Goal: Information Seeking & Learning: Check status

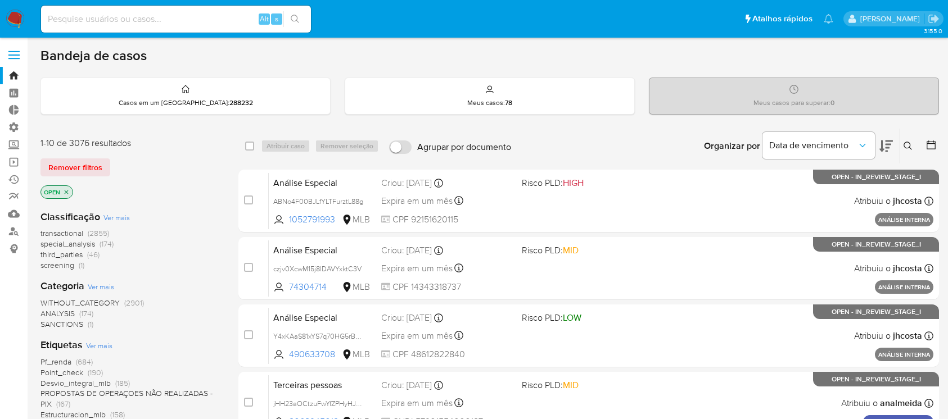
scroll to position [453, 0]
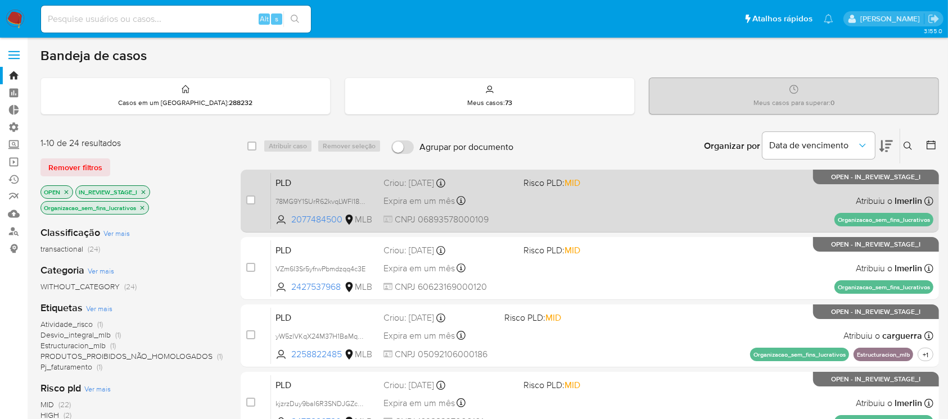
click at [450, 209] on div "PLD 78MG9Y1SUrR62kvqLWFl18DD 2077484500 MLB Risco PLD: MID Criou: 12/08/2025 Cr…" at bounding box center [602, 201] width 662 height 57
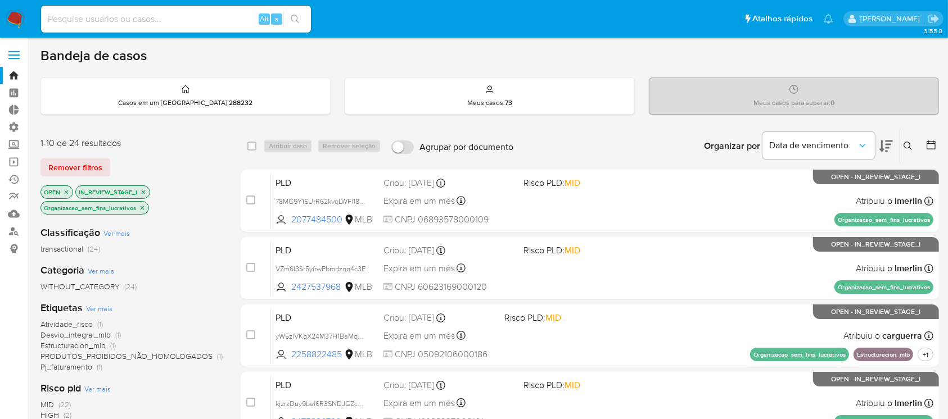
click at [144, 209] on icon "close-filter" at bounding box center [142, 208] width 7 height 7
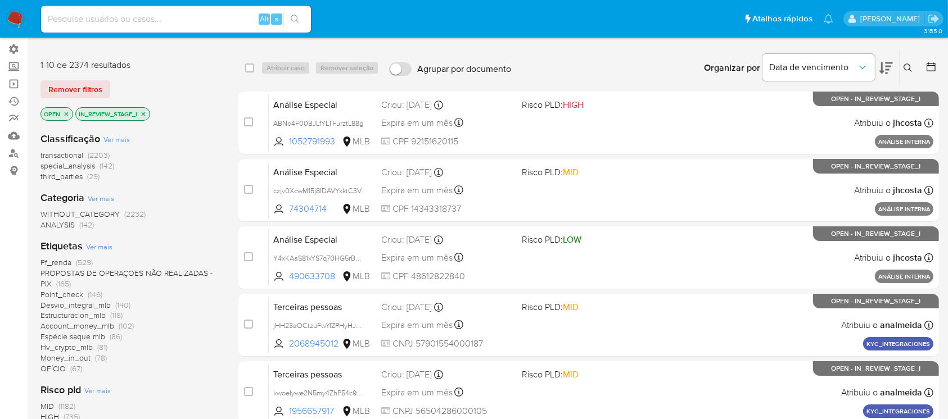
scroll to position [82, 0]
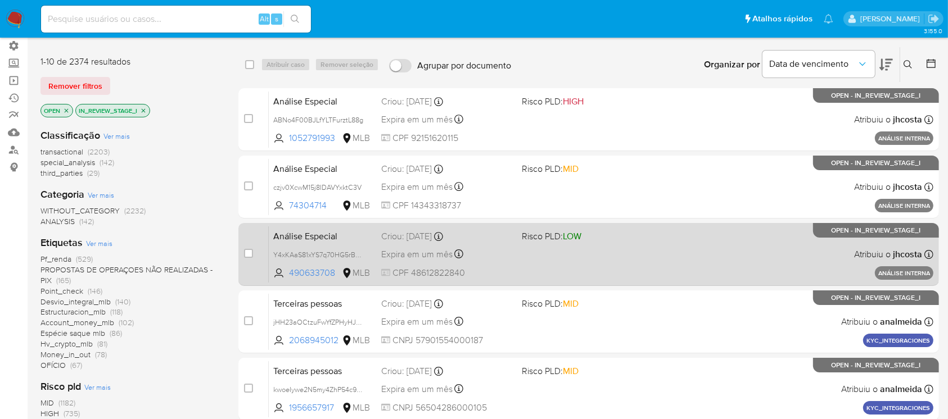
click at [437, 242] on div "Análise Especial Y4xKAaS81xYS7q70HG5rBAKT 490633708 MLB Risco PLD: LOW Criou: 2…" at bounding box center [601, 254] width 665 height 57
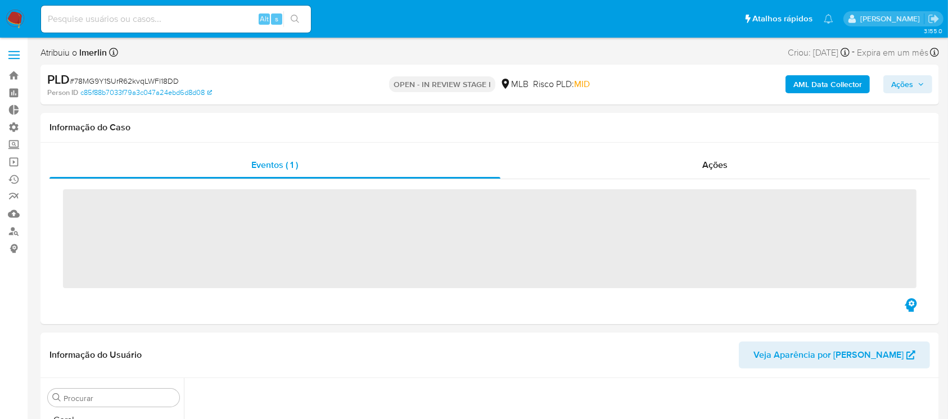
scroll to position [502, 0]
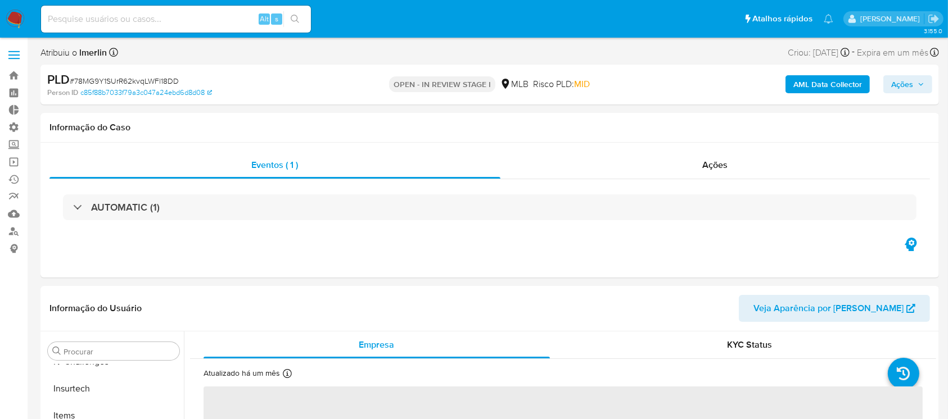
select select "10"
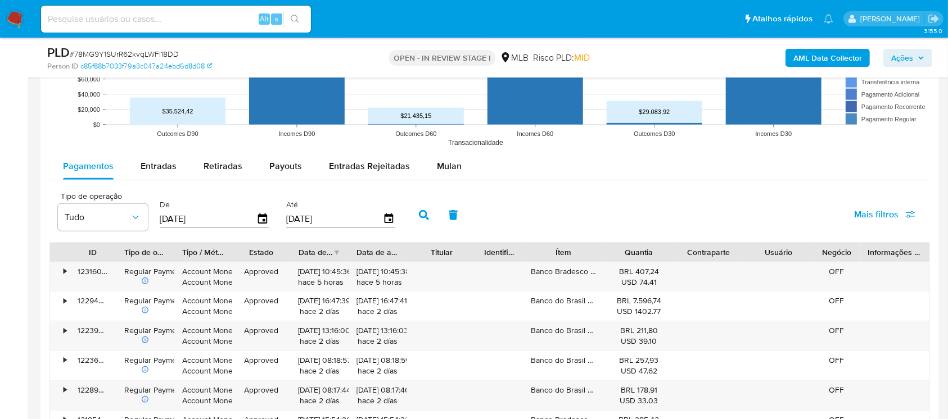
scroll to position [1152, 0]
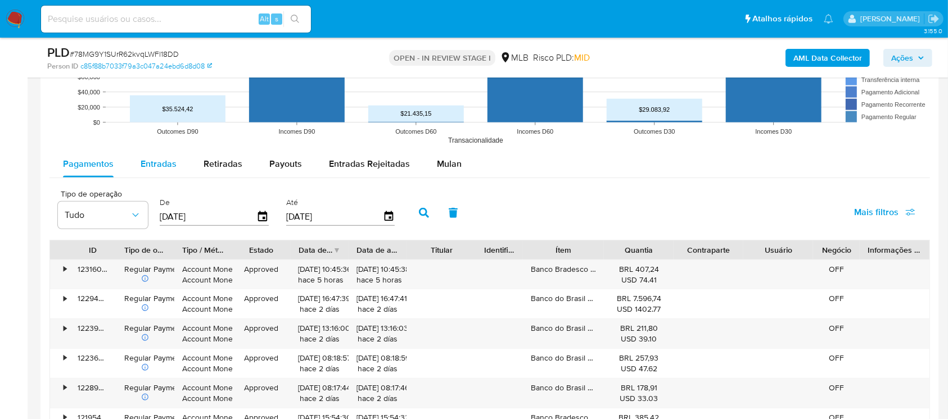
click at [147, 166] on span "Entradas" at bounding box center [159, 163] width 36 height 13
select select "10"
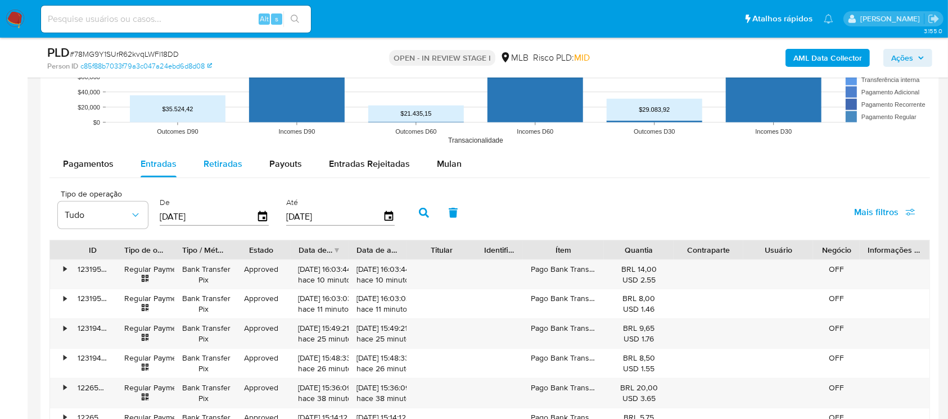
click at [221, 160] on span "Retiradas" at bounding box center [223, 163] width 39 height 13
select select "10"
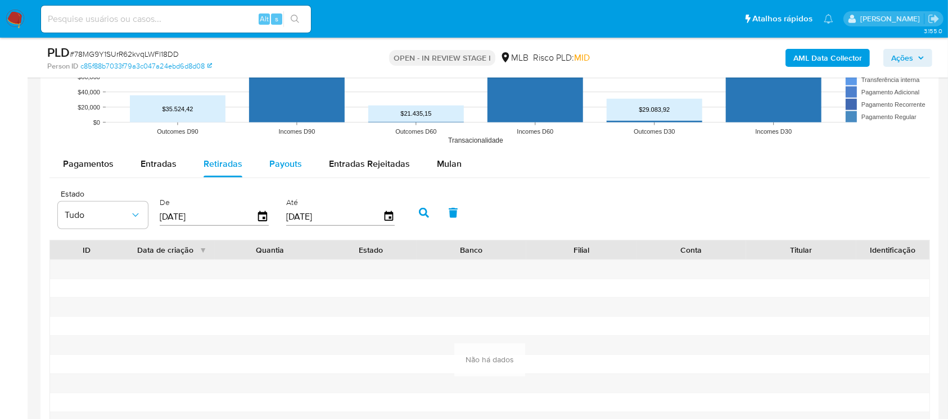
click at [281, 166] on span "Payouts" at bounding box center [285, 163] width 33 height 13
select select "10"
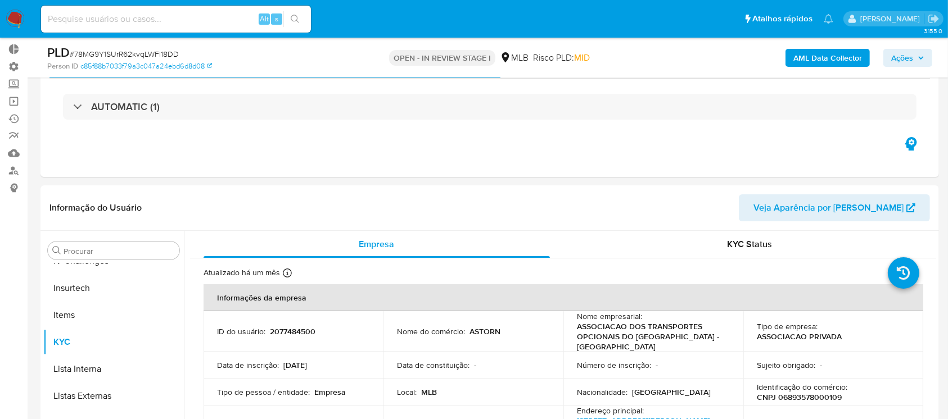
scroll to position [73, 0]
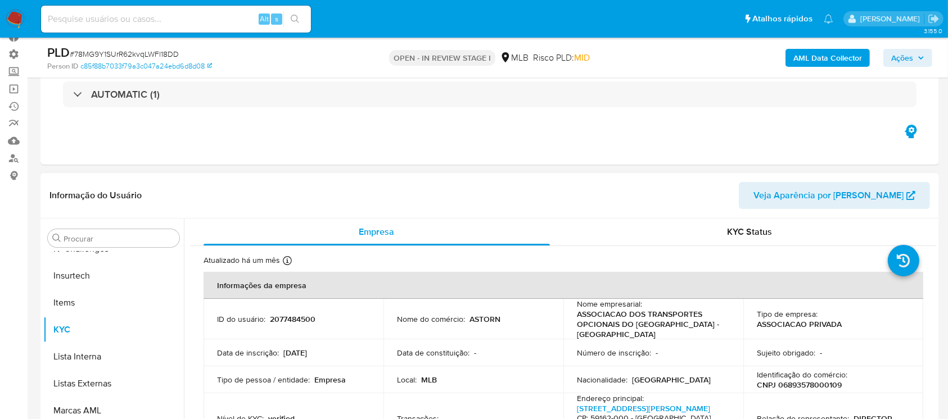
click at [817, 207] on span "Veja Aparência por Pessoa" at bounding box center [828, 195] width 150 height 27
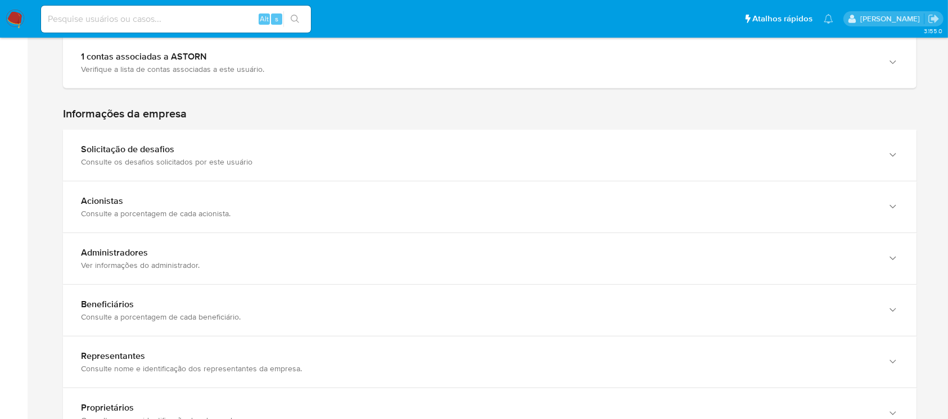
scroll to position [668, 0]
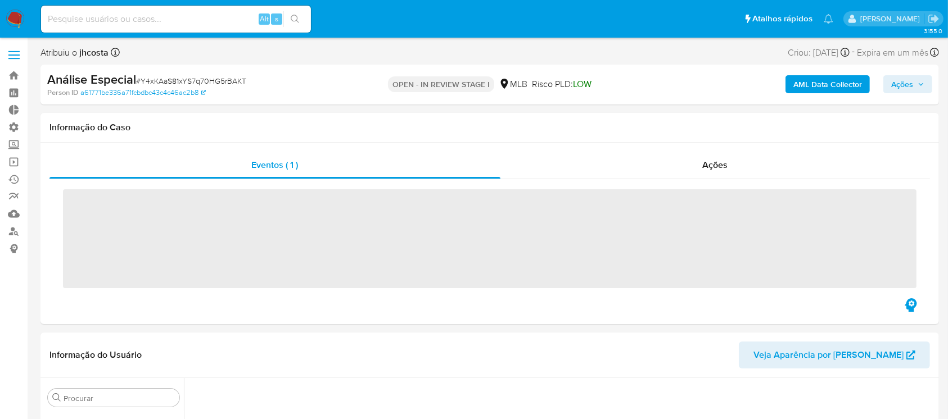
scroll to position [502, 0]
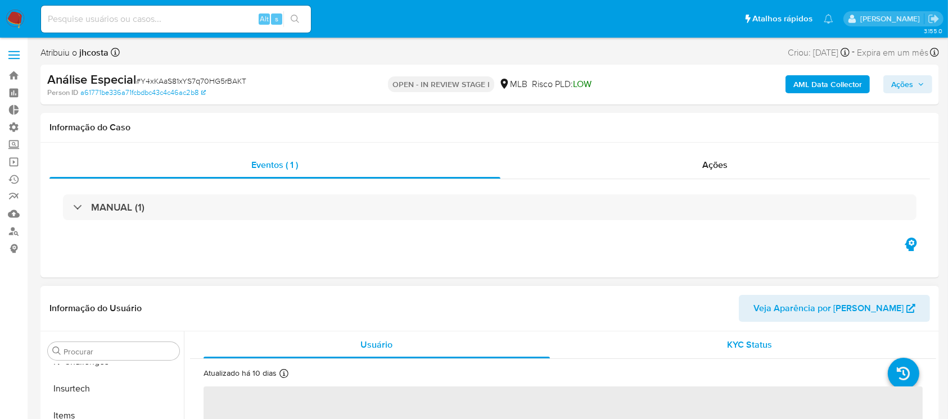
select select "10"
click at [834, 310] on span "Veja Aparência por Pessoa" at bounding box center [828, 308] width 150 height 27
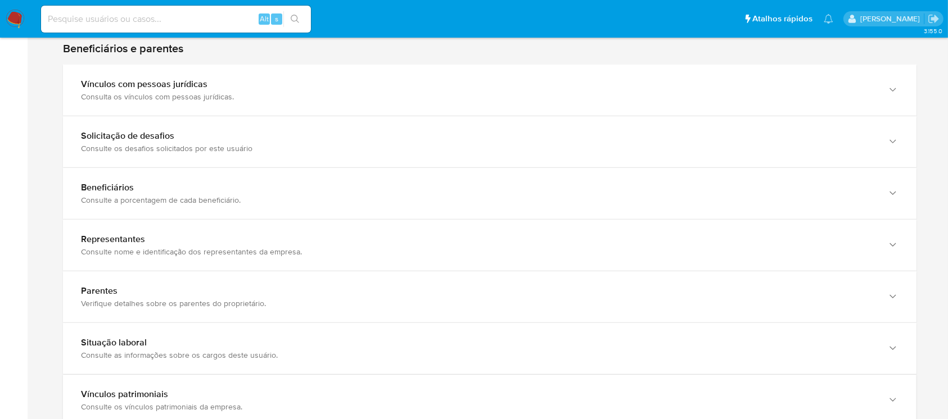
scroll to position [572, 0]
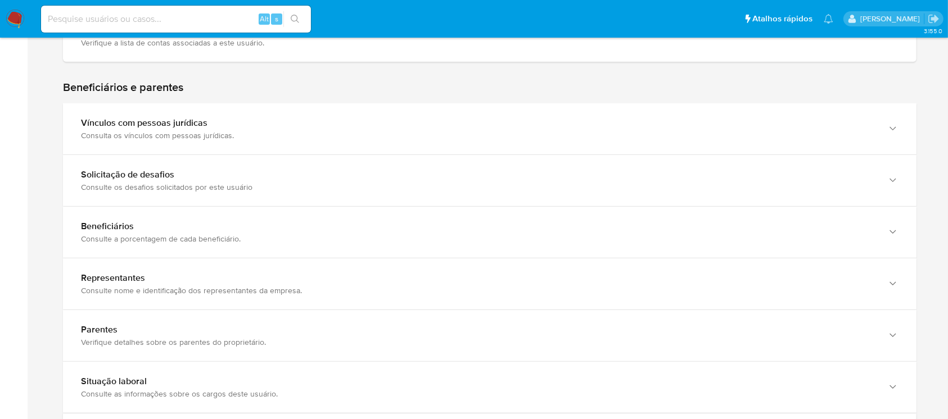
click at [936, 240] on div "Home Informações pessoais Nível de conhecimento Verificado e declarado Tipo de …" at bounding box center [489, 160] width 898 height 1330
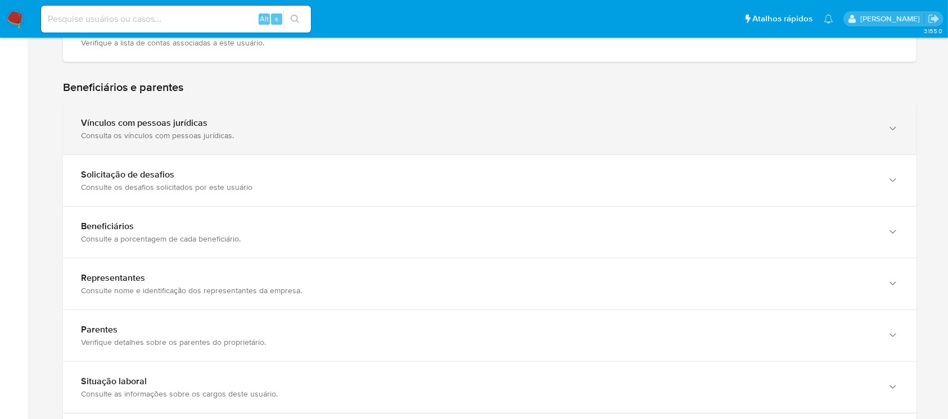
click at [417, 137] on div "Consulta os vínculos com pessoas jurídicas." at bounding box center [478, 135] width 795 height 10
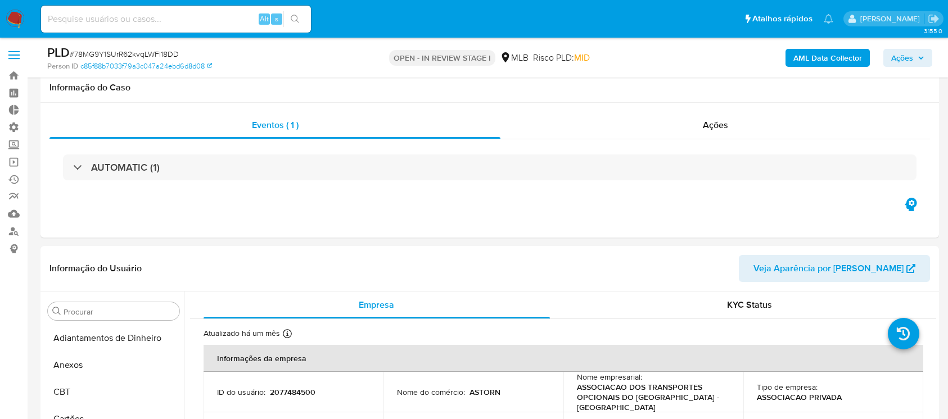
select select "10"
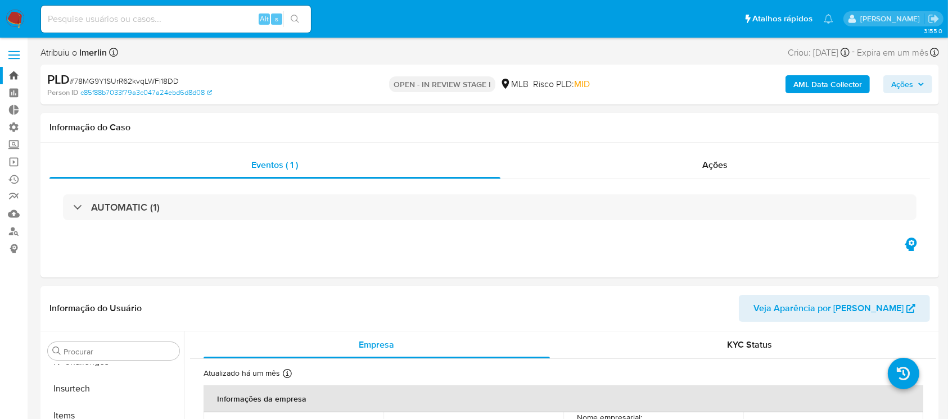
click at [19, 70] on link "Bandeja" at bounding box center [67, 75] width 134 height 17
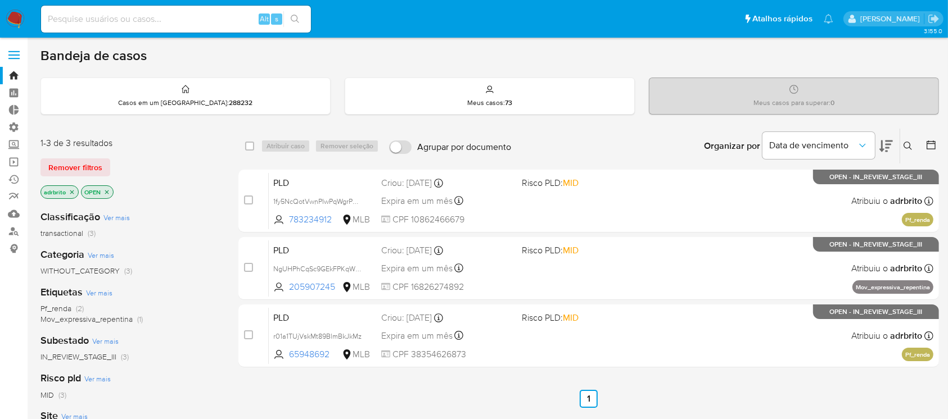
click at [403, 201] on span "Expira em um mês" at bounding box center [416, 201] width 71 height 12
click at [85, 164] on span "Remover filtros" at bounding box center [75, 168] width 54 height 16
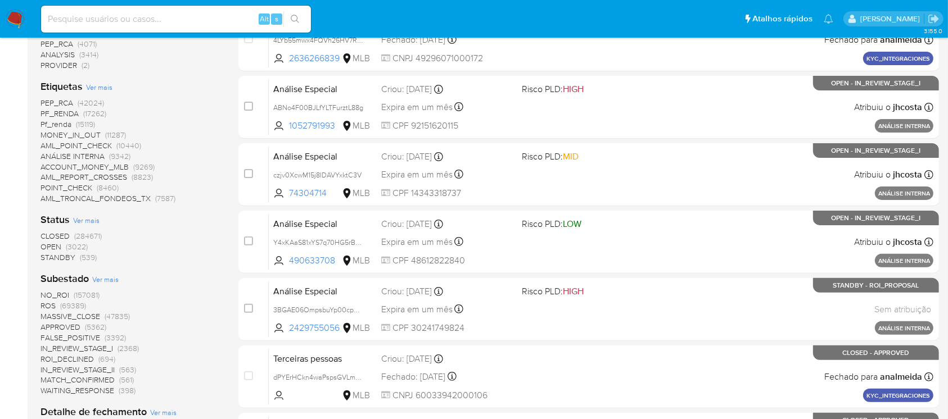
scroll to position [322, 0]
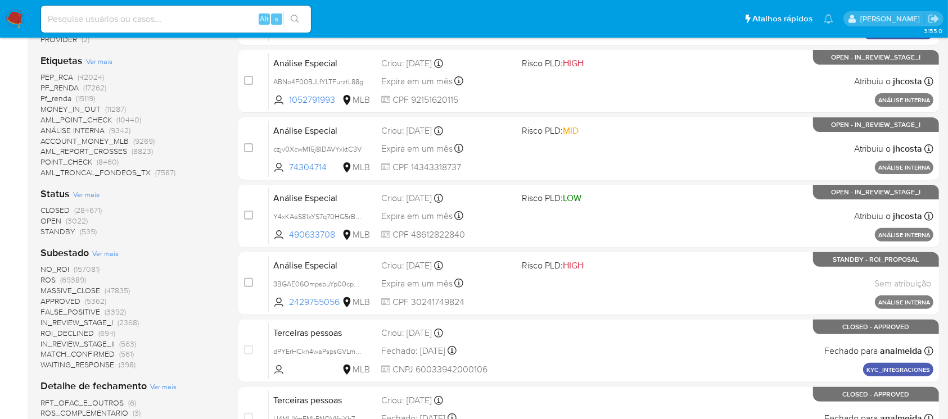
click at [49, 223] on span "OPEN" at bounding box center [50, 220] width 21 height 11
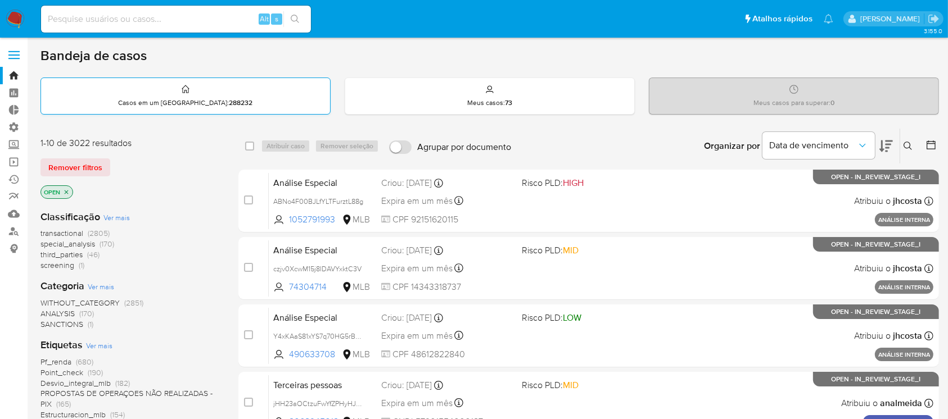
click at [213, 88] on div "Casos em um prato : 288232" at bounding box center [185, 96] width 289 height 36
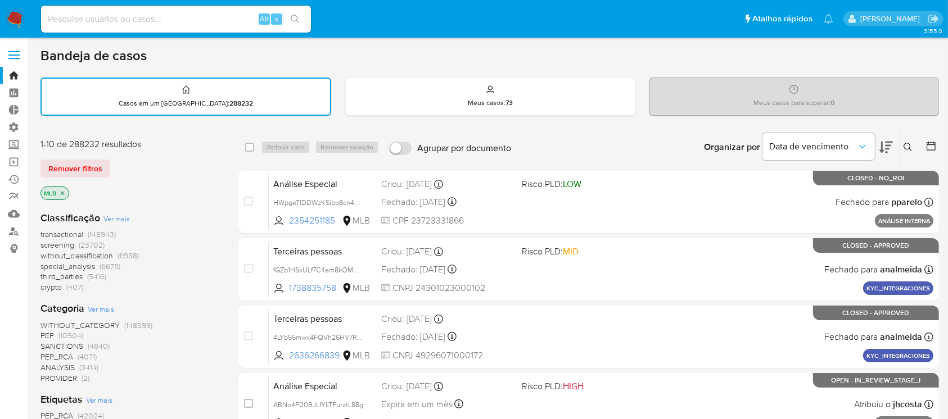
click at [64, 191] on icon "close-filter" at bounding box center [62, 193] width 7 height 7
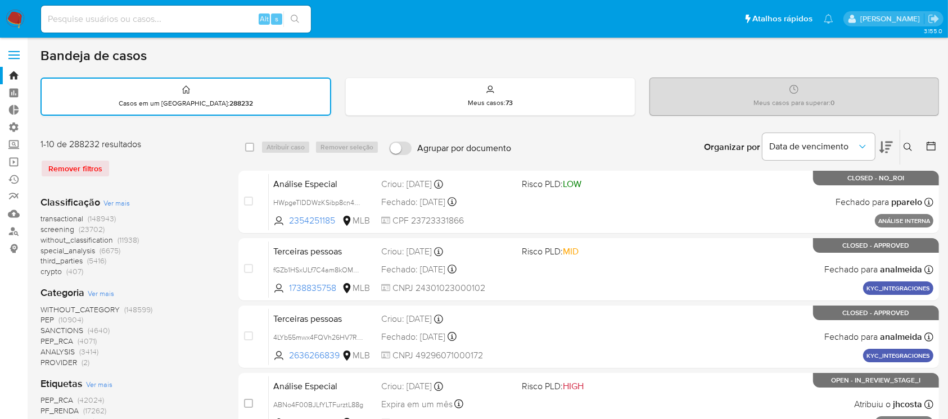
click at [259, 95] on div "Casos em um prato : 288232" at bounding box center [186, 97] width 288 height 36
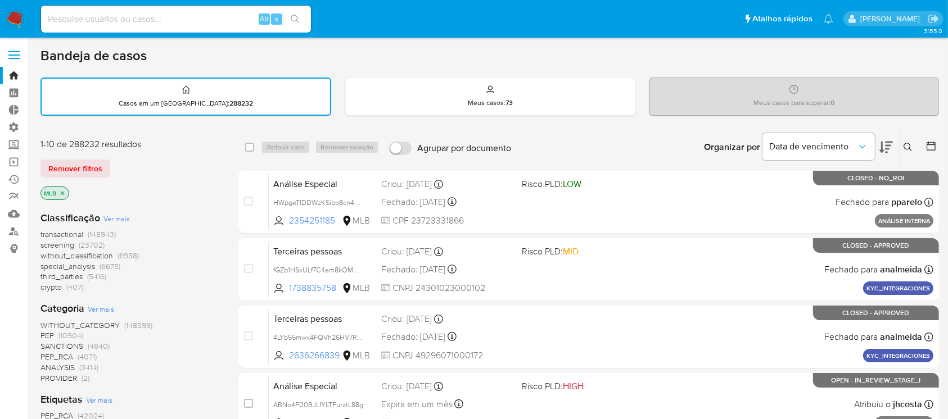
click at [66, 192] on p "MLB" at bounding box center [55, 193] width 28 height 12
click at [424, 93] on div "Meus casos : 73" at bounding box center [490, 96] width 288 height 36
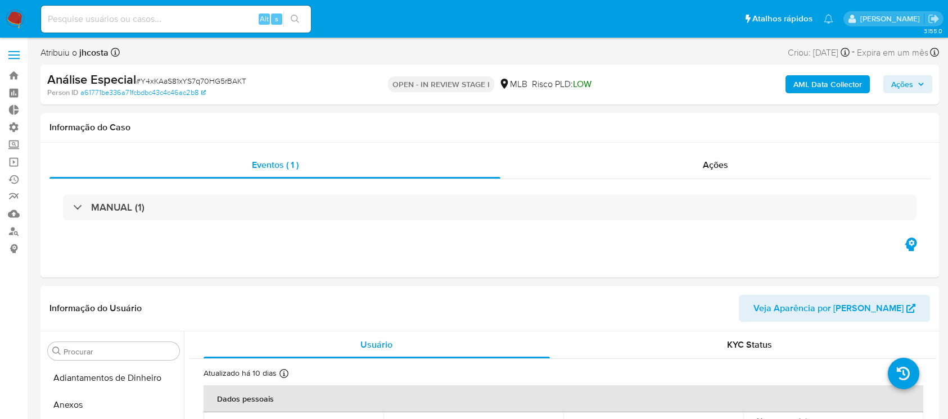
select select "10"
click at [11, 73] on link "Bandeja" at bounding box center [67, 75] width 134 height 17
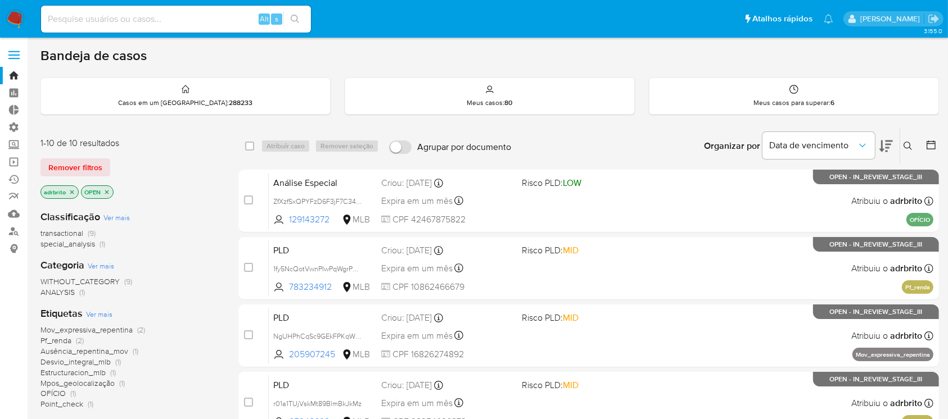
click at [71, 191] on icon "close-filter" at bounding box center [72, 192] width 4 height 4
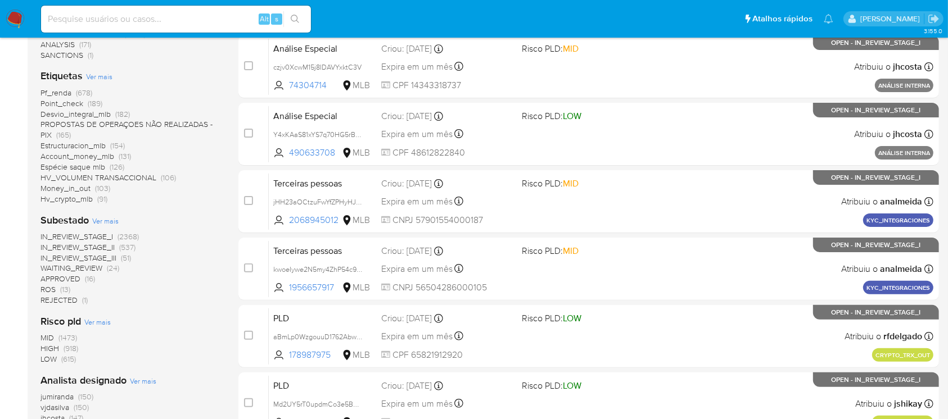
scroll to position [270, 0]
click at [54, 284] on span "ROS" at bounding box center [47, 288] width 15 height 11
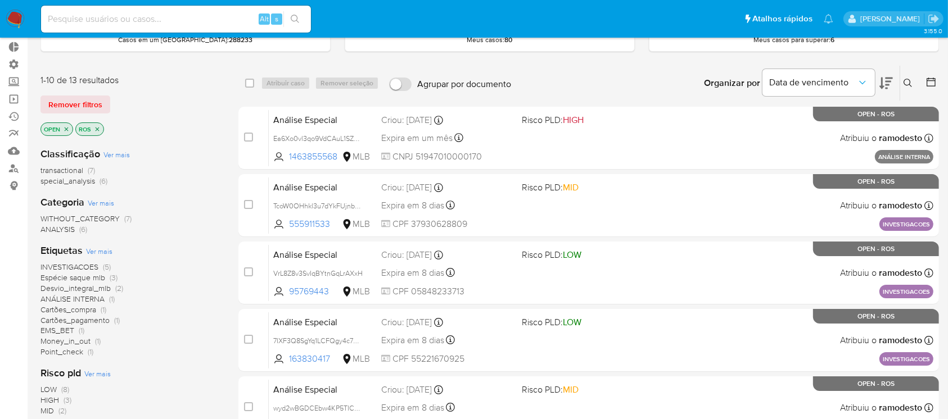
scroll to position [66, 0]
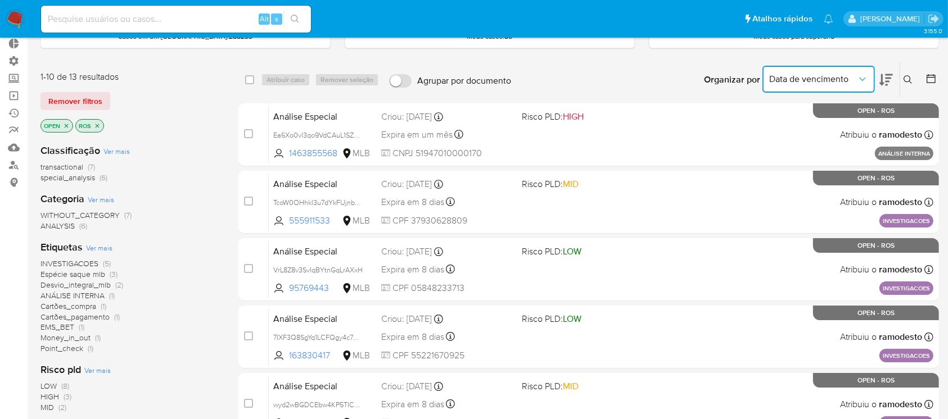
click at [857, 74] on icon "Organizar por" at bounding box center [862, 79] width 11 height 11
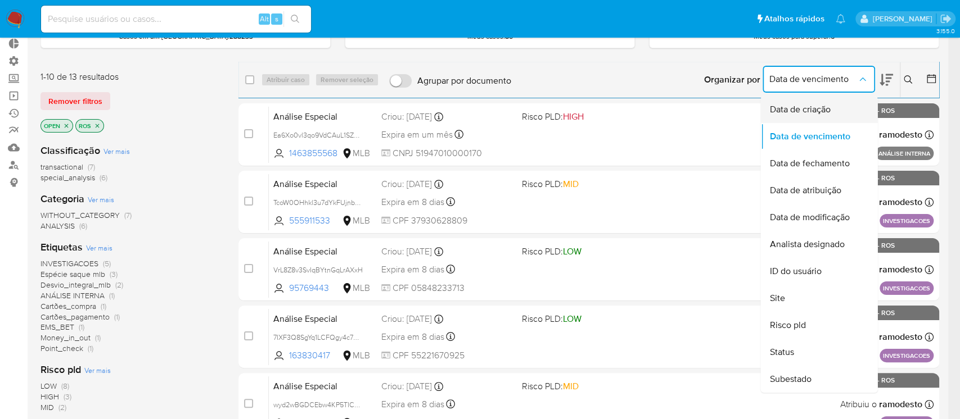
click at [812, 115] on div "Data de criação" at bounding box center [815, 109] width 92 height 27
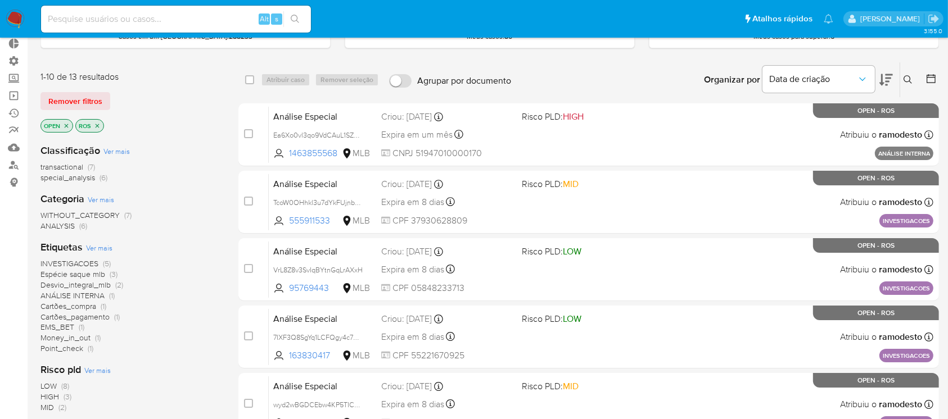
click at [883, 82] on icon at bounding box center [885, 80] width 13 height 12
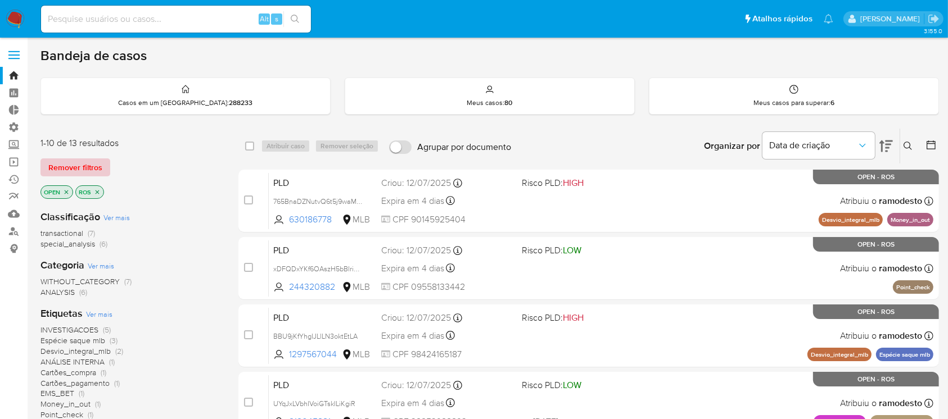
click at [60, 164] on span "Remover filtros" at bounding box center [75, 168] width 54 height 16
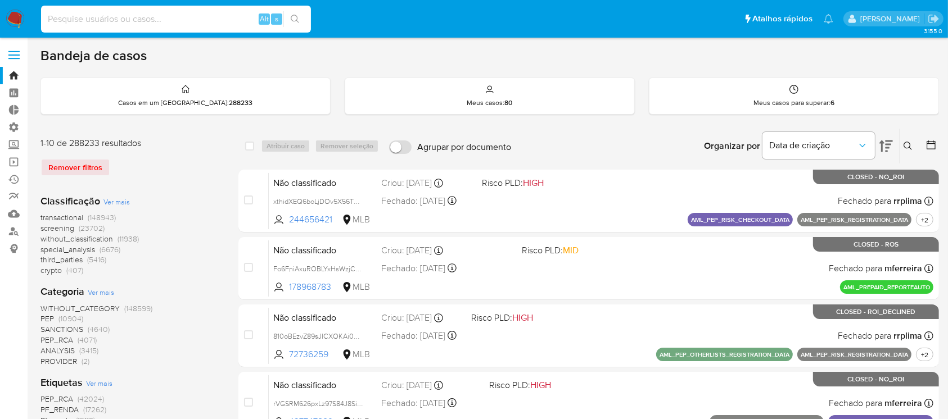
click at [117, 19] on input at bounding box center [176, 19] width 270 height 15
paste input "lL8kq7efpSiMYwR1h5eJRGiE"
type input "lL8kq7efpSiMYwR1h5eJRGiE"
click at [295, 20] on icon "search-icon" at bounding box center [295, 19] width 9 height 9
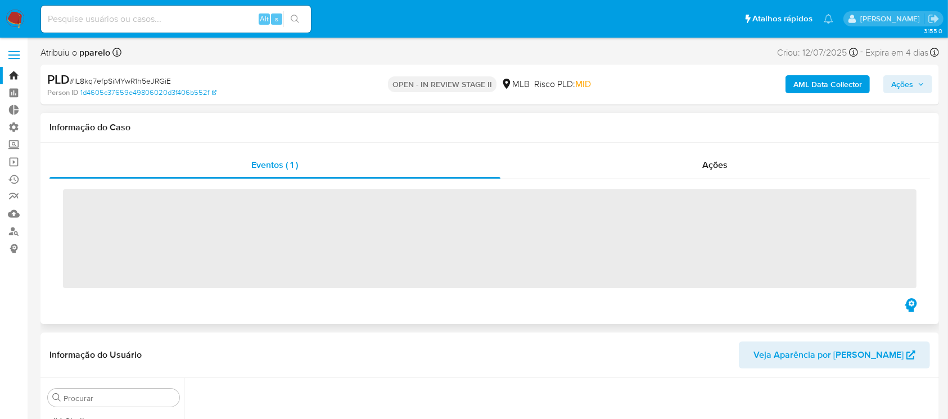
scroll to position [502, 0]
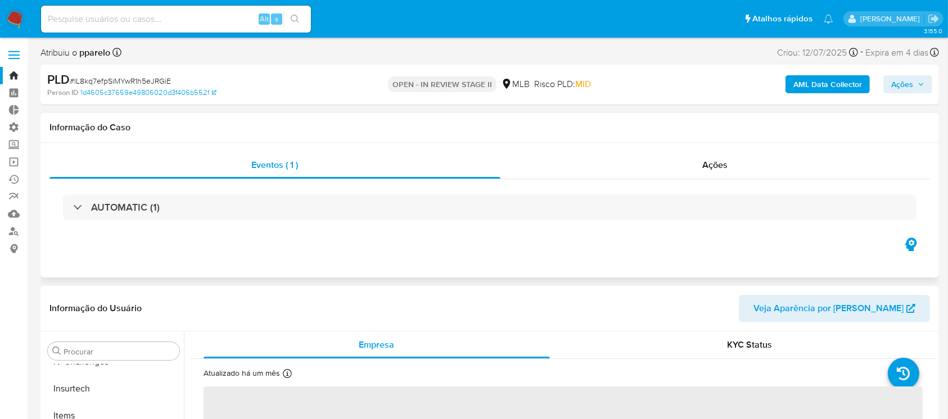
select select "10"
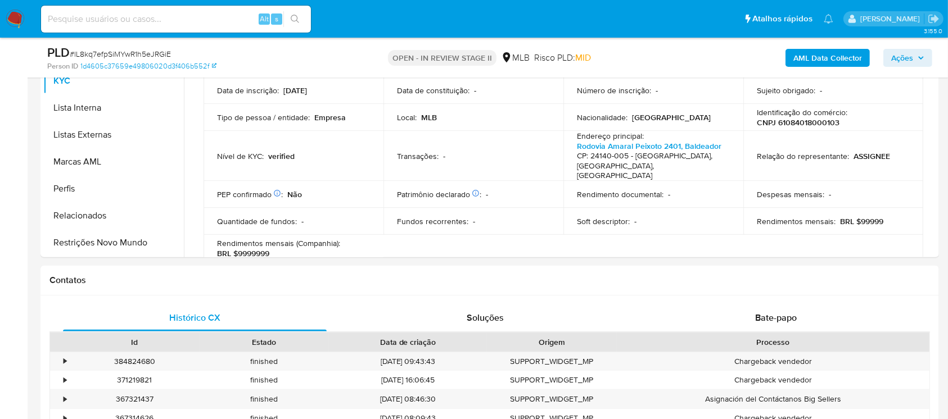
scroll to position [330, 0]
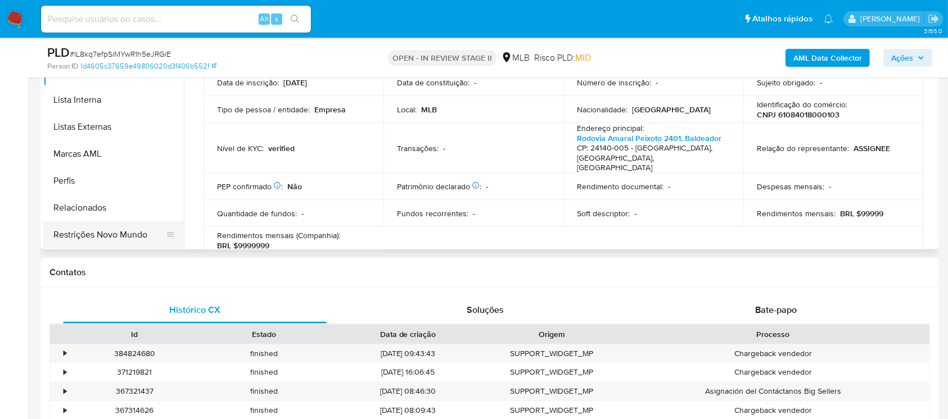
click at [132, 229] on button "Restrições Novo Mundo" at bounding box center [109, 235] width 132 height 27
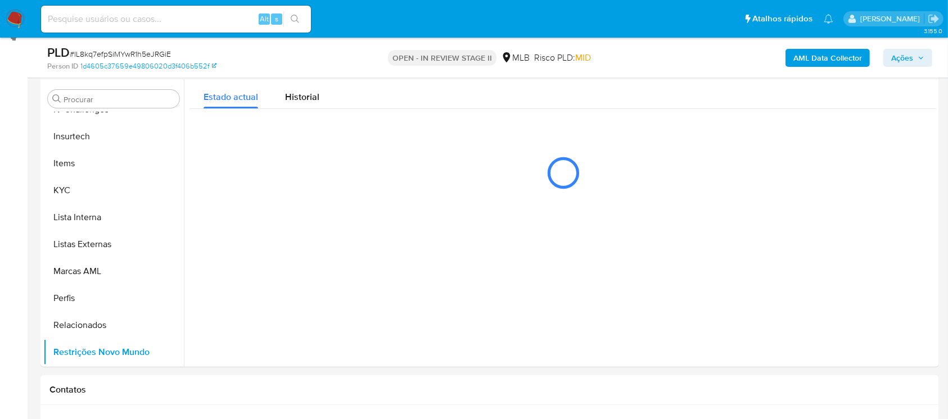
scroll to position [223, 0]
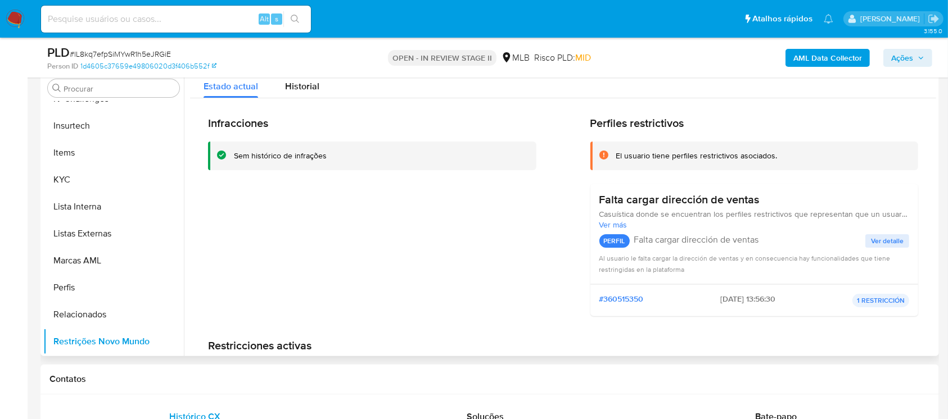
click at [877, 236] on span "Ver detalle" at bounding box center [887, 241] width 33 height 11
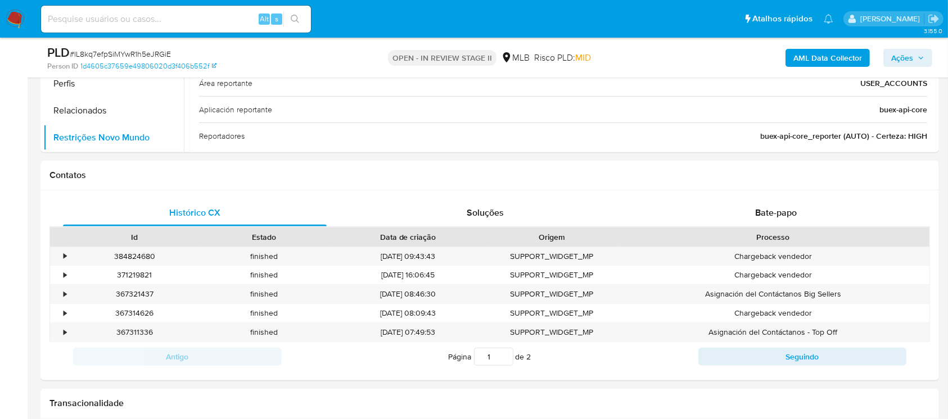
scroll to position [475, 0]
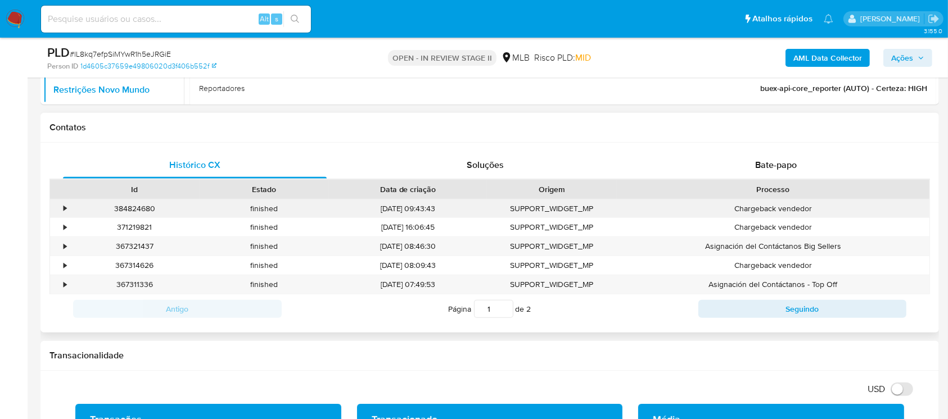
click at [61, 205] on div "•" at bounding box center [60, 209] width 20 height 19
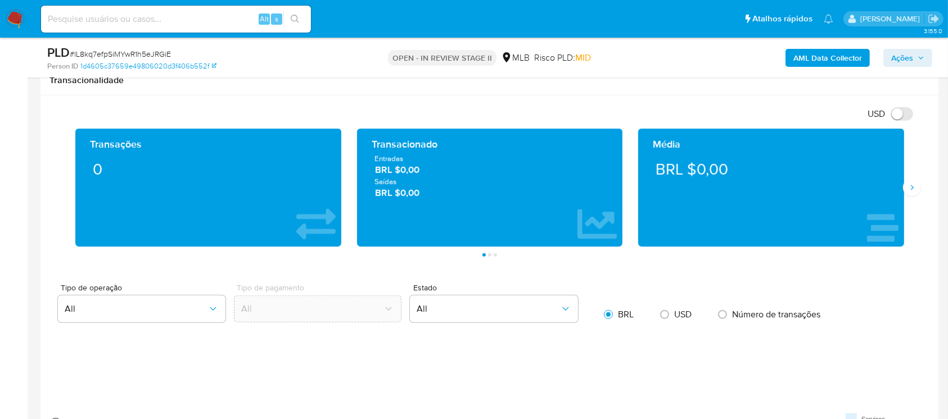
scroll to position [1046, 0]
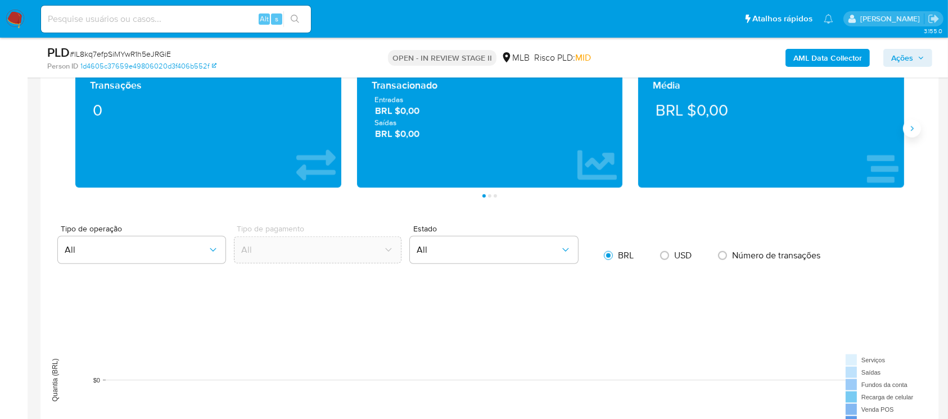
click at [915, 125] on icon "Siguiente" at bounding box center [911, 128] width 9 height 9
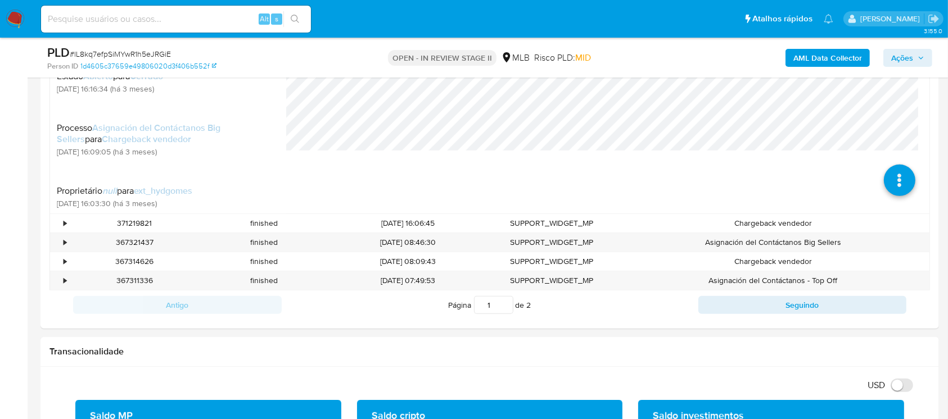
scroll to position [701, 0]
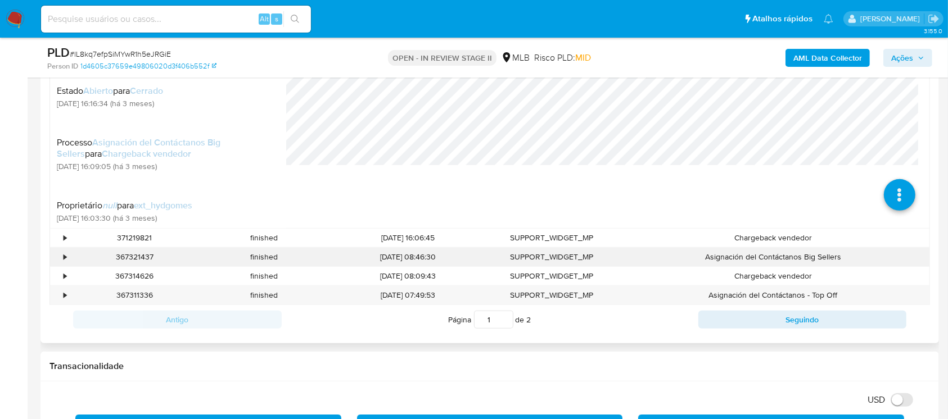
click at [64, 259] on div "•" at bounding box center [65, 257] width 3 height 11
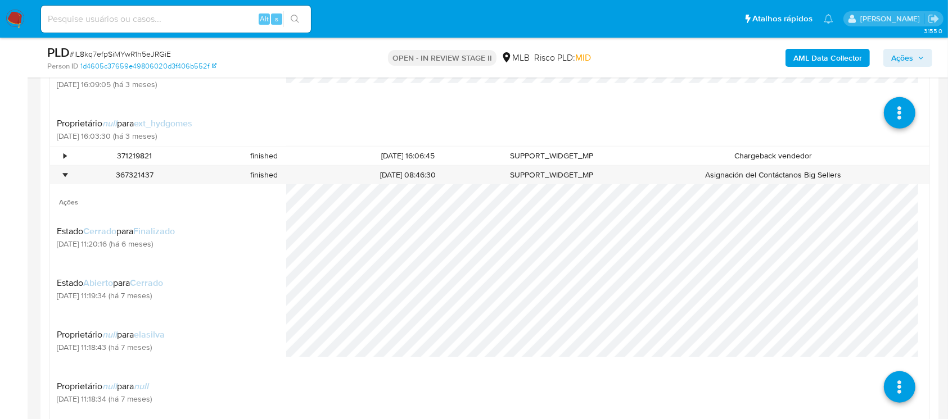
scroll to position [786, 0]
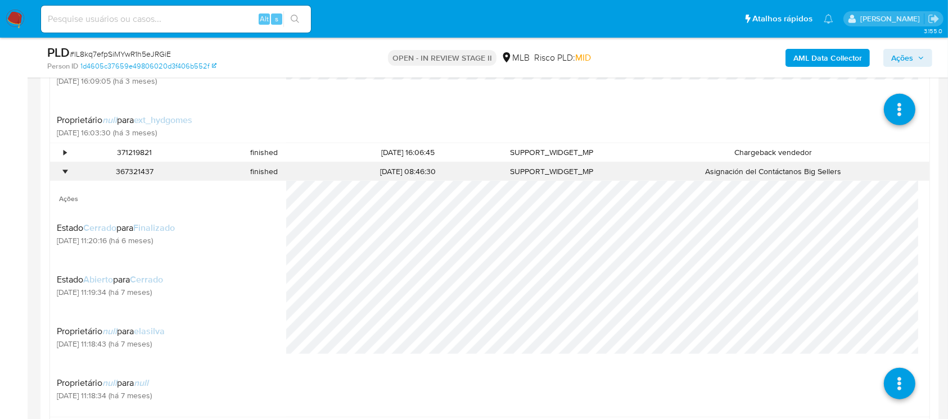
click at [67, 164] on div "•" at bounding box center [60, 171] width 20 height 19
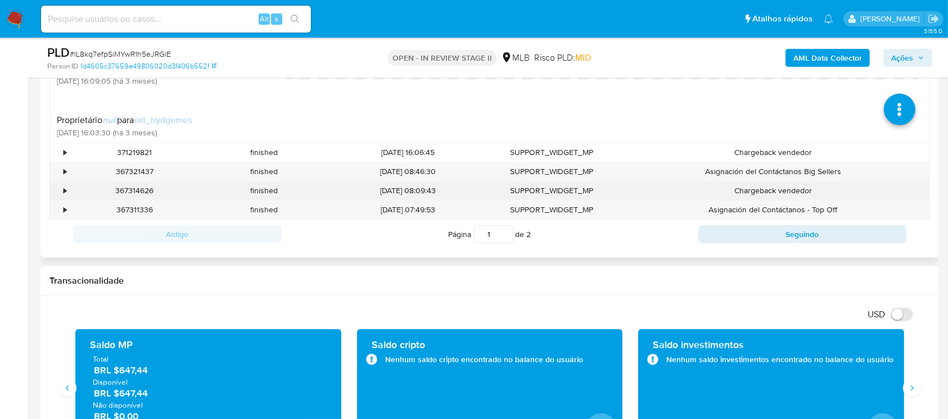
click at [62, 188] on div "•" at bounding box center [60, 191] width 20 height 19
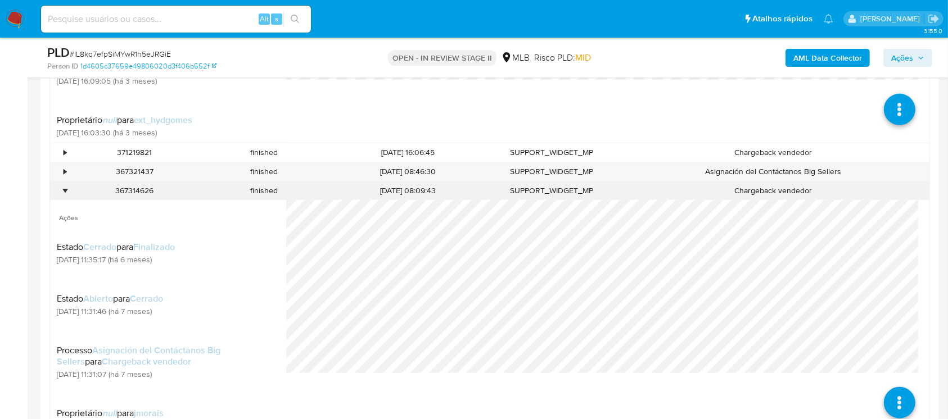
click at [65, 192] on div "•" at bounding box center [65, 191] width 3 height 11
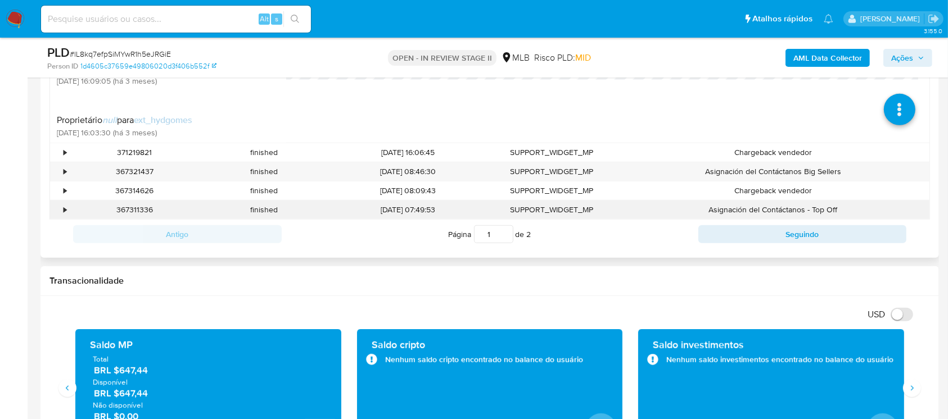
click at [64, 208] on div "•" at bounding box center [65, 210] width 3 height 11
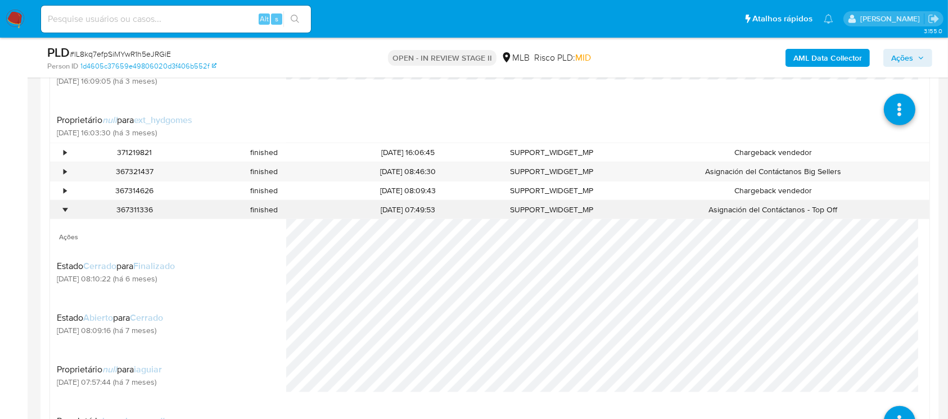
click at [65, 210] on div "•" at bounding box center [65, 210] width 3 height 11
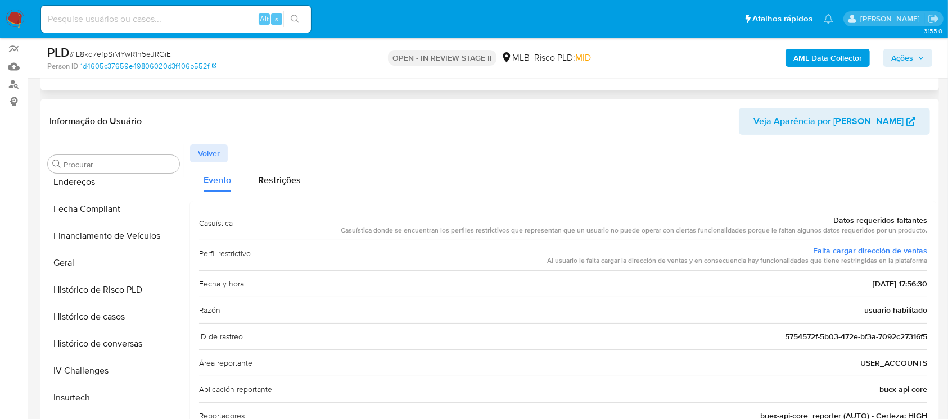
scroll to position [297, 0]
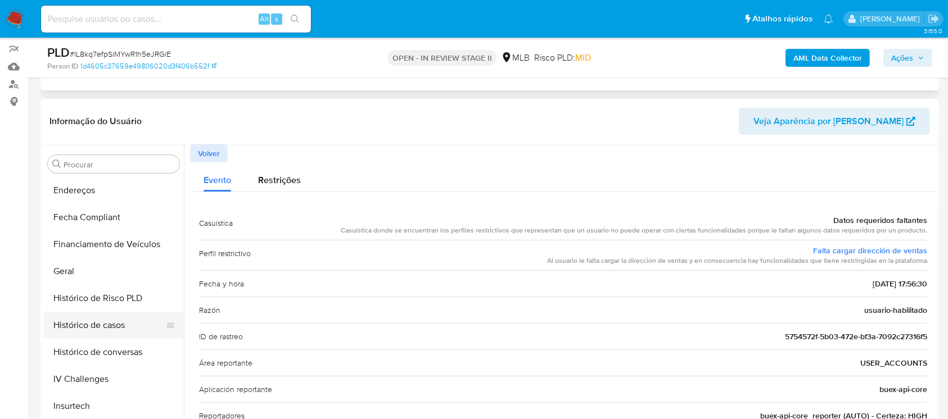
click at [127, 317] on button "Histórico de casos" at bounding box center [109, 325] width 132 height 27
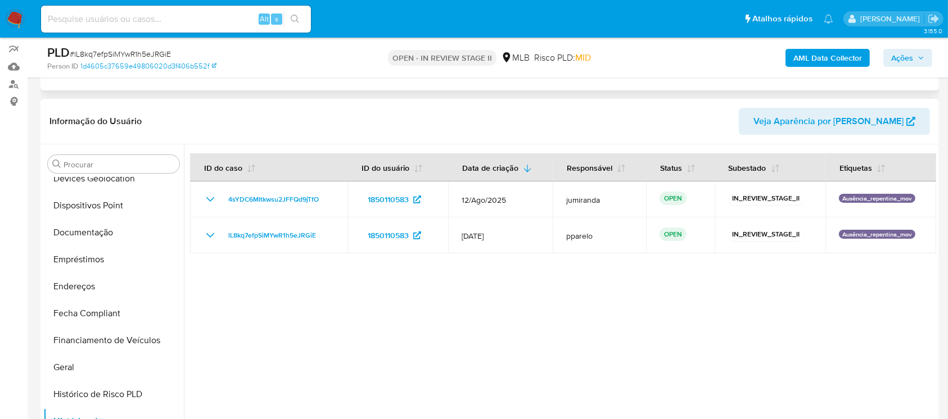
scroll to position [183, 0]
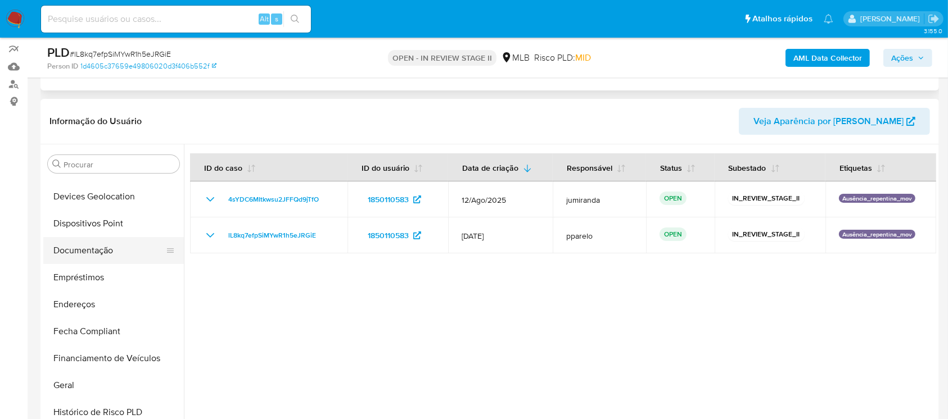
click at [103, 252] on button "Documentação" at bounding box center [109, 250] width 132 height 27
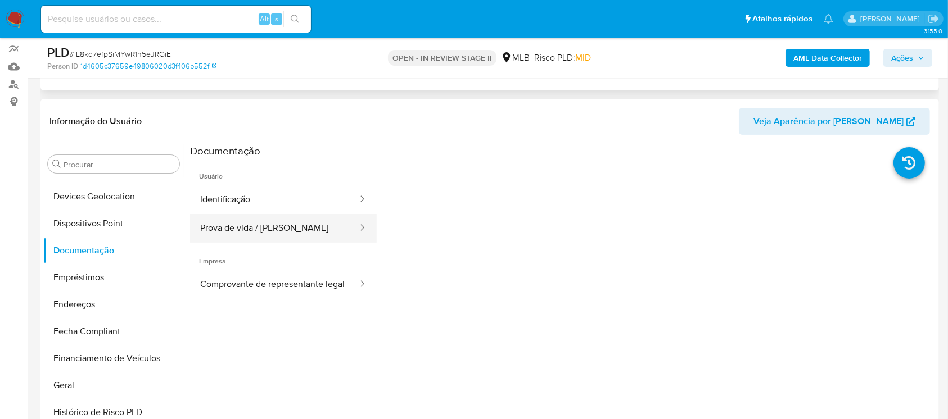
click at [324, 220] on button "Prova de vida / Selfie" at bounding box center [274, 228] width 169 height 29
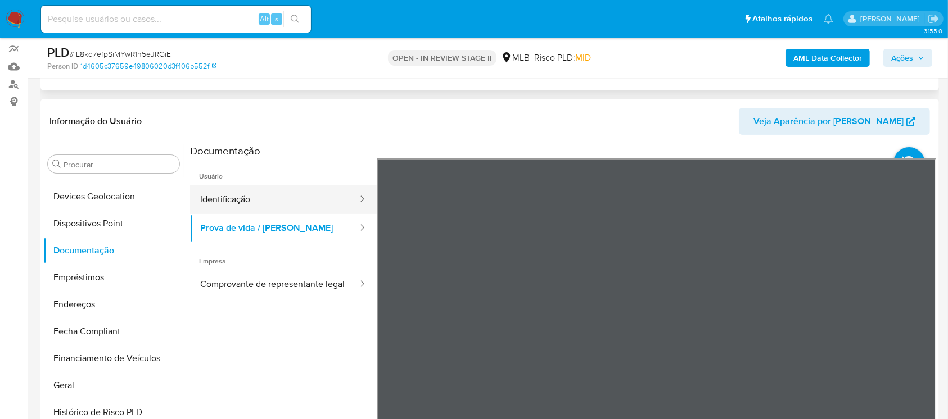
click at [257, 200] on button "Identificação" at bounding box center [274, 200] width 169 height 29
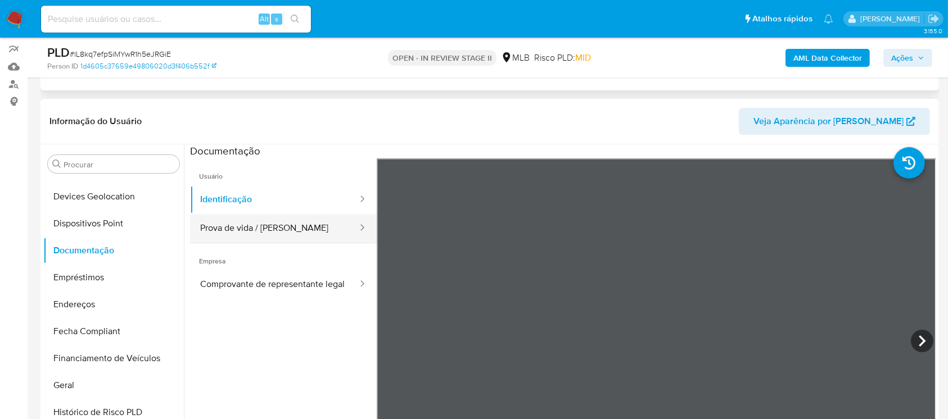
click at [304, 228] on button "Prova de vida / Selfie" at bounding box center [274, 228] width 169 height 29
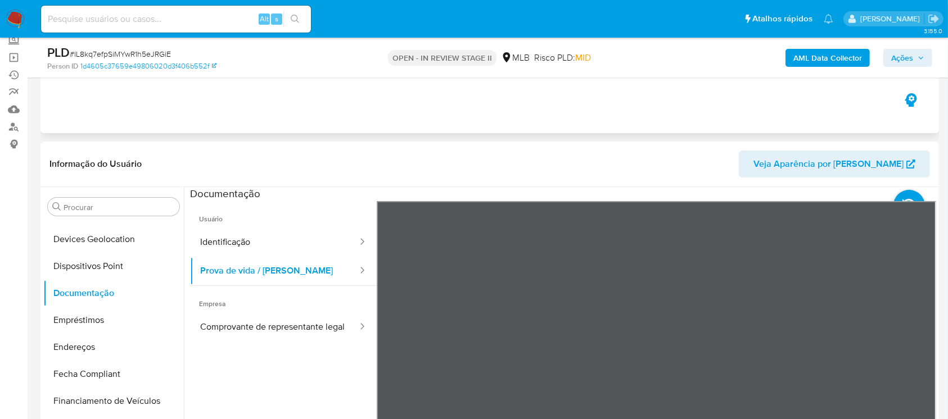
scroll to position [116, 0]
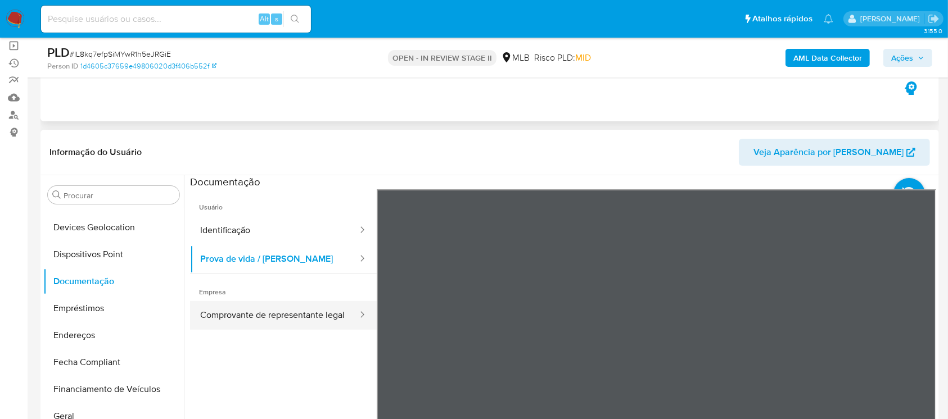
click at [243, 311] on button "Comprovante de representante legal" at bounding box center [274, 315] width 169 height 29
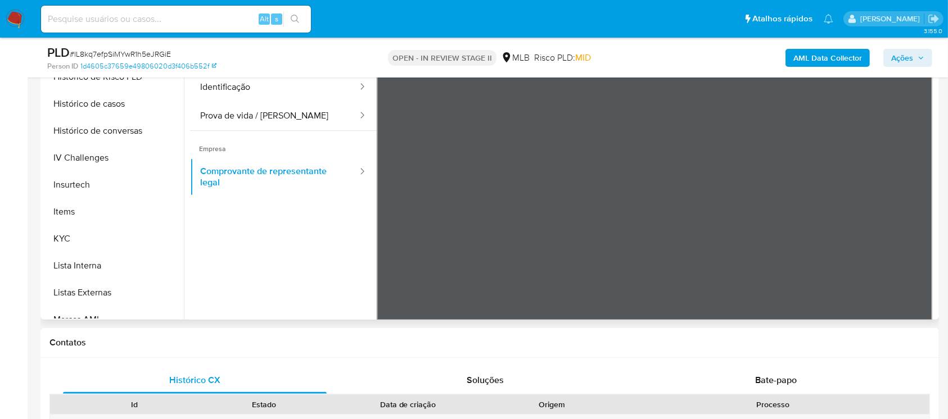
scroll to position [405, 0]
click at [89, 238] on button "KYC" at bounding box center [109, 240] width 132 height 27
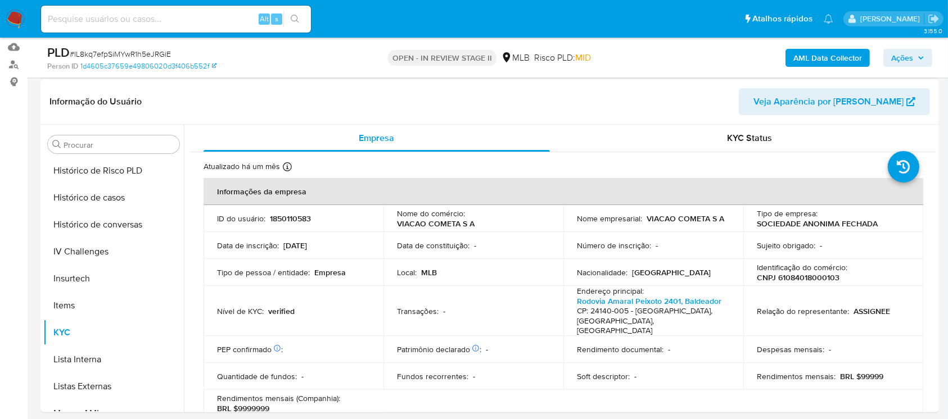
scroll to position [161, 0]
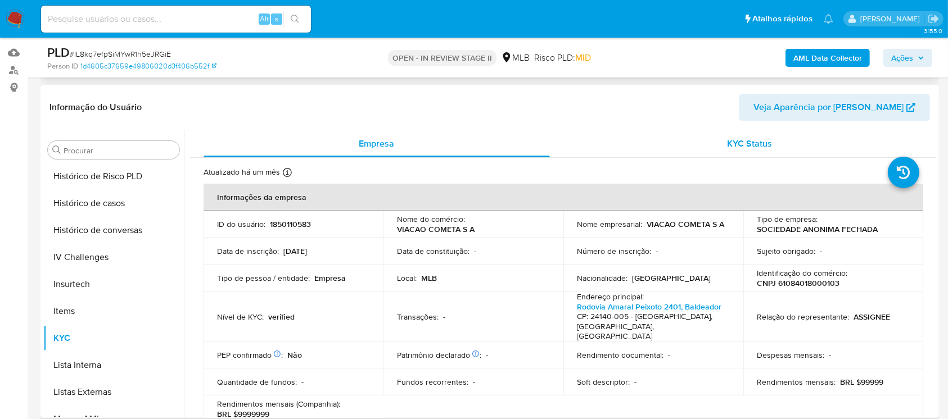
click at [750, 141] on span "KYC Status" at bounding box center [749, 143] width 45 height 13
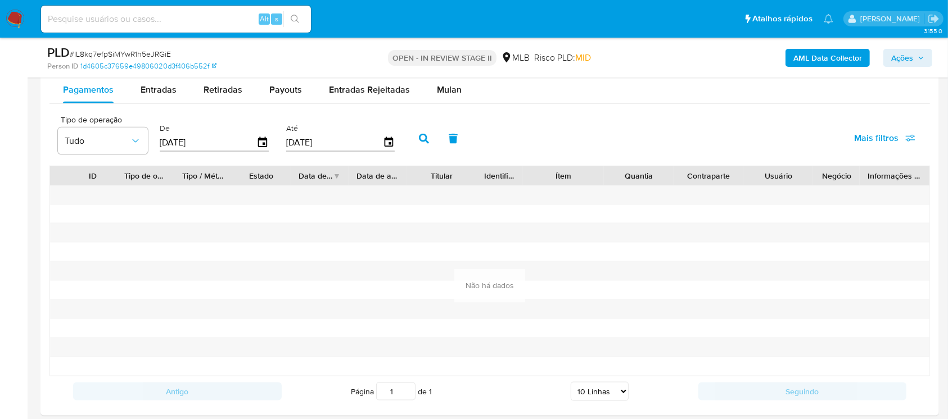
scroll to position [1398, 0]
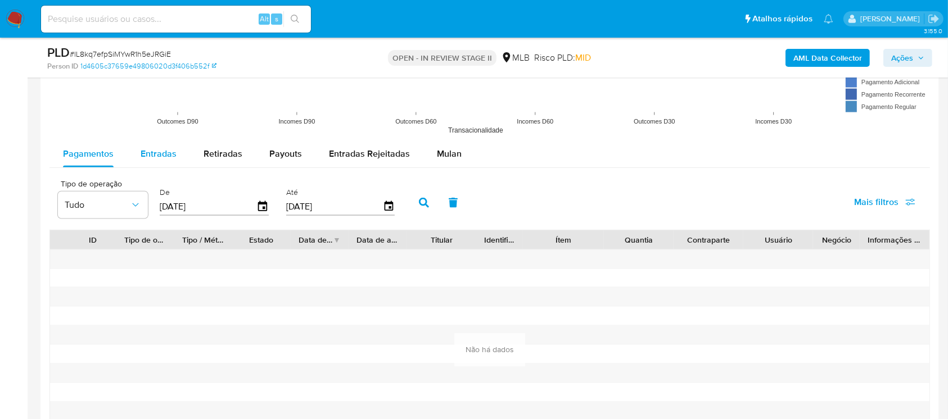
click at [157, 151] on span "Entradas" at bounding box center [159, 153] width 36 height 13
select select "10"
drag, startPoint x: 234, startPoint y: 205, endPoint x: 151, endPoint y: 205, distance: 83.2
click at [151, 205] on div "Tipo de operação Tudo De 24/05/2025 Até 21/08/2025" at bounding box center [229, 201] width 354 height 45
type input "0_/__/____"
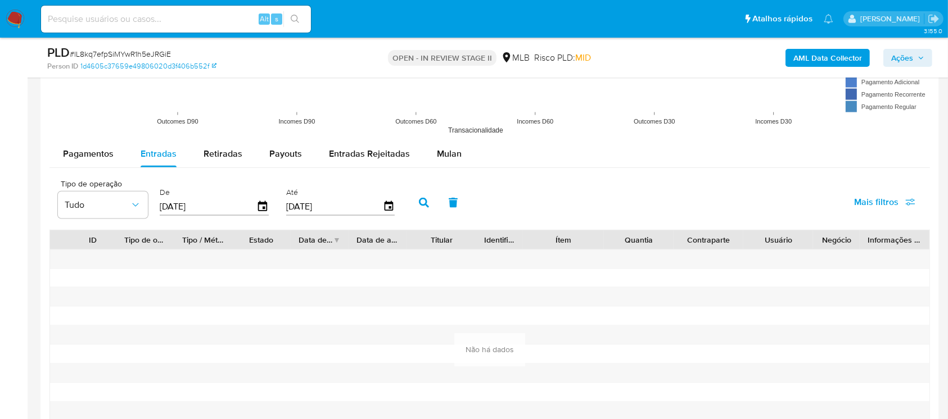
type input "10/02/2025"
type input "1_/__/____"
type input "0_/__/____"
type input "10/05/2025"
click at [419, 201] on icon "button" at bounding box center [424, 203] width 10 height 10
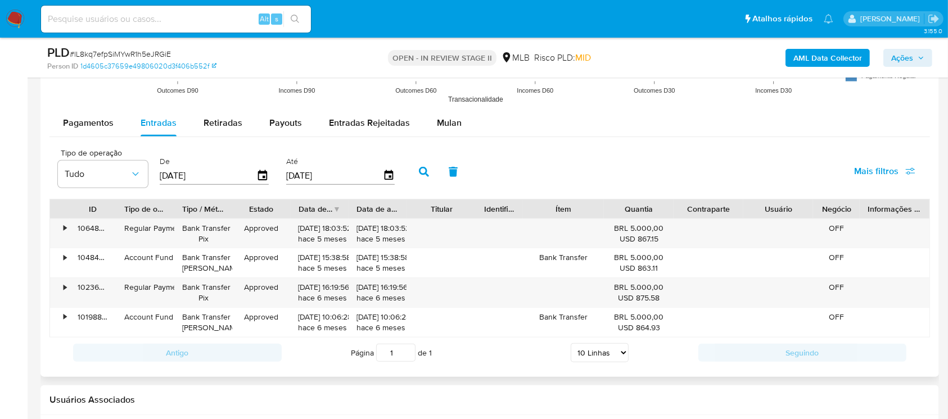
scroll to position [1178, 0]
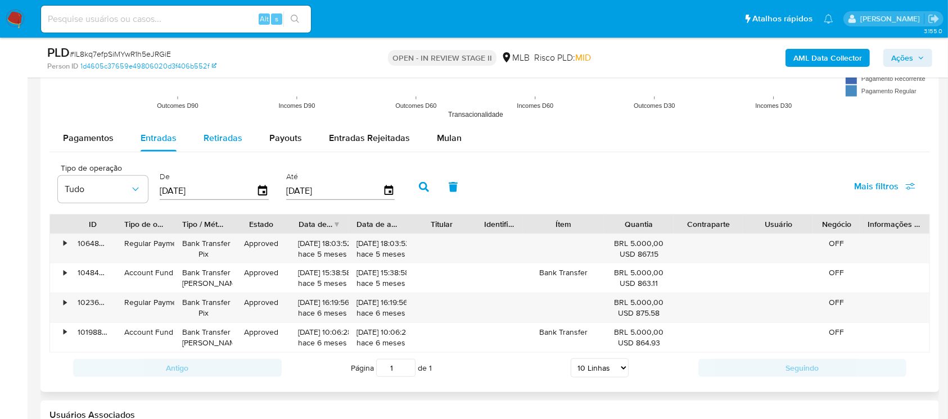
click at [224, 137] on span "Retiradas" at bounding box center [223, 138] width 39 height 13
select select "10"
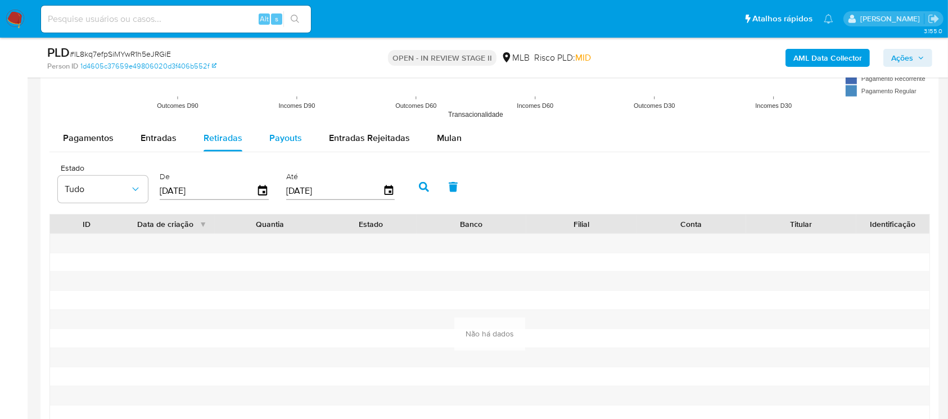
click at [288, 138] on span "Payouts" at bounding box center [285, 138] width 33 height 13
select select "10"
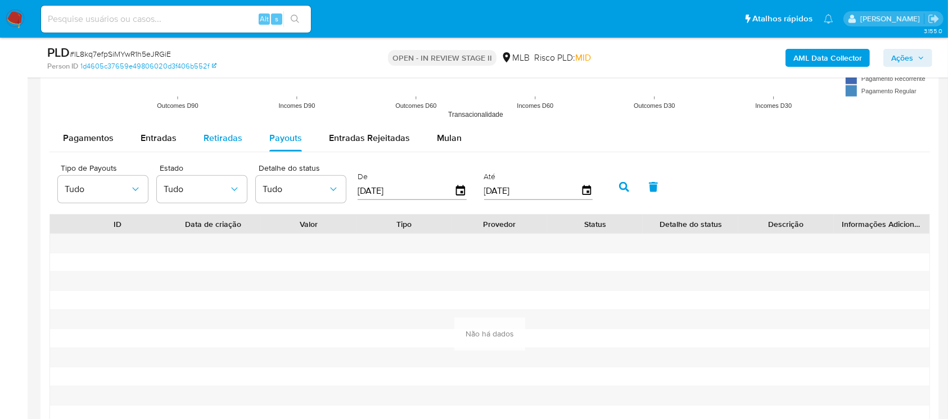
click at [220, 135] on span "Retiradas" at bounding box center [223, 138] width 39 height 13
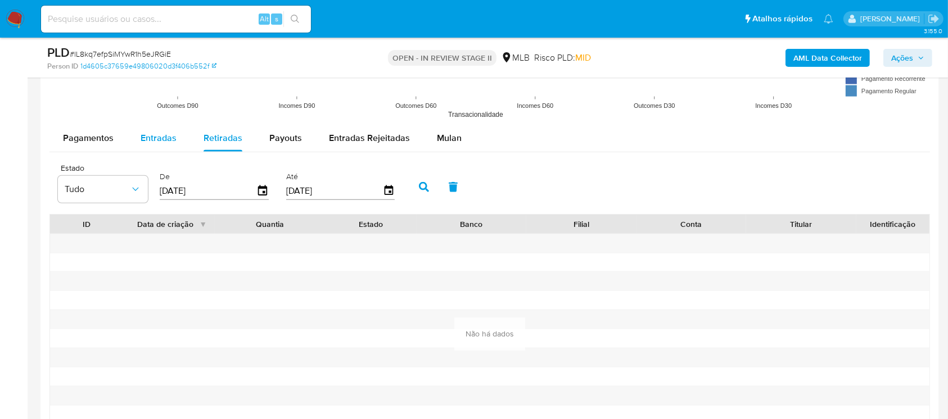
click at [156, 139] on span "Entradas" at bounding box center [159, 138] width 36 height 13
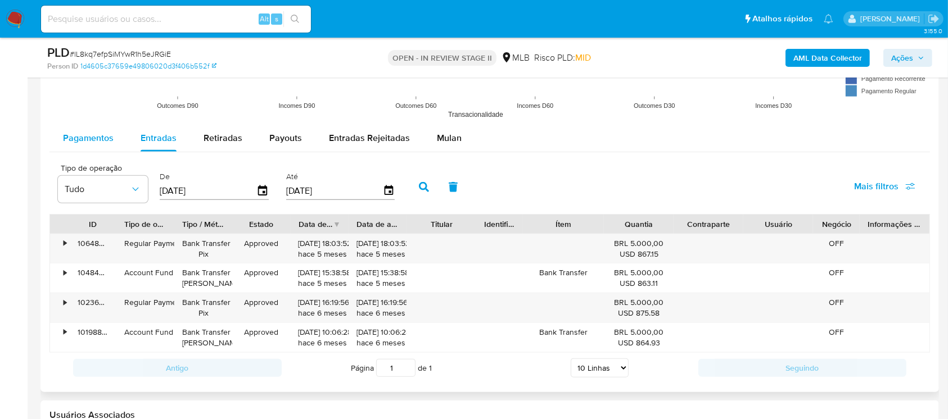
click at [92, 137] on span "Pagamentos" at bounding box center [88, 138] width 51 height 13
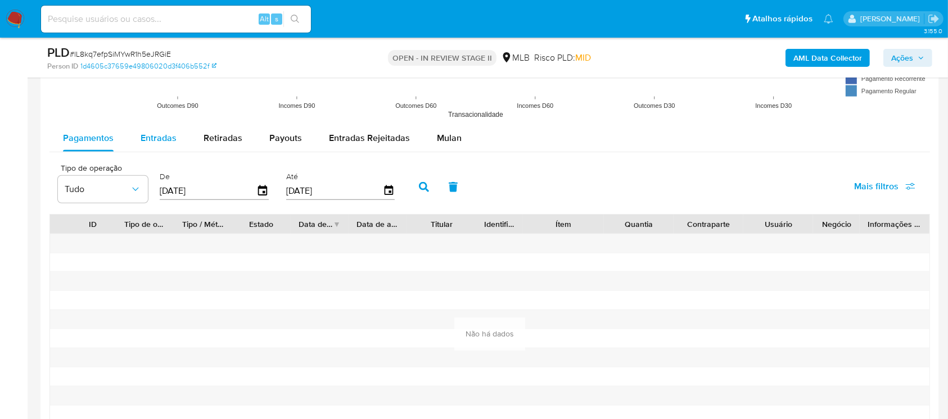
click at [149, 148] on div "Entradas" at bounding box center [159, 138] width 36 height 27
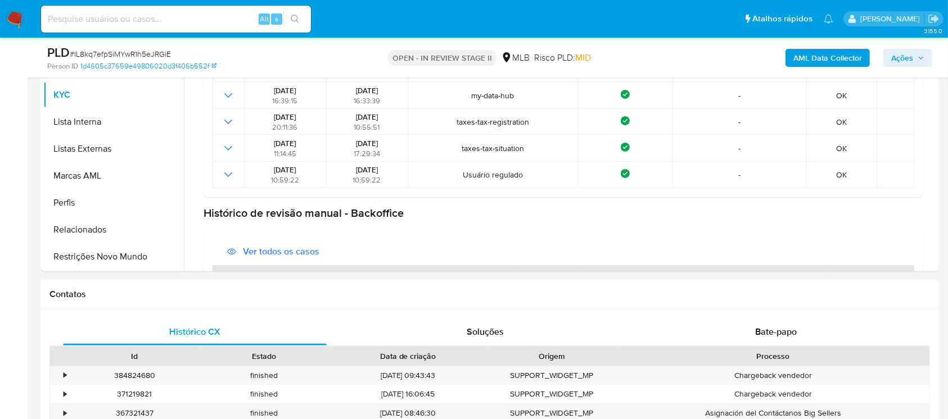
scroll to position [310, 0]
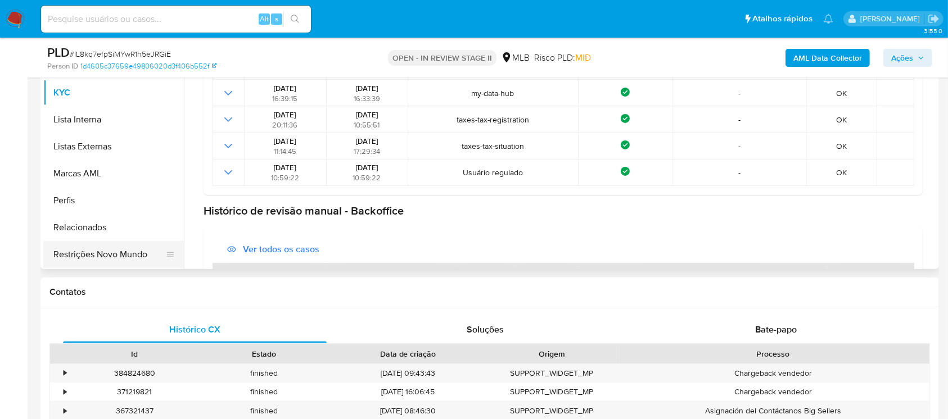
click at [124, 255] on button "Restrições Novo Mundo" at bounding box center [109, 254] width 132 height 27
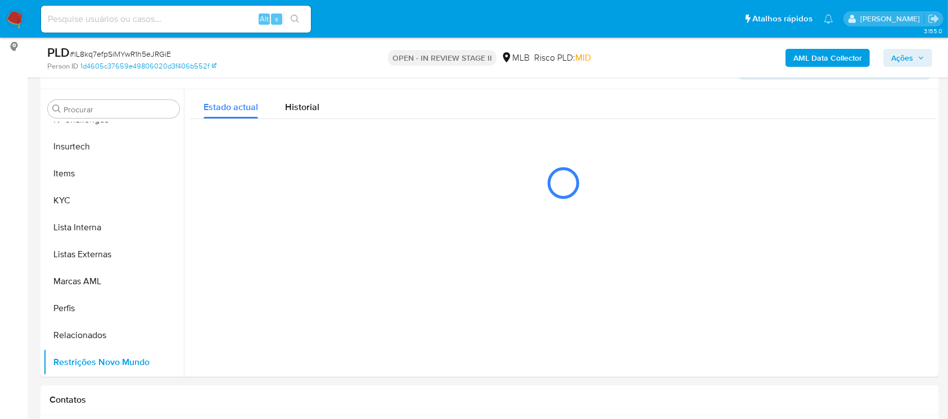
scroll to position [205, 0]
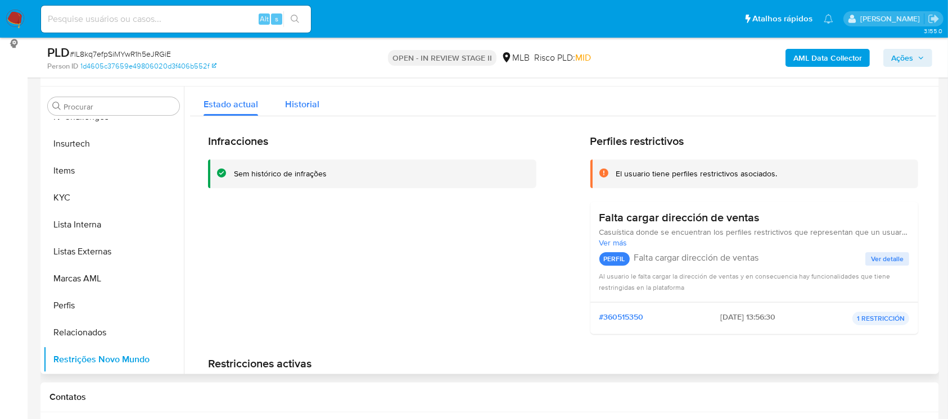
click at [301, 96] on div "Historial" at bounding box center [302, 102] width 34 height 30
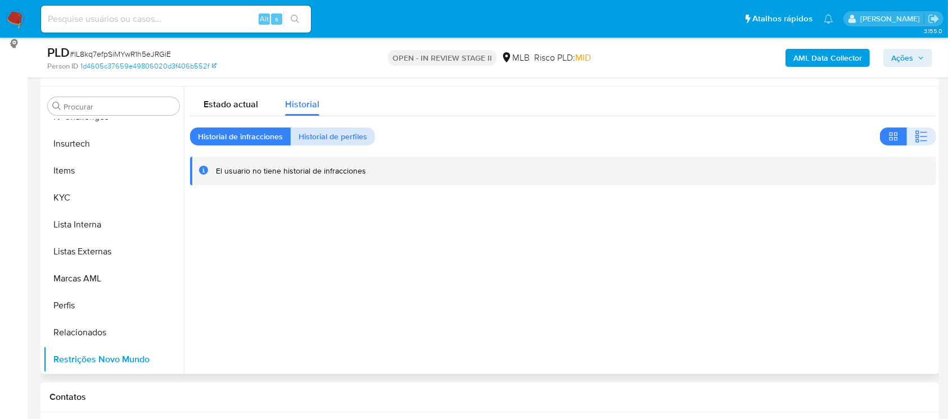
click at [319, 138] on span "Historial de perfiles" at bounding box center [333, 137] width 69 height 16
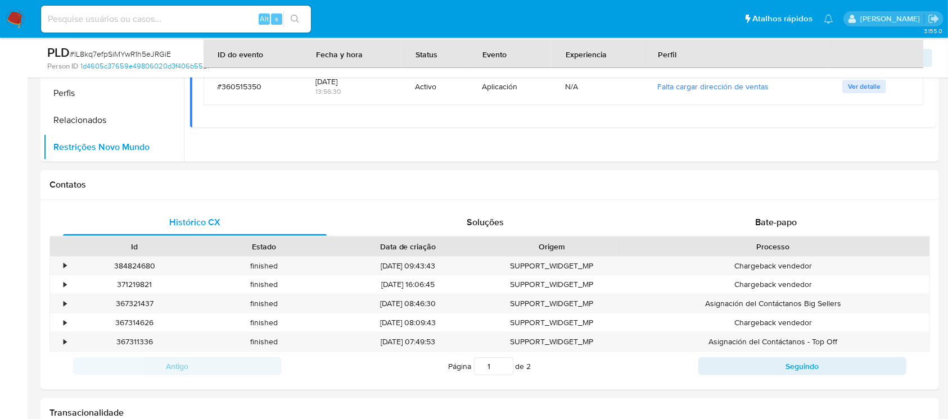
scroll to position [420, 0]
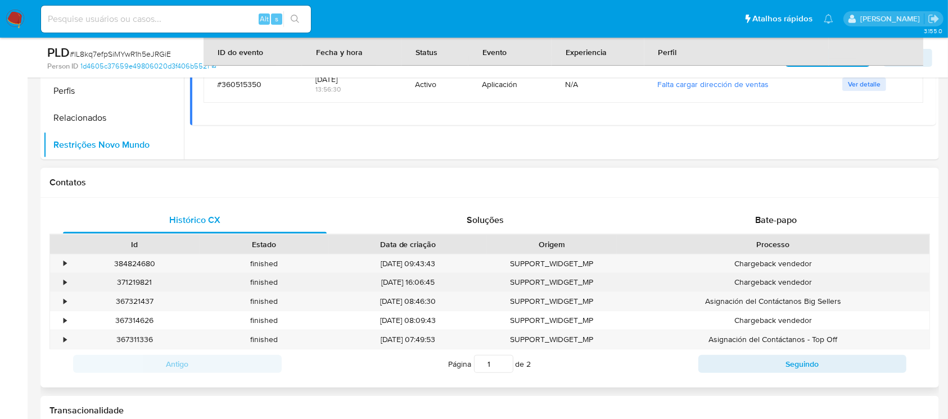
click at [65, 280] on div "•" at bounding box center [65, 282] width 3 height 11
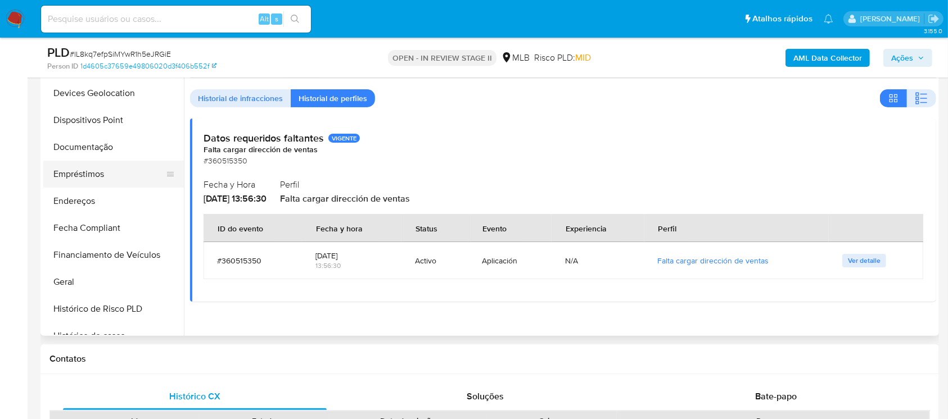
scroll to position [198, 0]
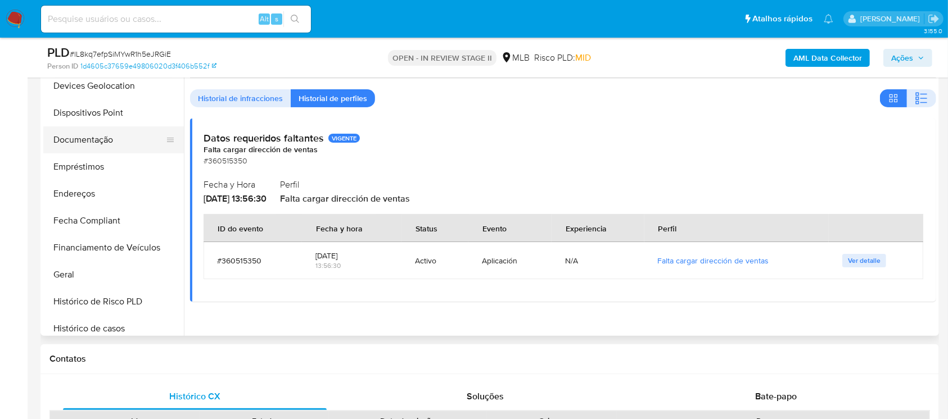
click at [103, 136] on button "Documentação" at bounding box center [109, 139] width 132 height 27
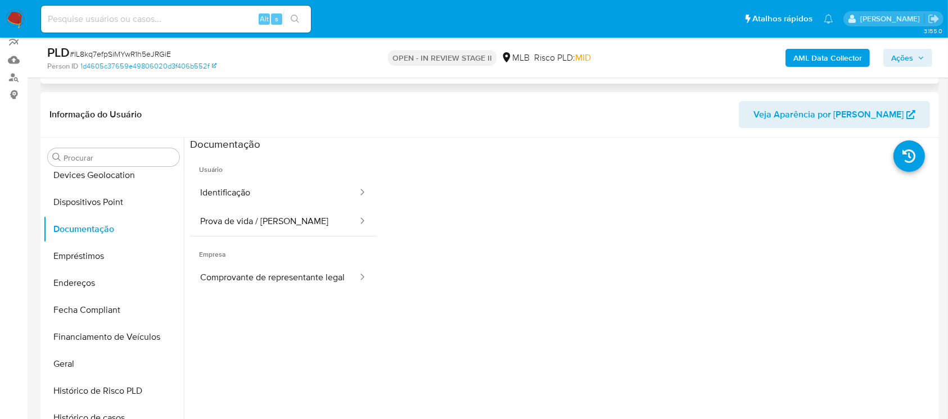
scroll to position [148, 0]
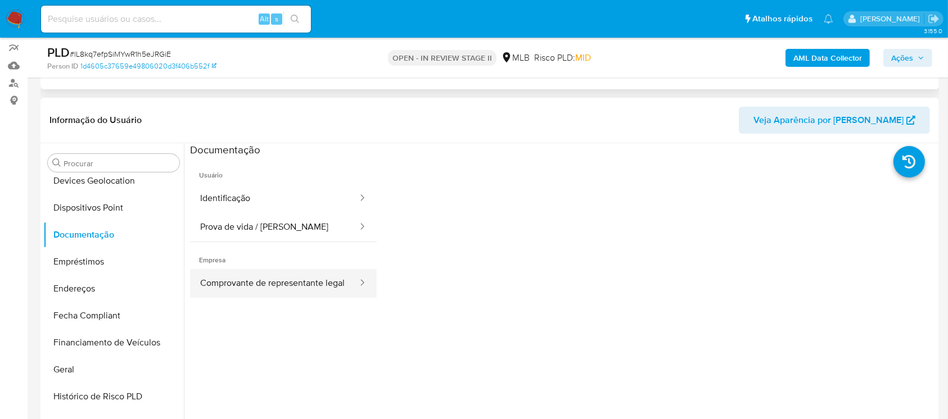
click at [356, 282] on icon at bounding box center [361, 282] width 11 height 11
click at [274, 290] on button "Comprovante de representante legal" at bounding box center [274, 283] width 169 height 29
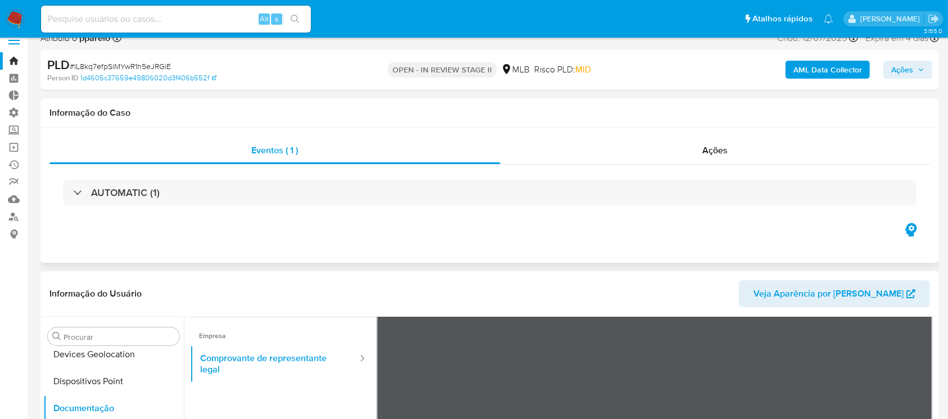
scroll to position [0, 0]
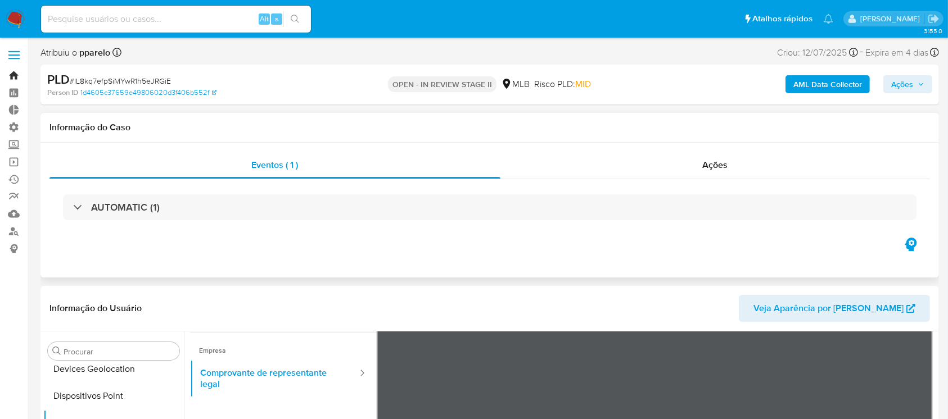
click at [13, 67] on link "Bandeja" at bounding box center [67, 75] width 134 height 17
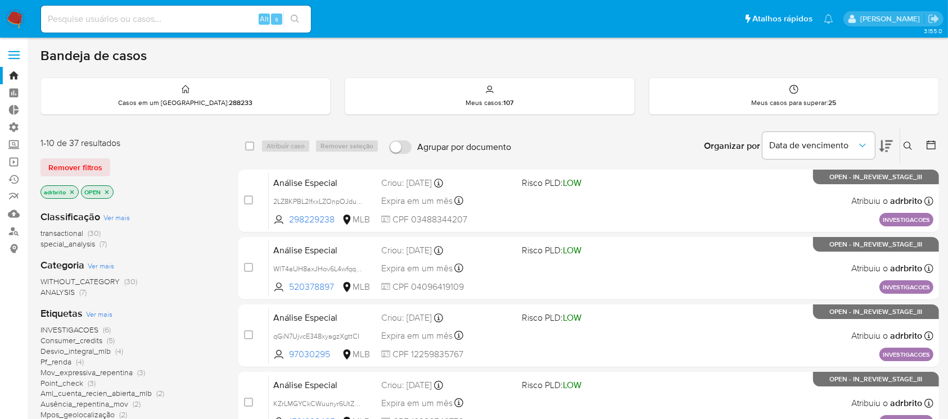
click at [69, 190] on icon "close-filter" at bounding box center [72, 192] width 7 height 7
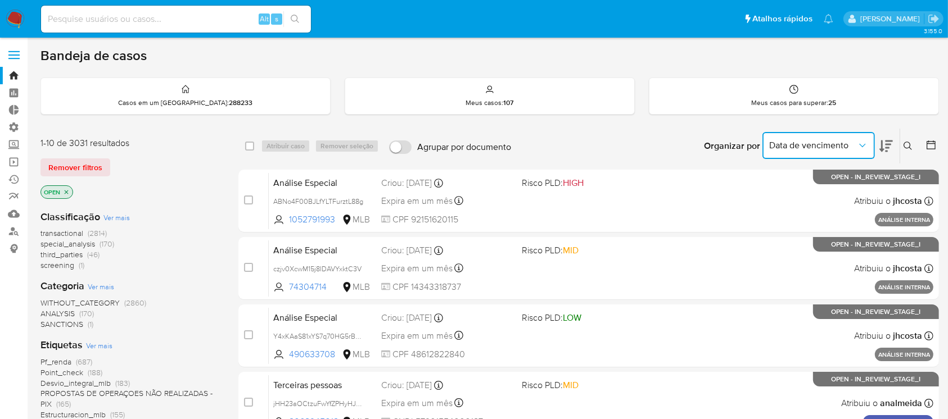
click at [832, 137] on button "Data de vencimento" at bounding box center [818, 145] width 112 height 27
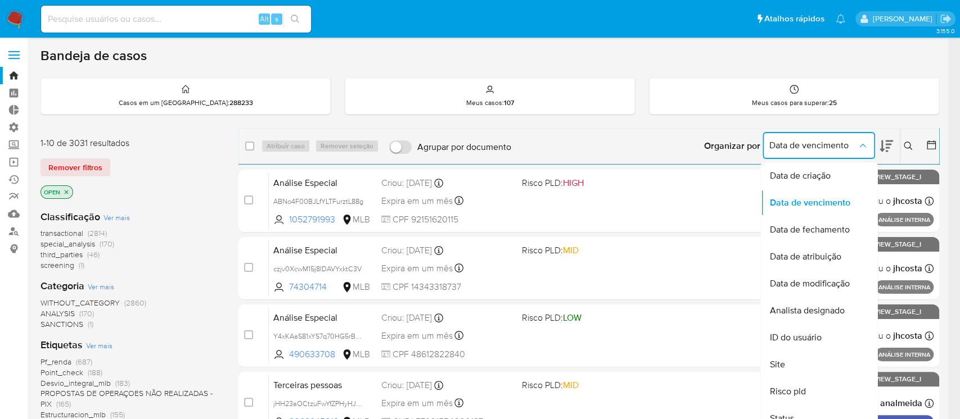
drag, startPoint x: 801, startPoint y: 175, endPoint x: 829, endPoint y: 150, distance: 38.2
click at [829, 150] on div "Data de vencimento Data de criação Data de vencimento Data de fechamento Data d…" at bounding box center [818, 145] width 112 height 27
click at [829, 150] on span "Data de vencimento" at bounding box center [813, 145] width 88 height 11
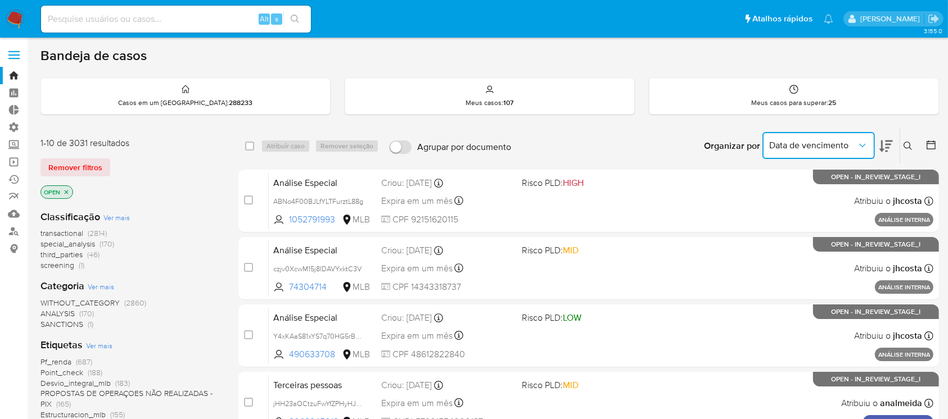
click at [865, 147] on icon "Organizar por" at bounding box center [862, 145] width 11 height 11
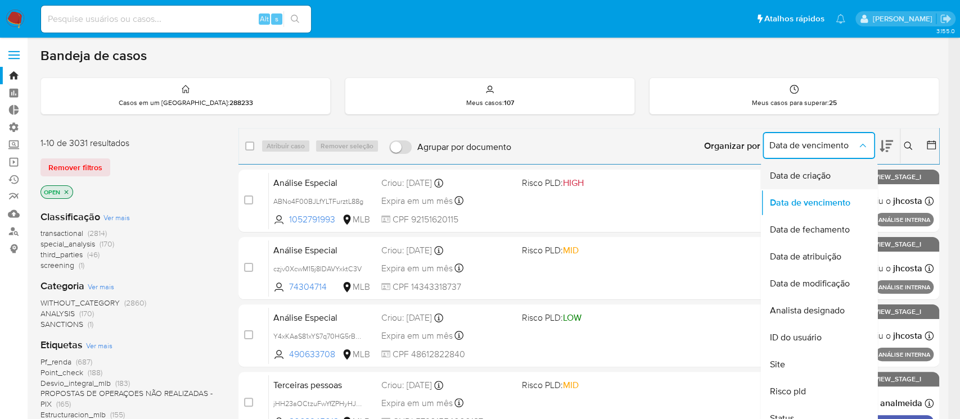
click at [819, 178] on span "Data de criação" at bounding box center [799, 175] width 61 height 11
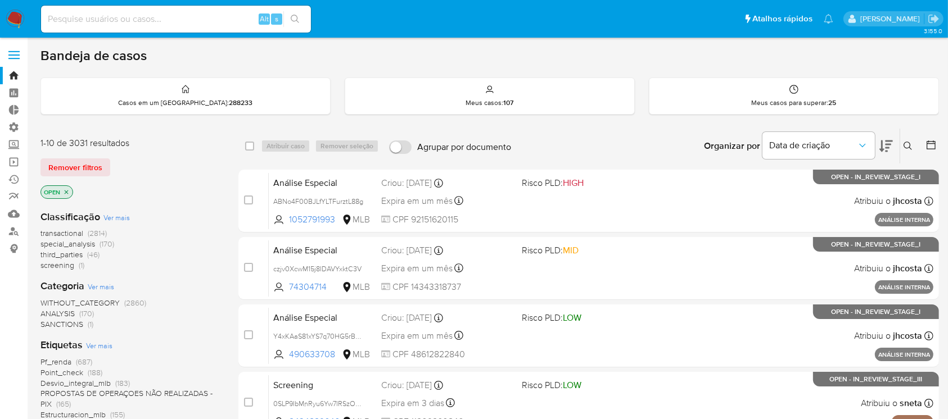
click at [880, 150] on icon at bounding box center [885, 147] width 13 height 12
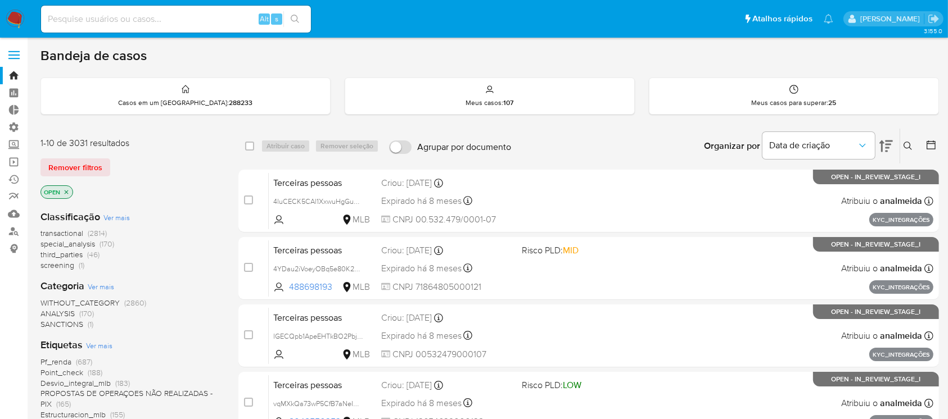
click at [930, 141] on icon at bounding box center [931, 145] width 9 height 9
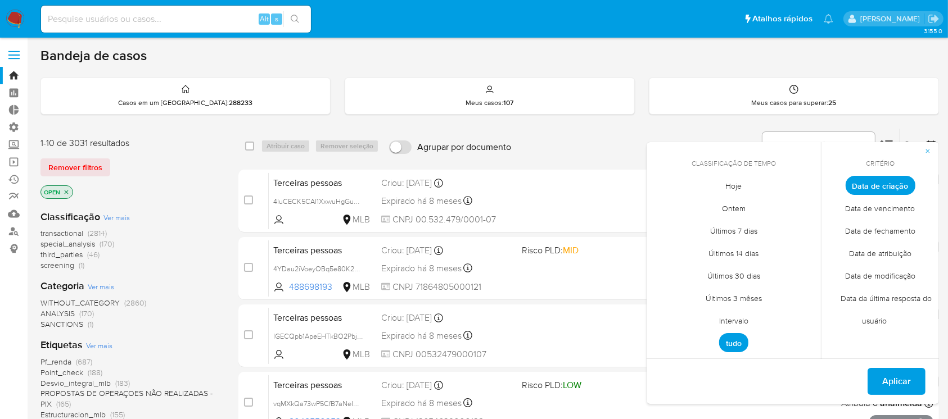
click at [728, 322] on span "Intervalo" at bounding box center [733, 321] width 53 height 23
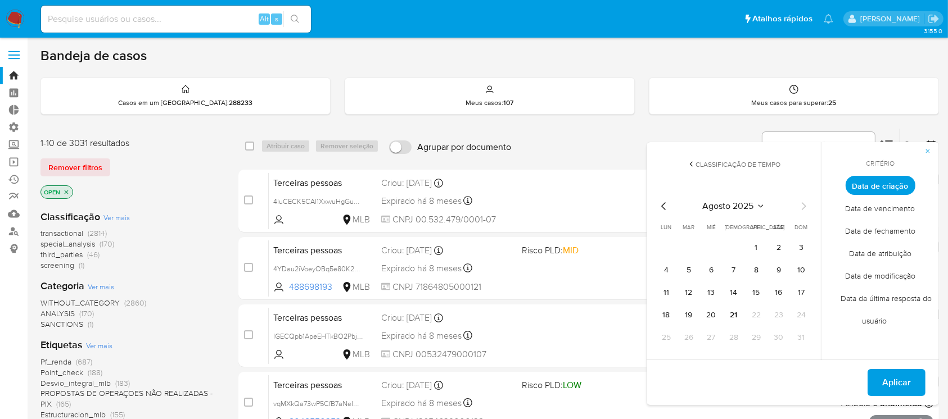
click at [666, 208] on icon "Mes anterior" at bounding box center [663, 206] width 13 height 13
click at [690, 250] on button "1" at bounding box center [689, 248] width 18 height 18
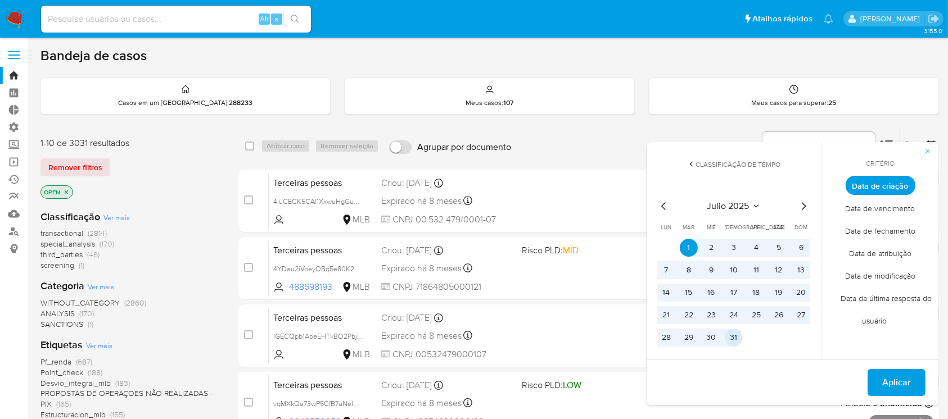
click at [735, 341] on button "31" at bounding box center [734, 338] width 18 height 18
click at [895, 383] on span "Aplicar" at bounding box center [896, 382] width 29 height 25
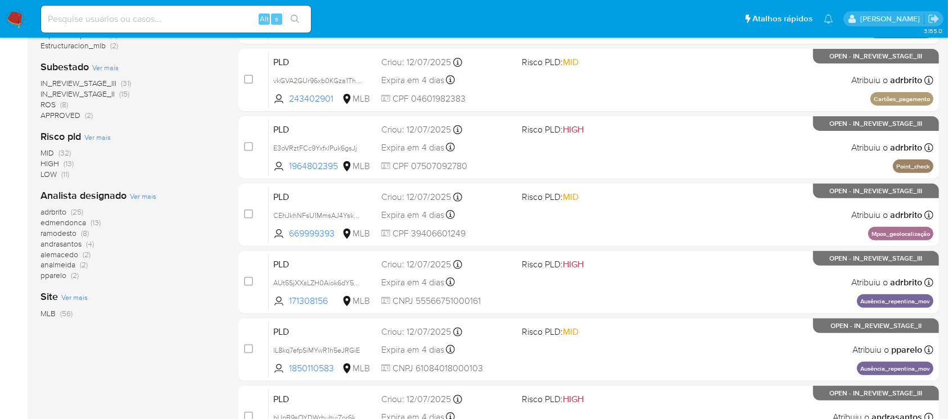
scroll to position [468, 0]
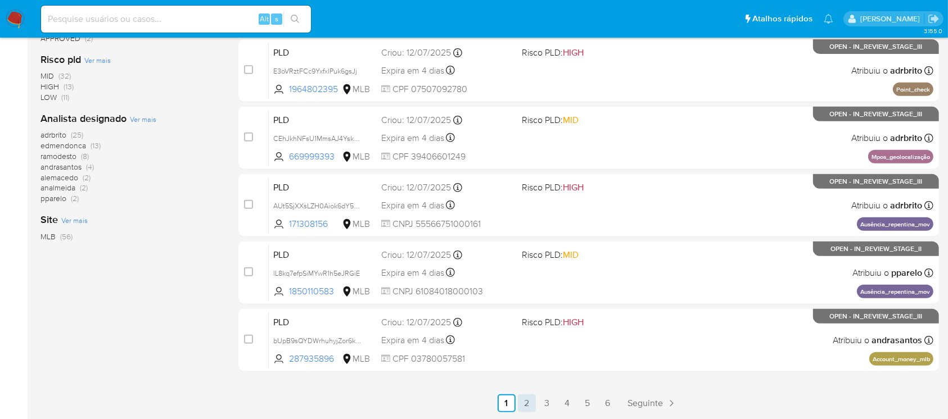
click at [529, 405] on link "2" at bounding box center [527, 404] width 18 height 18
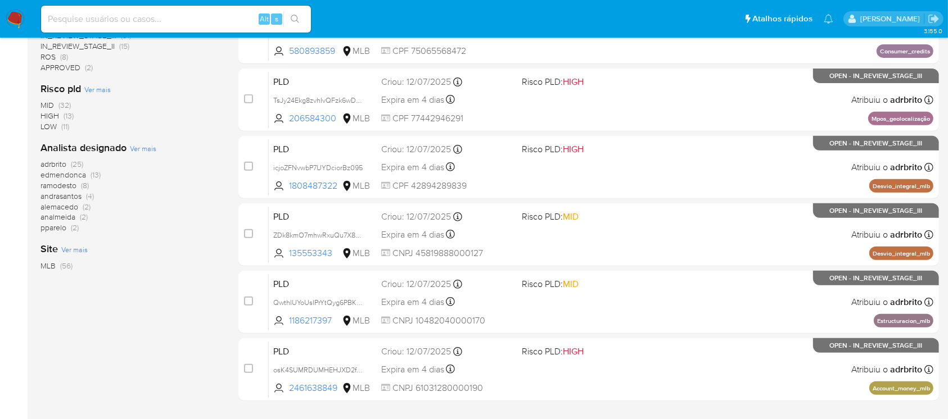
scroll to position [468, 0]
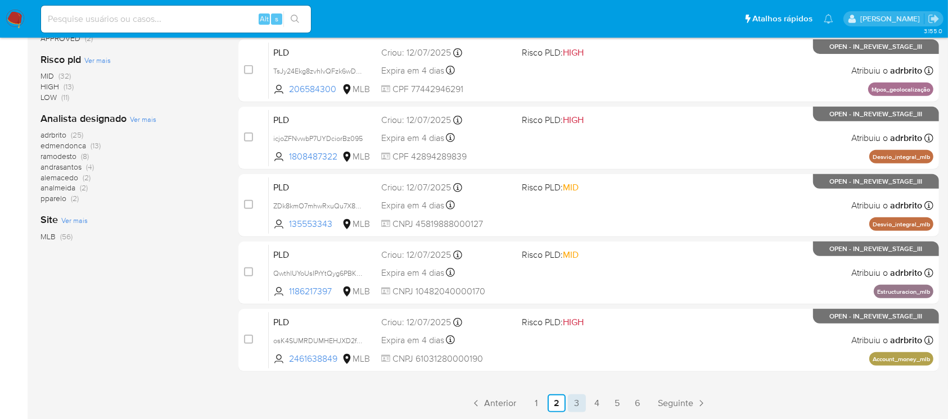
click at [578, 403] on link "3" at bounding box center [577, 404] width 18 height 18
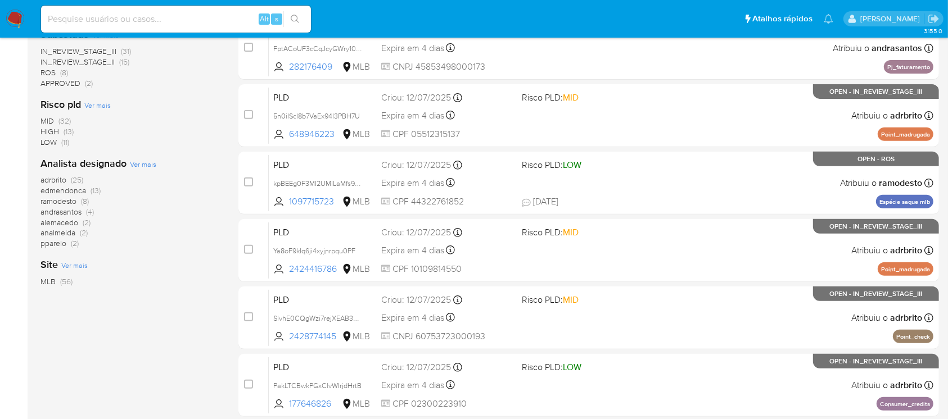
scroll to position [468, 0]
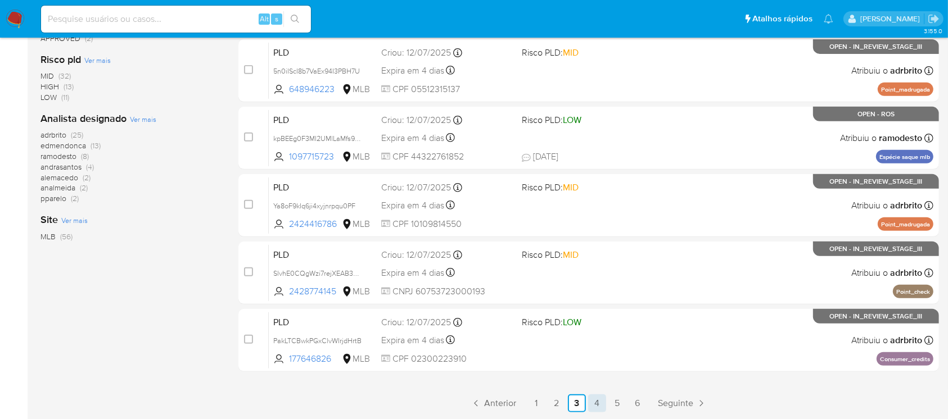
click at [595, 400] on link "4" at bounding box center [597, 404] width 18 height 18
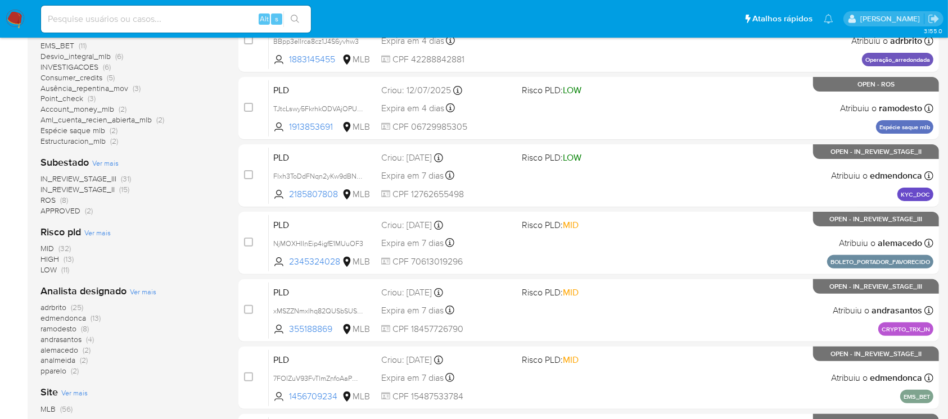
scroll to position [294, 0]
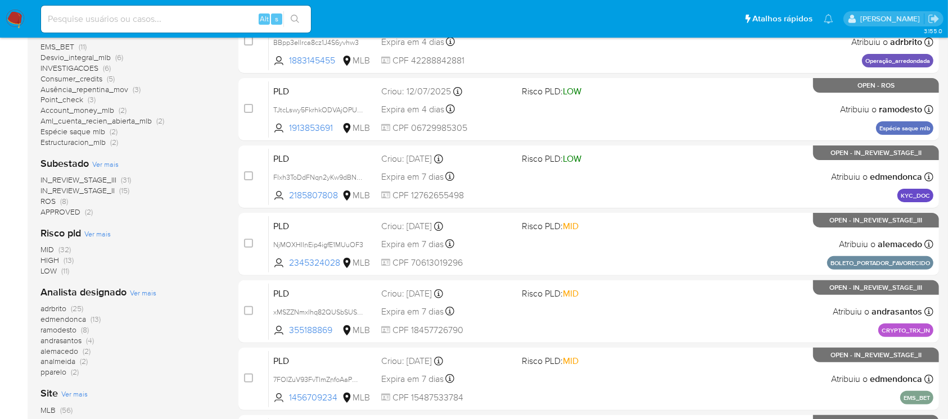
click at [99, 189] on span "IN_REVIEW_STAGE_II" at bounding box center [77, 190] width 74 height 11
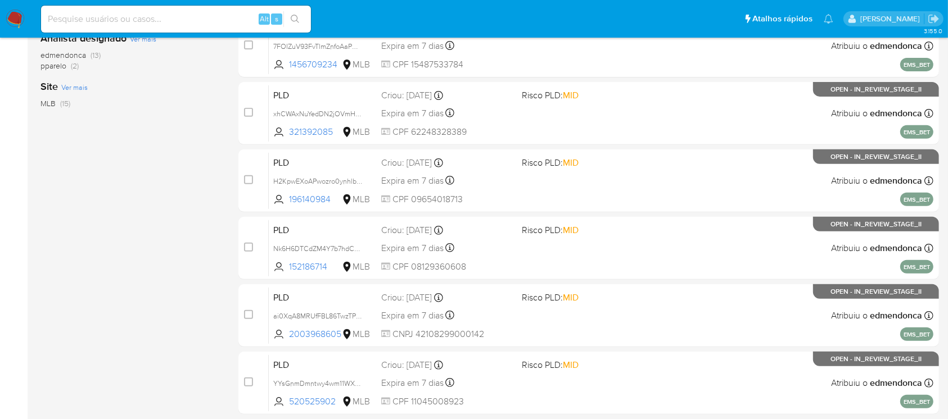
scroll to position [468, 0]
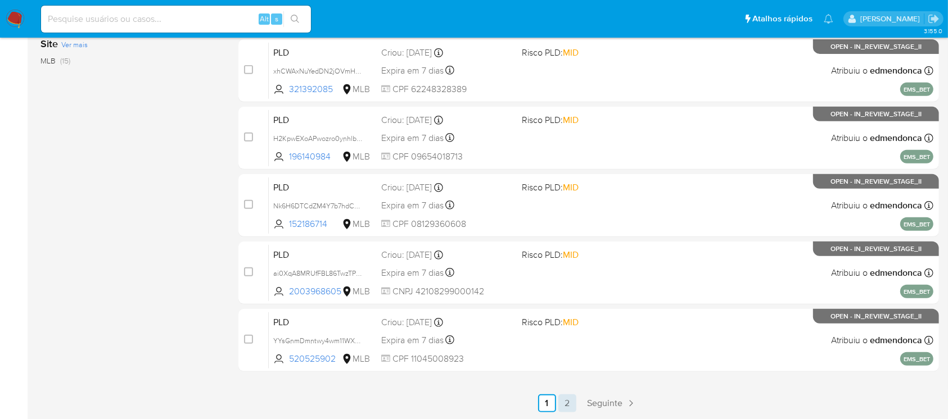
click at [563, 402] on link "2" at bounding box center [567, 404] width 18 height 18
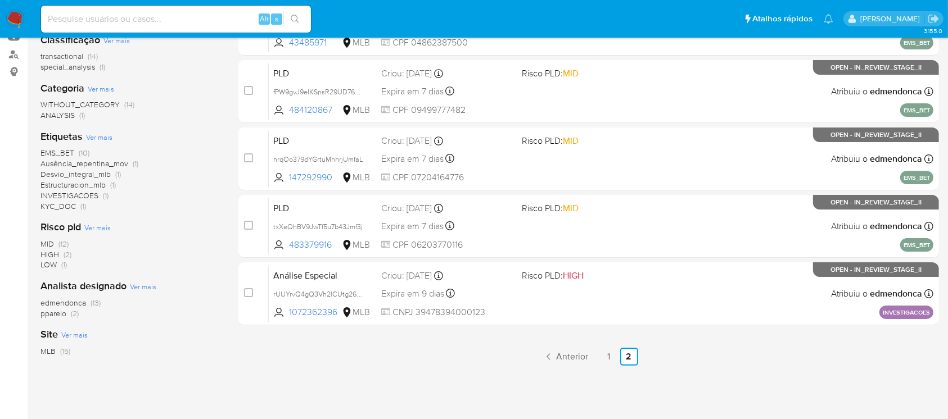
scroll to position [178, 0]
click at [606, 360] on link "1" at bounding box center [609, 356] width 18 height 18
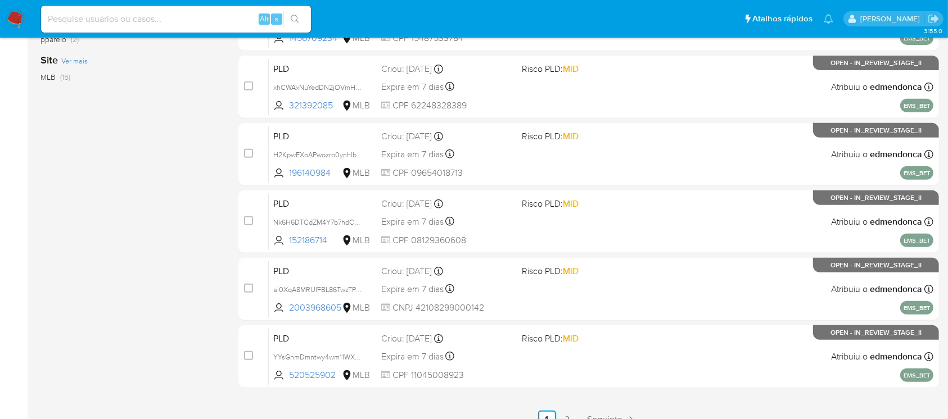
scroll to position [468, 0]
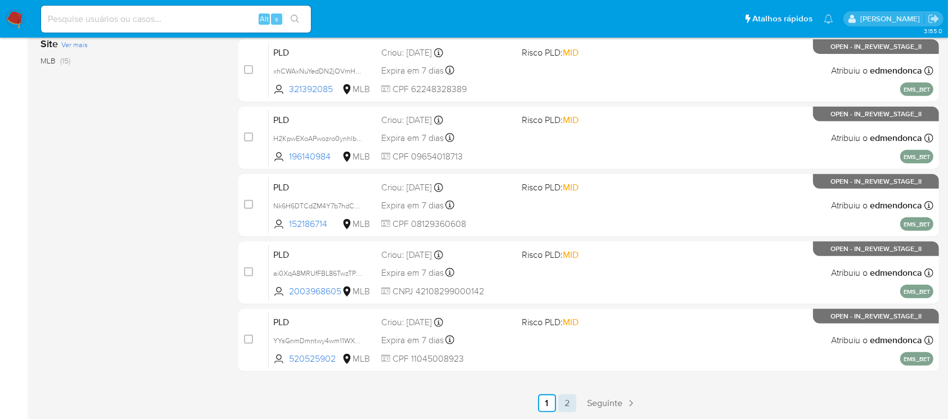
click at [566, 402] on link "2" at bounding box center [567, 404] width 18 height 18
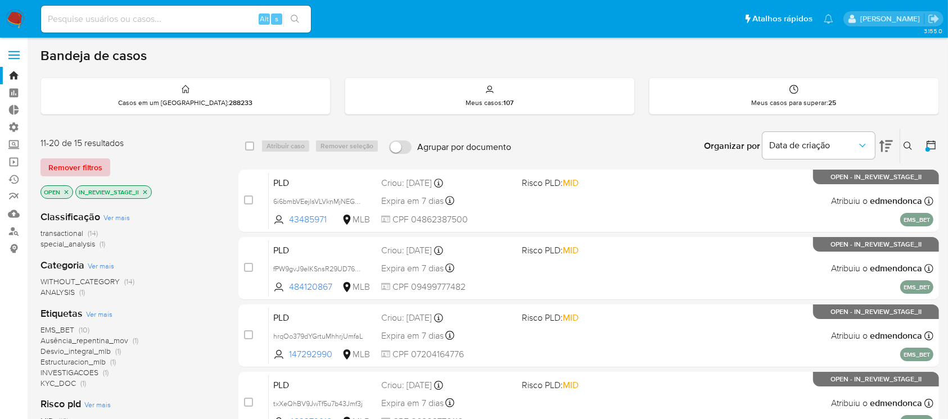
click at [73, 164] on span "Remover filtros" at bounding box center [75, 168] width 54 height 16
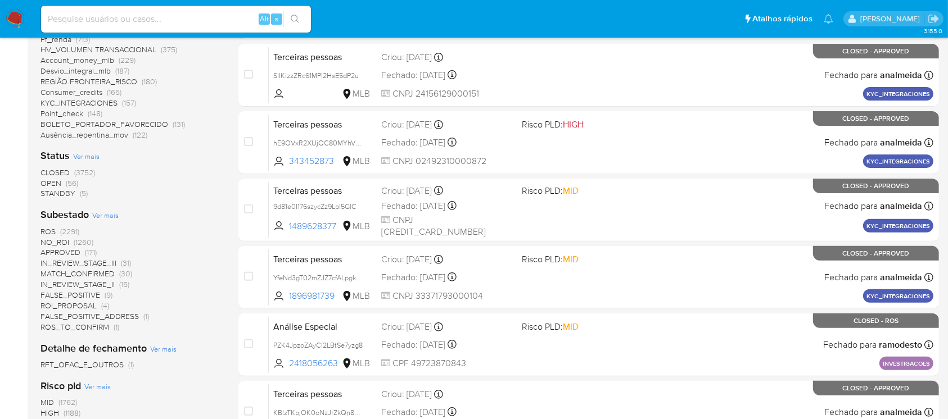
scroll to position [323, 0]
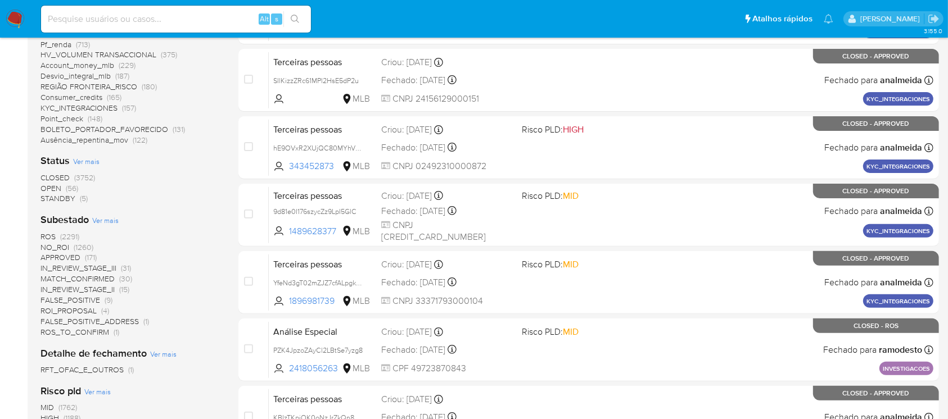
click at [52, 197] on span "STANDBY" at bounding box center [57, 198] width 35 height 11
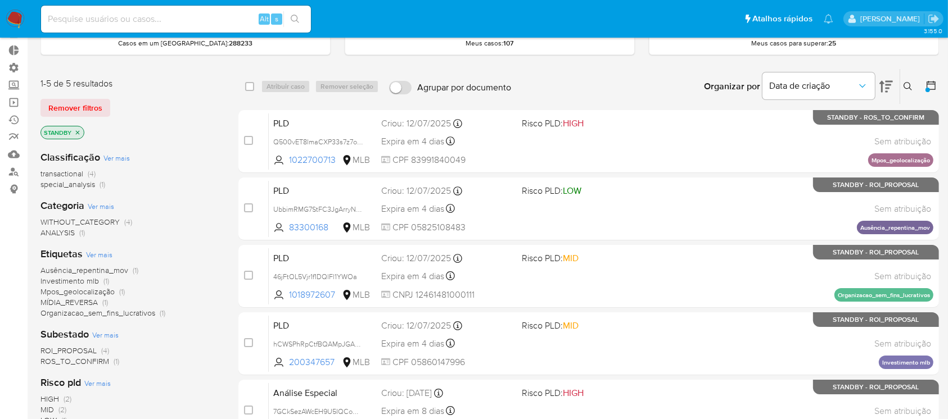
scroll to position [61, 0]
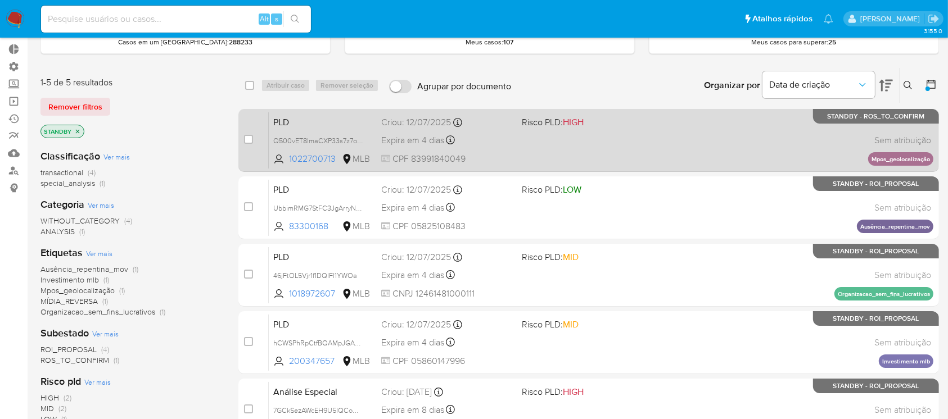
click at [426, 134] on span "Expira em 4 dias" at bounding box center [412, 140] width 63 height 12
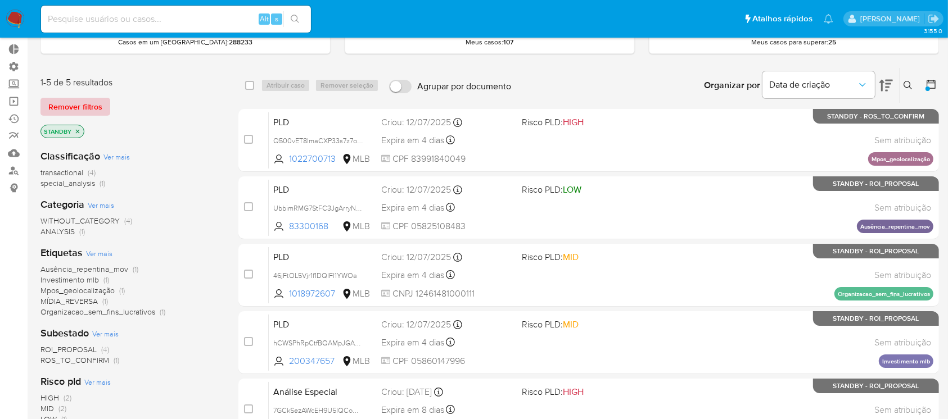
click at [95, 105] on span "Remover filtros" at bounding box center [75, 107] width 54 height 16
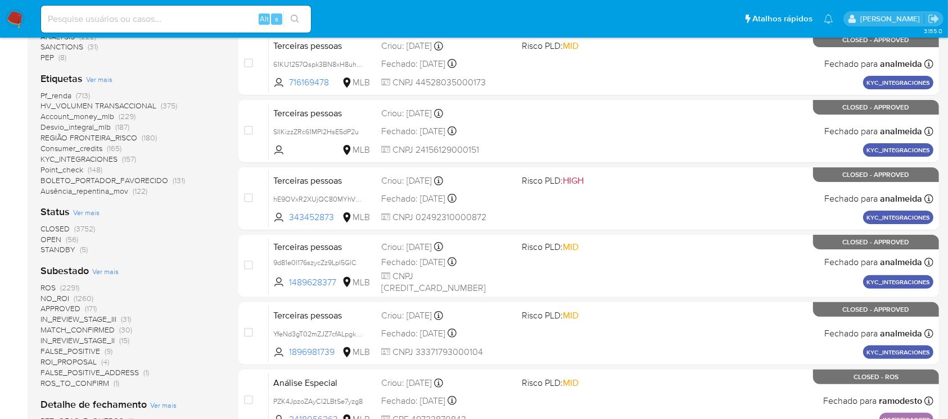
scroll to position [275, 0]
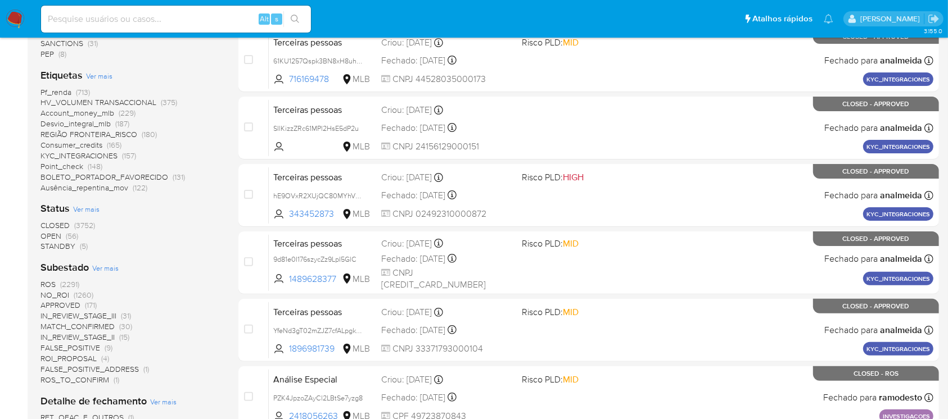
click at [43, 234] on span "OPEN" at bounding box center [50, 236] width 21 height 11
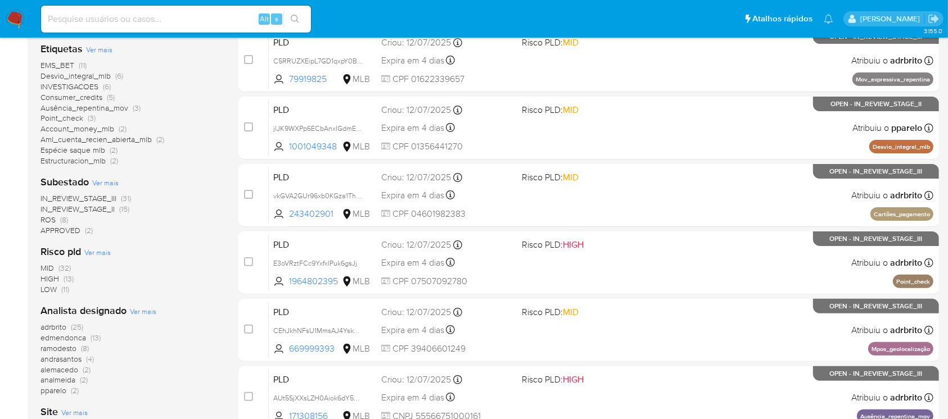
click at [99, 198] on span "IN_REVIEW_STAGE_III" at bounding box center [78, 198] width 76 height 11
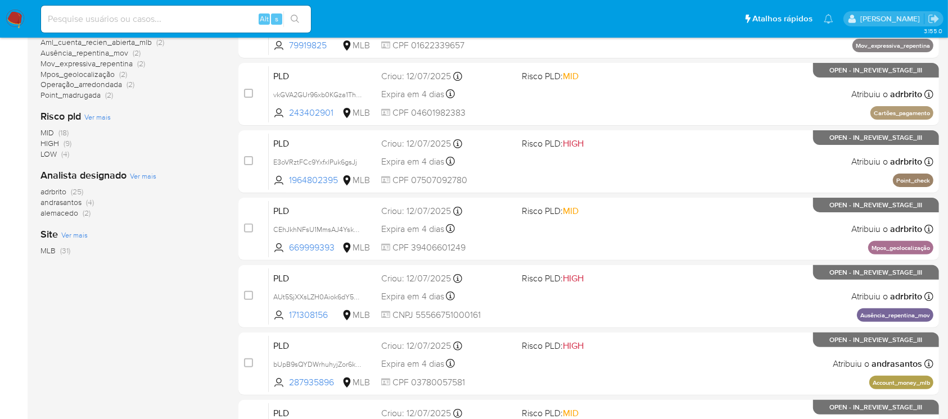
scroll to position [295, 0]
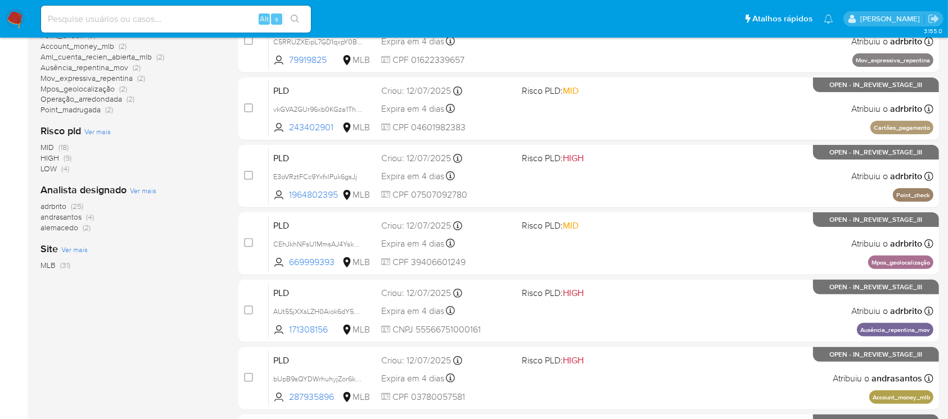
click at [130, 381] on div "1-10 de 31 resultados Remover filtros OPEN IN_REVIEW_STAGE_III Classificação Ve…" at bounding box center [130, 210] width 180 height 752
click at [129, 19] on input at bounding box center [176, 19] width 270 height 15
paste input "SlvhE0CQgWzi7rejXEAB3Ohk"
type input "SlvhE0CQgWzi7rejXEAB3Ohk"
click at [296, 16] on icon "search-icon" at bounding box center [295, 19] width 9 height 9
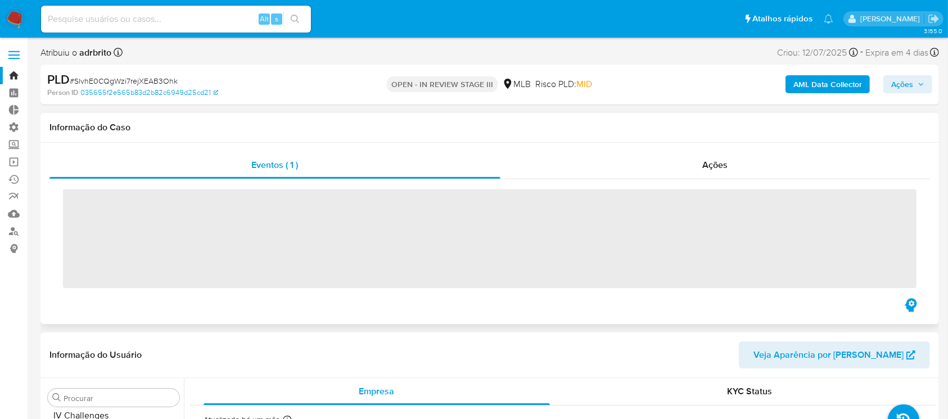
scroll to position [502, 0]
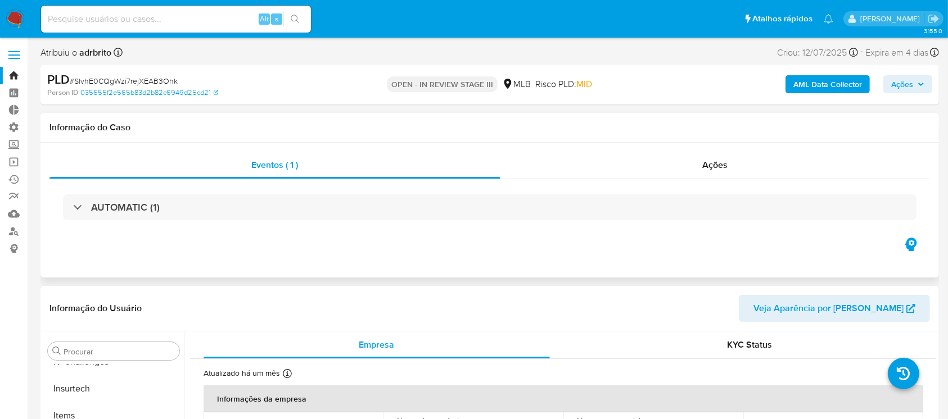
select select "10"
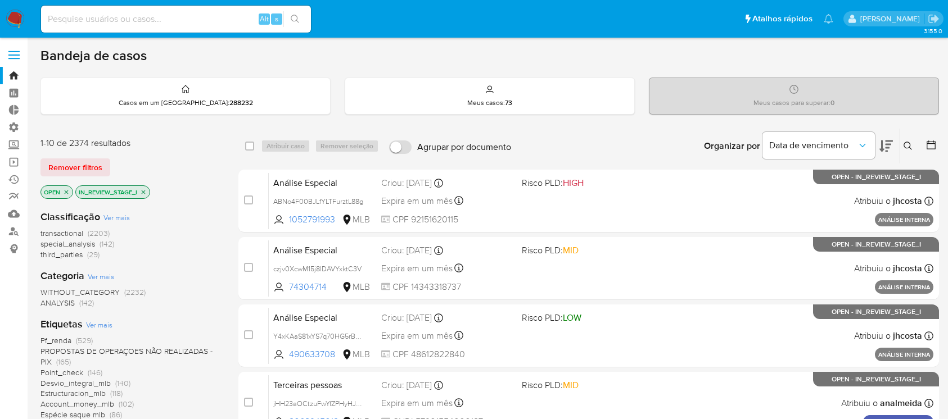
scroll to position [82, 0]
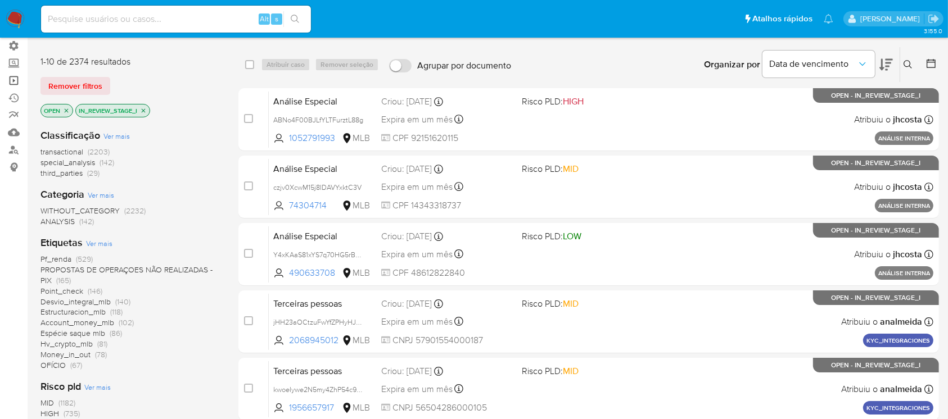
click at [13, 79] on link "Operações em massa" at bounding box center [67, 80] width 134 height 17
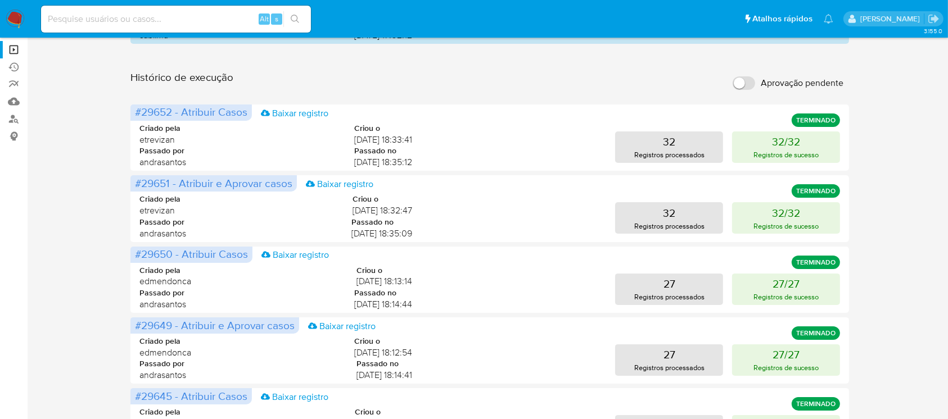
scroll to position [115, 0]
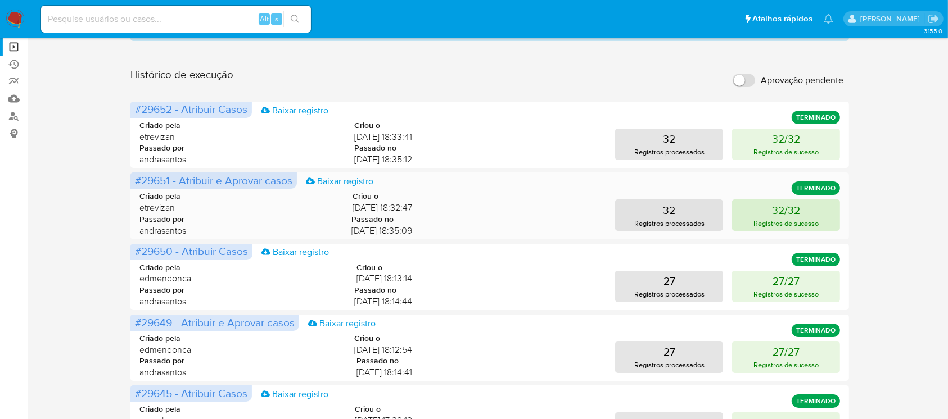
click at [783, 212] on p "32/32" at bounding box center [786, 210] width 28 height 16
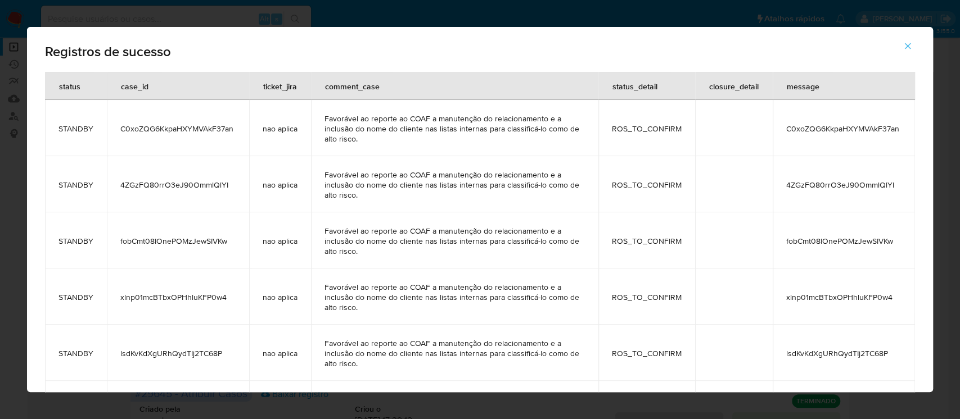
click at [909, 43] on icon "button" at bounding box center [907, 46] width 10 height 10
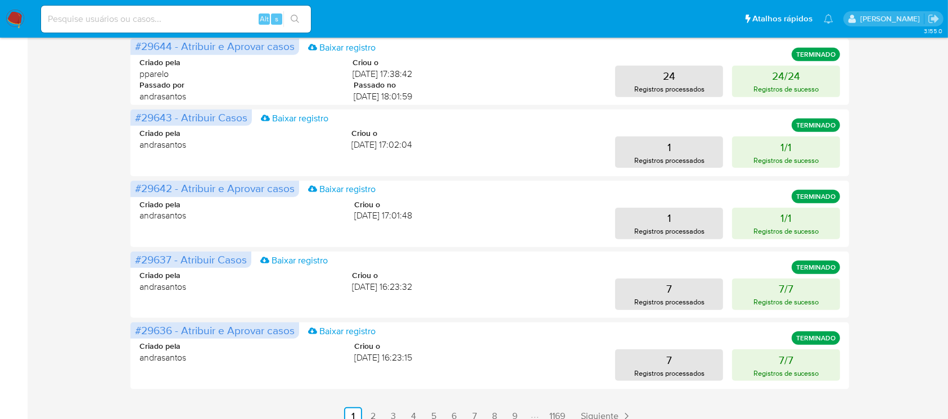
scroll to position [546, 0]
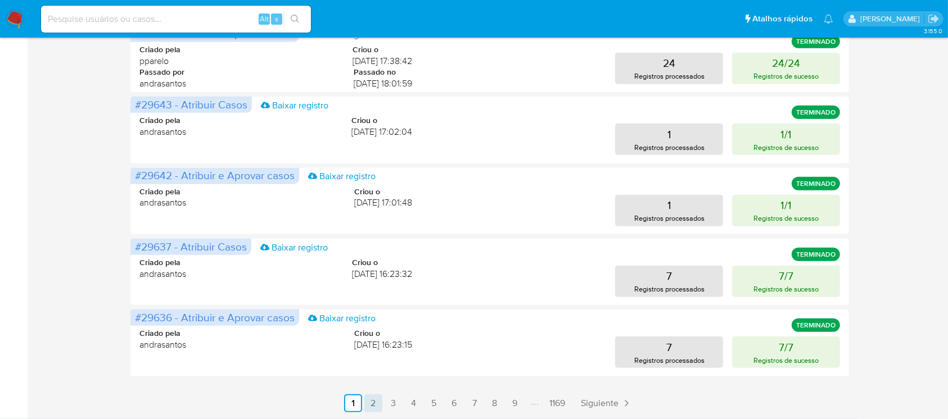
click at [373, 400] on link "2" at bounding box center [373, 404] width 18 height 18
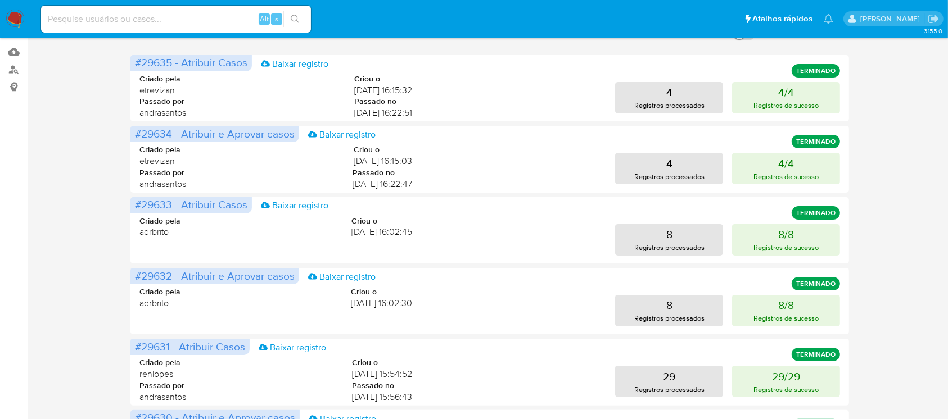
scroll to position [168, 0]
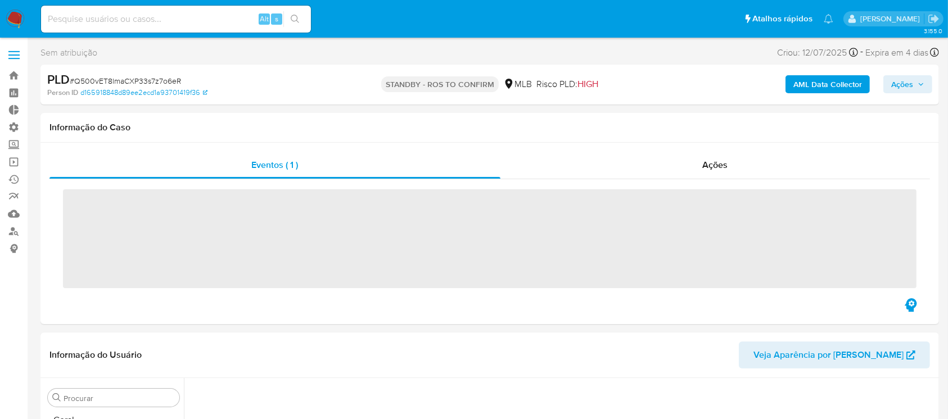
scroll to position [502, 0]
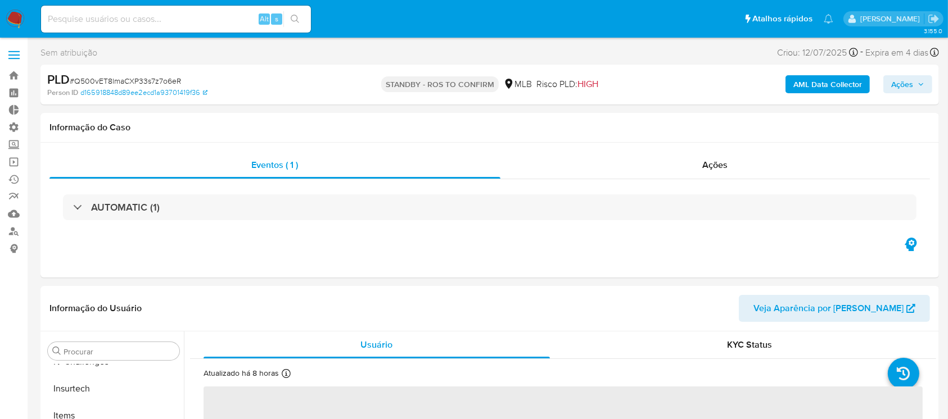
select select "10"
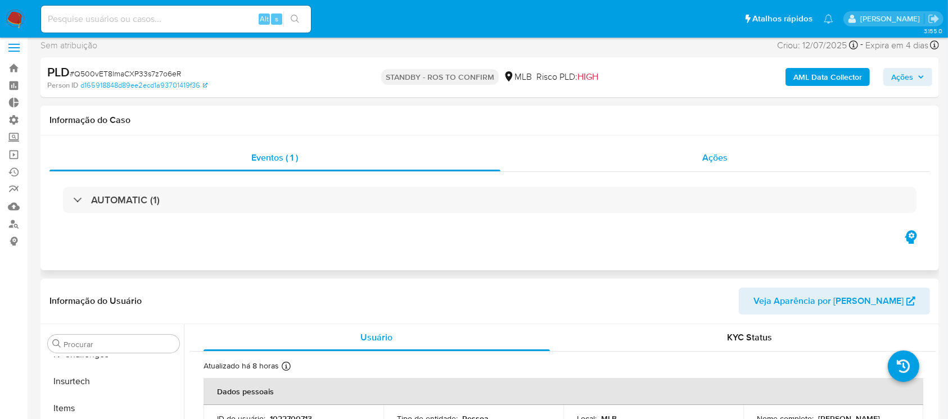
click at [701, 155] on div "Ações" at bounding box center [715, 157] width 430 height 27
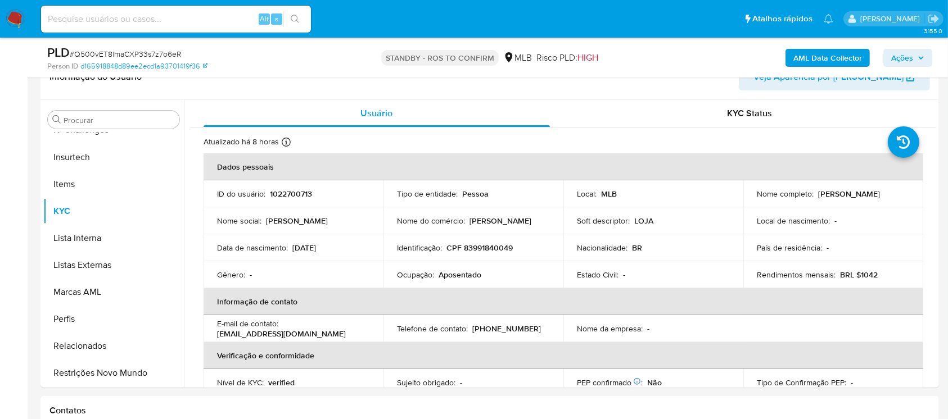
scroll to position [0, 0]
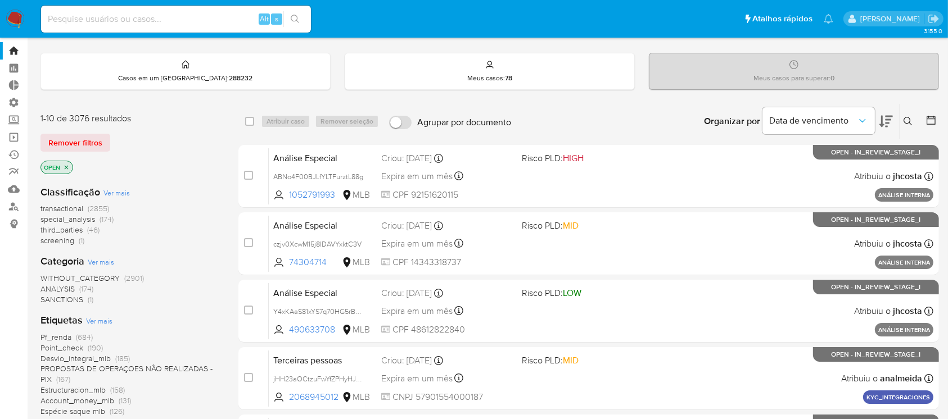
scroll to position [28, 0]
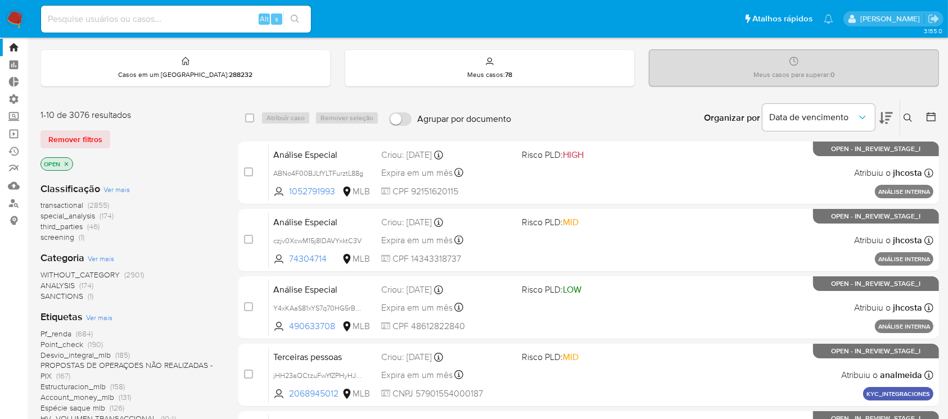
click at [935, 112] on icon at bounding box center [931, 116] width 9 height 9
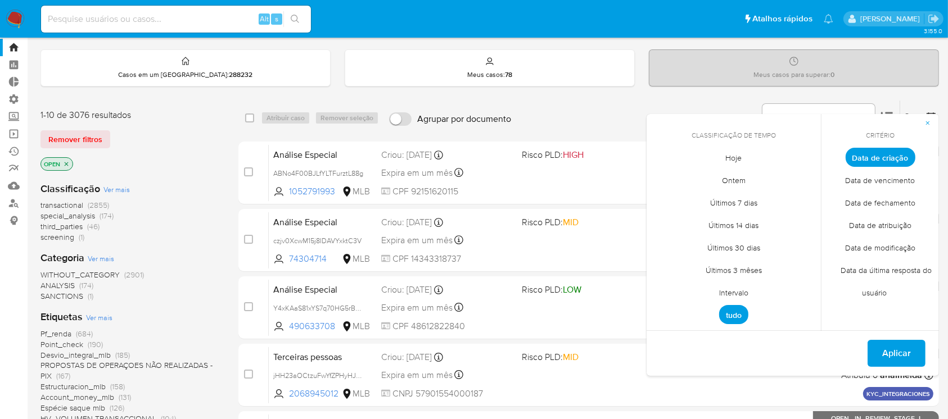
click at [728, 292] on span "Intervalo" at bounding box center [733, 293] width 53 height 23
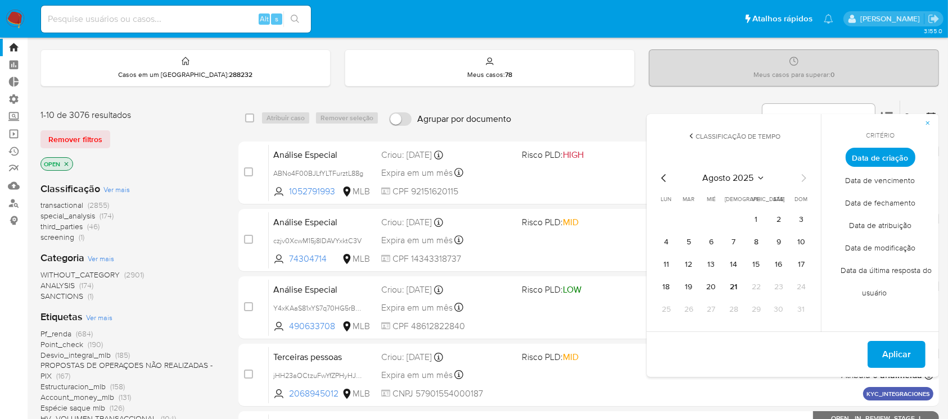
click at [661, 174] on icon "Mes anterior" at bounding box center [663, 177] width 13 height 13
click at [689, 218] on button "1" at bounding box center [689, 220] width 18 height 18
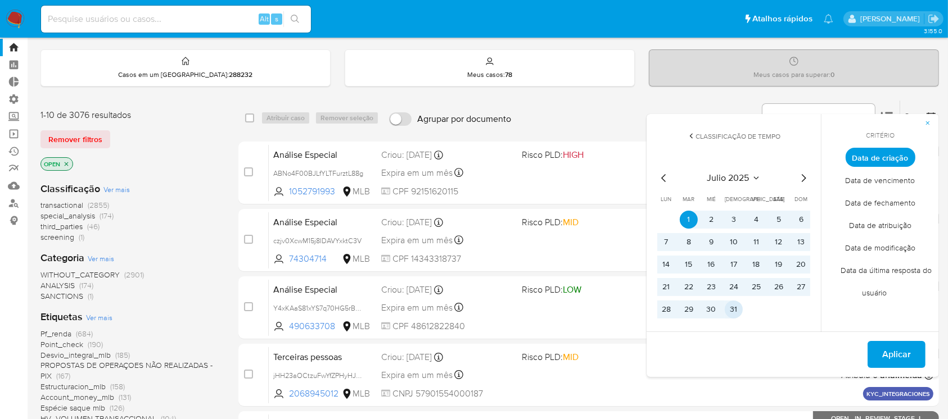
click at [734, 308] on button "31" at bounding box center [734, 310] width 18 height 18
click at [887, 350] on span "Aplicar" at bounding box center [896, 354] width 29 height 25
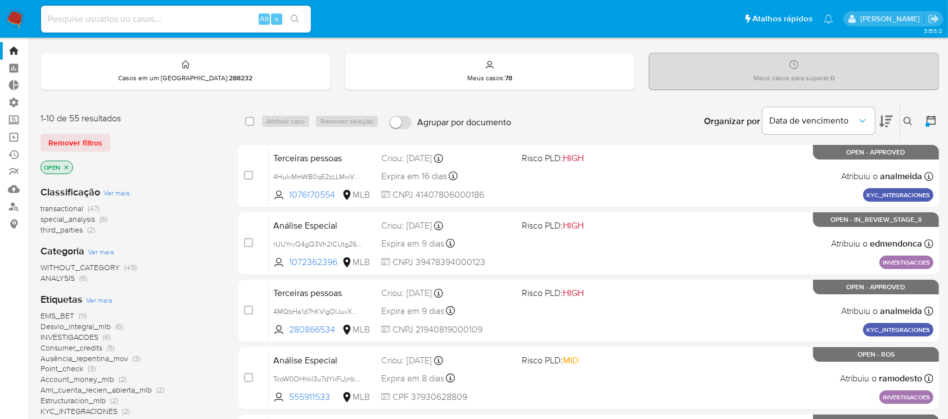
scroll to position [28, 0]
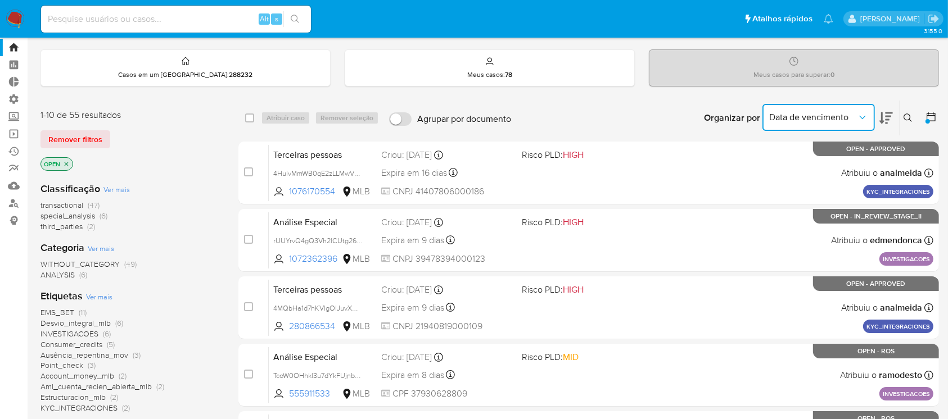
click at [863, 112] on icon "Organizar por" at bounding box center [862, 117] width 11 height 11
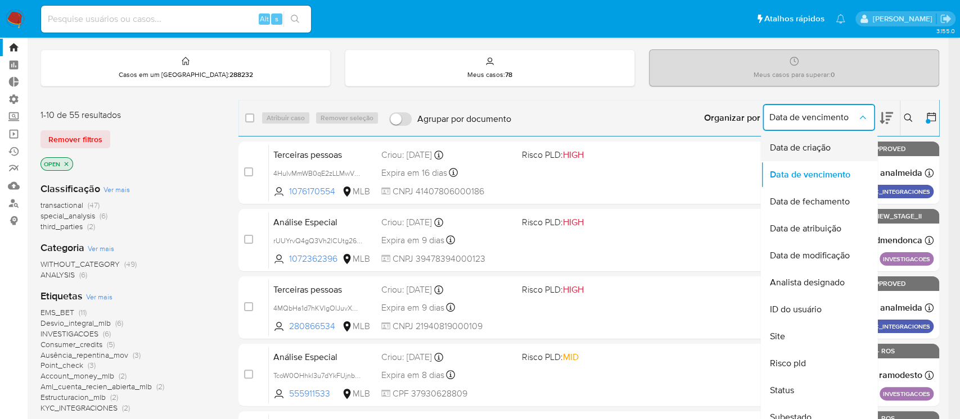
click at [821, 151] on span "Data de criação" at bounding box center [799, 147] width 61 height 11
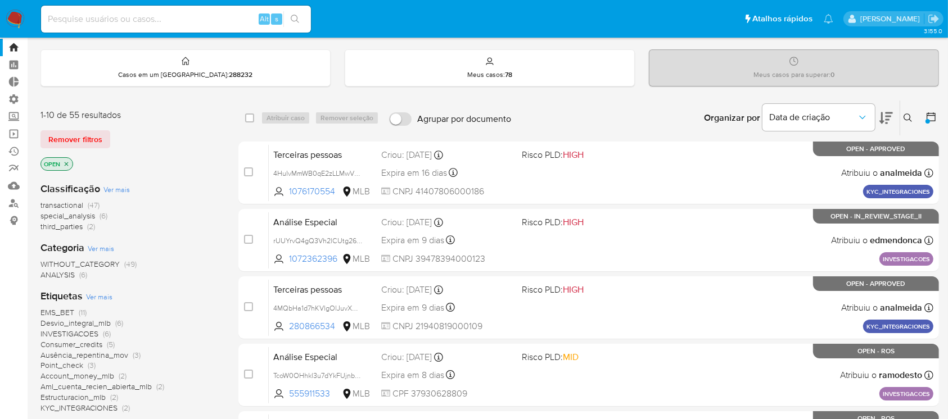
click at [883, 116] on icon at bounding box center [885, 117] width 13 height 13
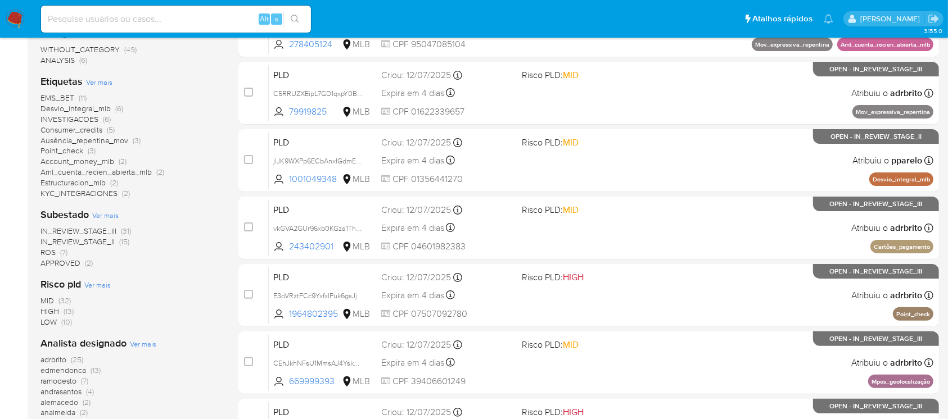
scroll to position [244, 0]
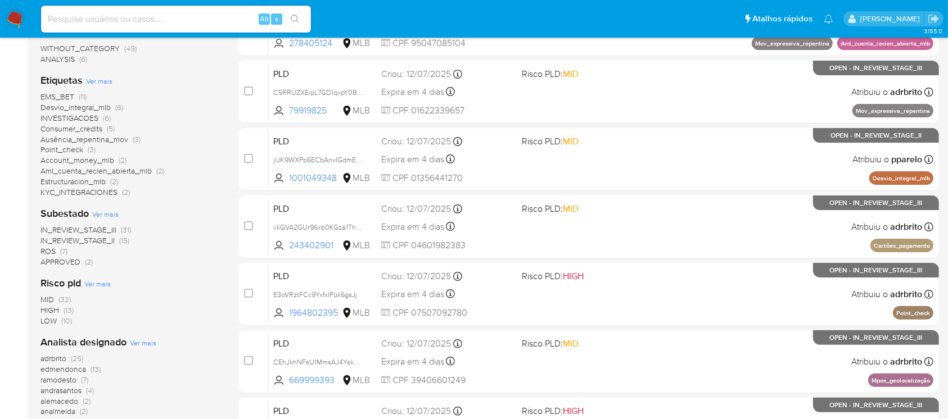
click at [85, 240] on span "IN_REVIEW_STAGE_II" at bounding box center [77, 240] width 74 height 11
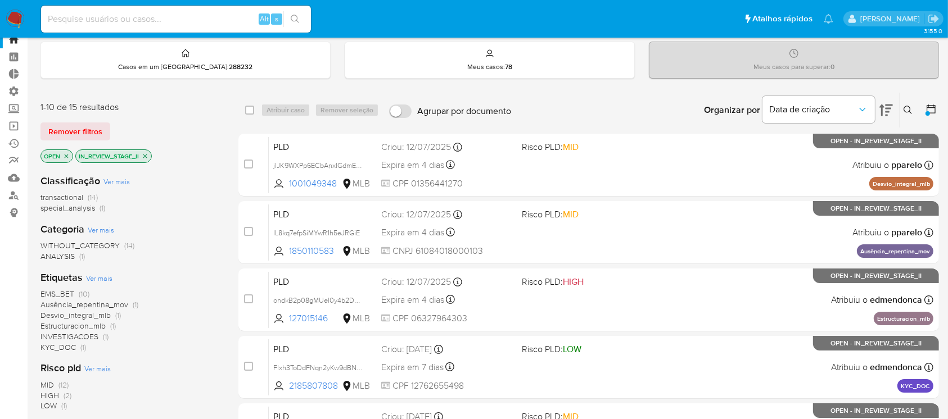
scroll to position [37, 0]
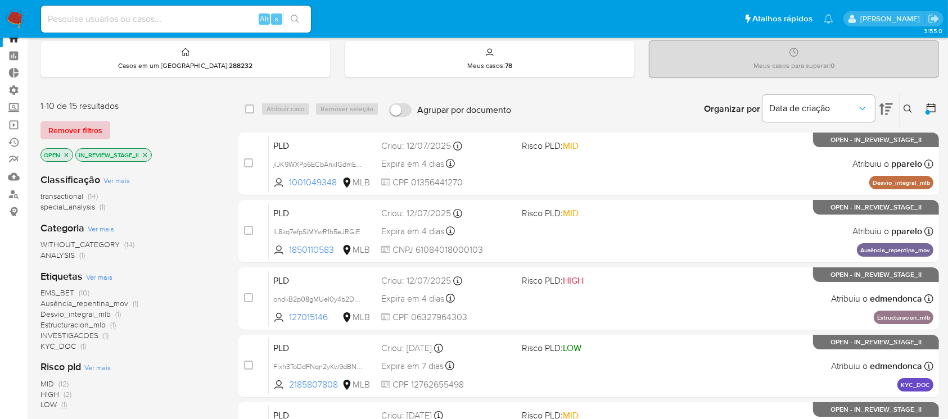
click at [82, 125] on span "Remover filtros" at bounding box center [75, 131] width 54 height 16
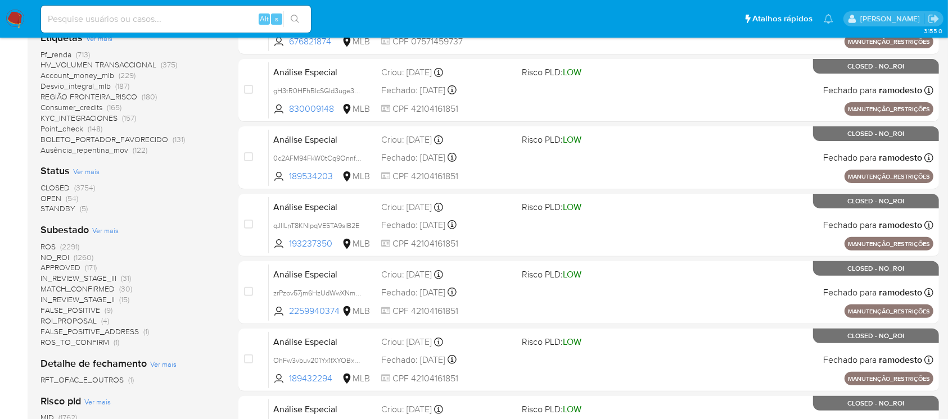
scroll to position [315, 0]
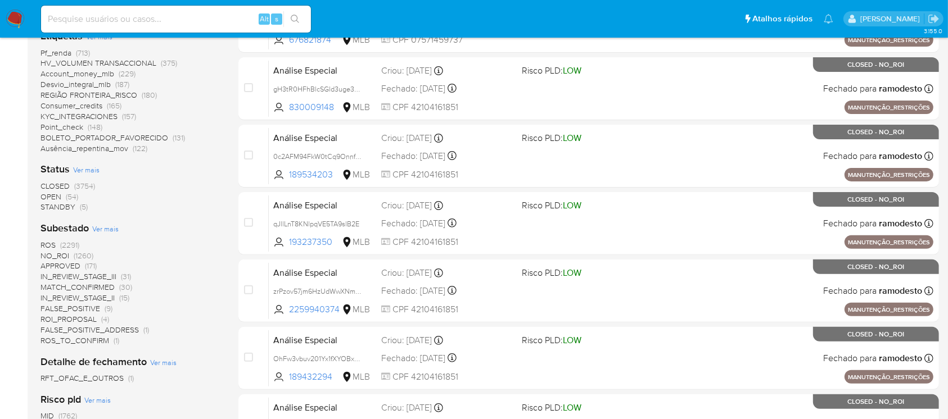
click at [52, 197] on span "OPEN" at bounding box center [50, 196] width 21 height 11
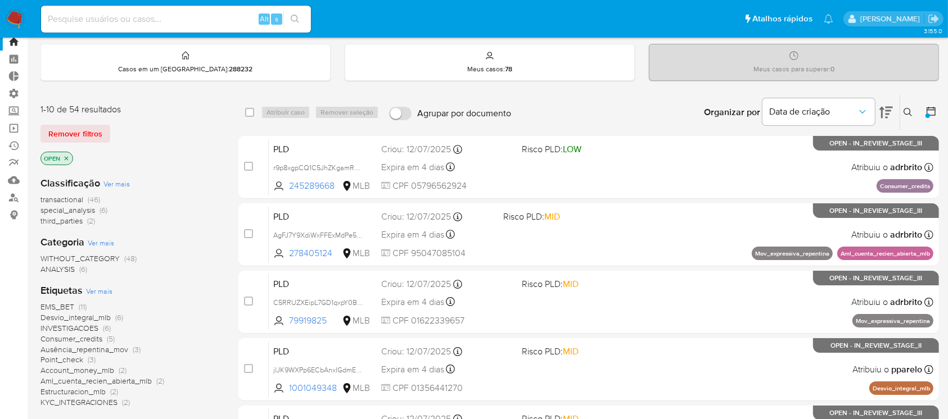
scroll to position [35, 0]
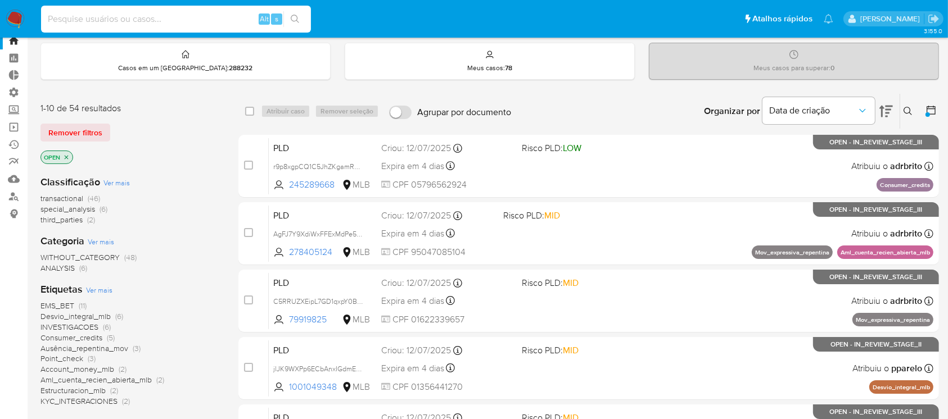
click at [159, 15] on input at bounding box center [176, 19] width 270 height 15
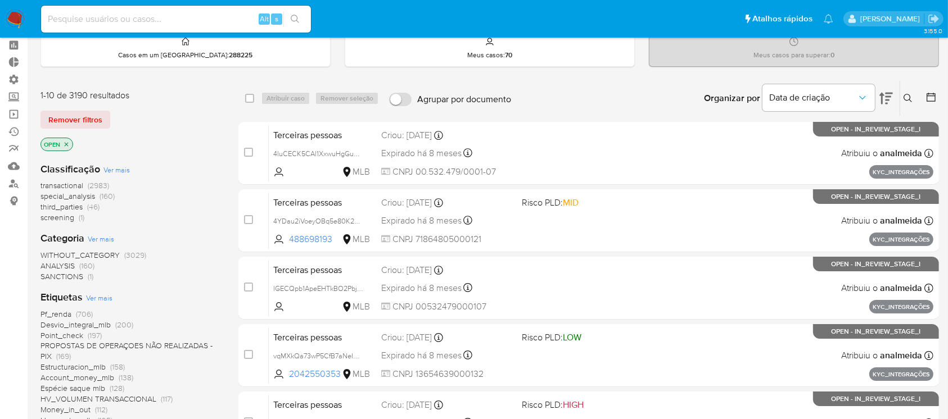
scroll to position [8, 0]
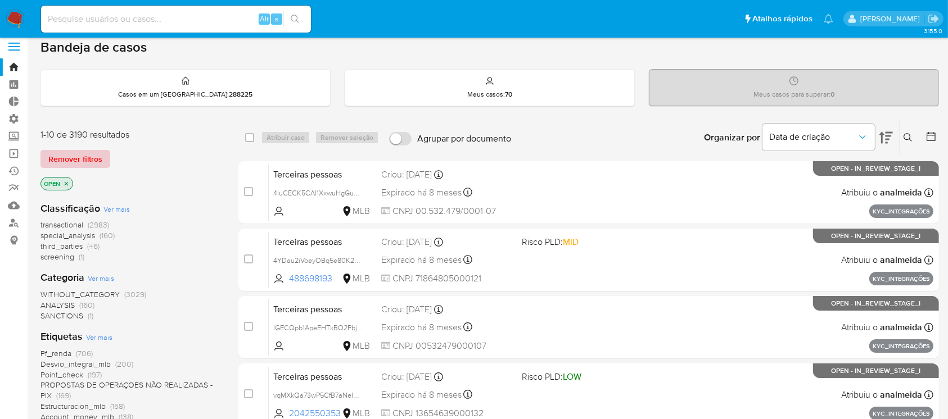
click at [83, 158] on span "Remover filtros" at bounding box center [75, 159] width 54 height 16
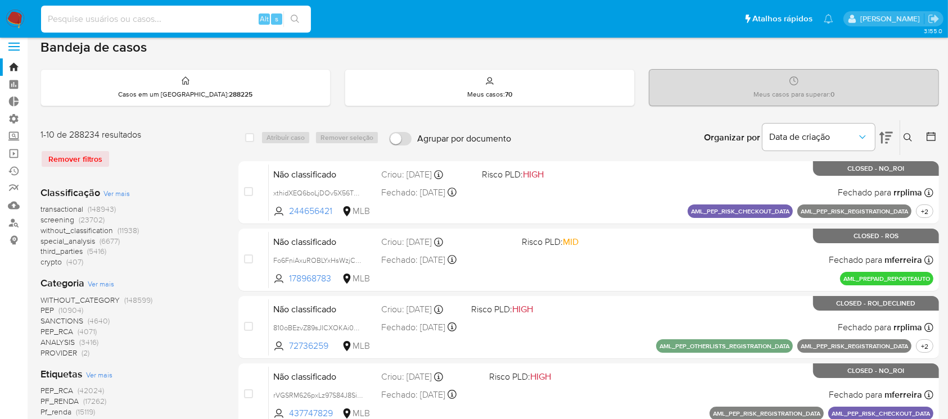
click at [68, 20] on input at bounding box center [176, 19] width 270 height 15
paste input "5Rc6LjOOHR5dL8fEkBKkQyb3"
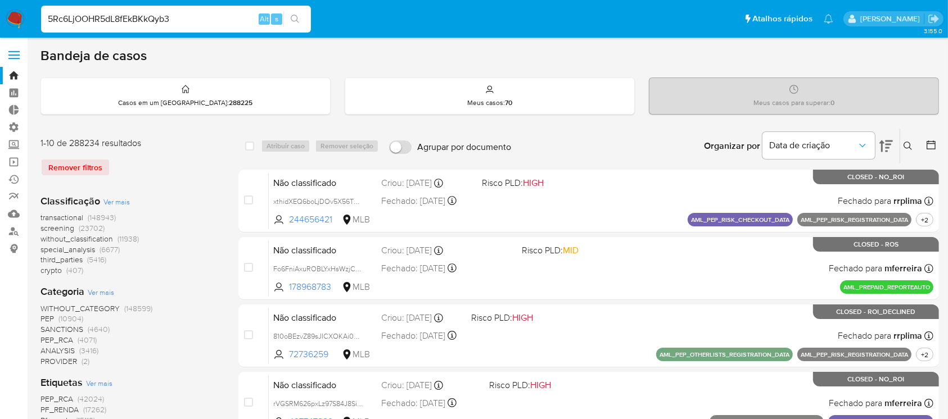
type input "5Rc6LjOOHR5dL8fEkBKkQyb3"
click at [17, 74] on link "Bandeja" at bounding box center [67, 75] width 134 height 17
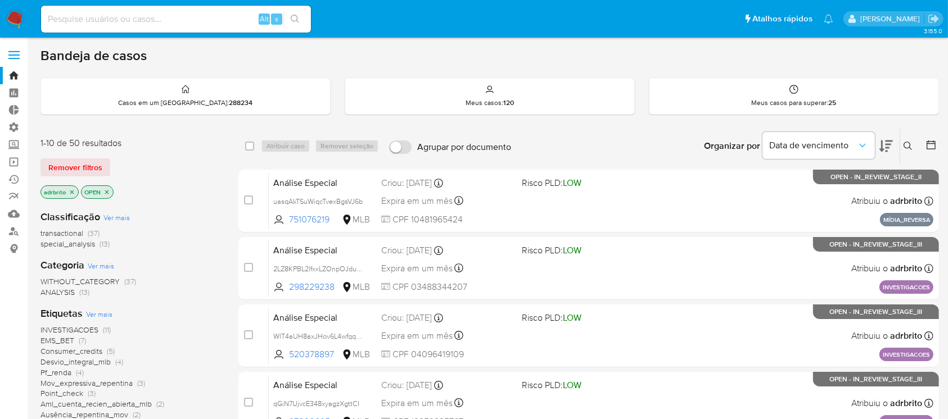
click at [213, 187] on div "adrbrito OPEN" at bounding box center [130, 194] width 180 height 16
click at [72, 193] on icon "close-filter" at bounding box center [72, 192] width 7 height 7
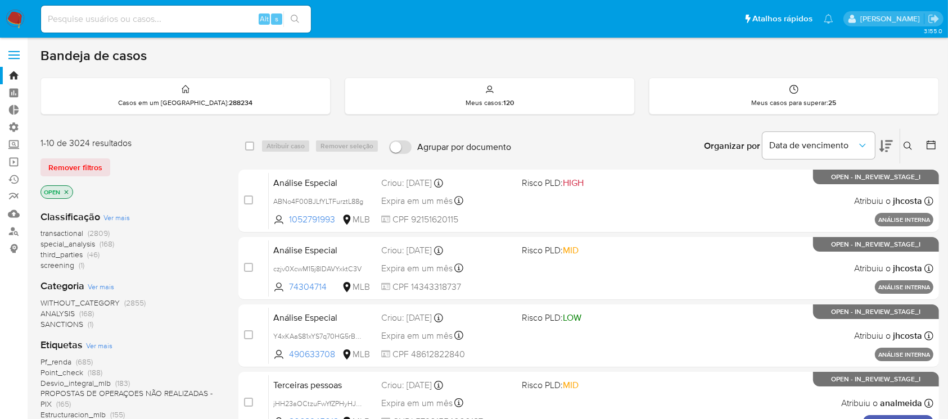
click at [905, 143] on icon at bounding box center [907, 146] width 9 height 9
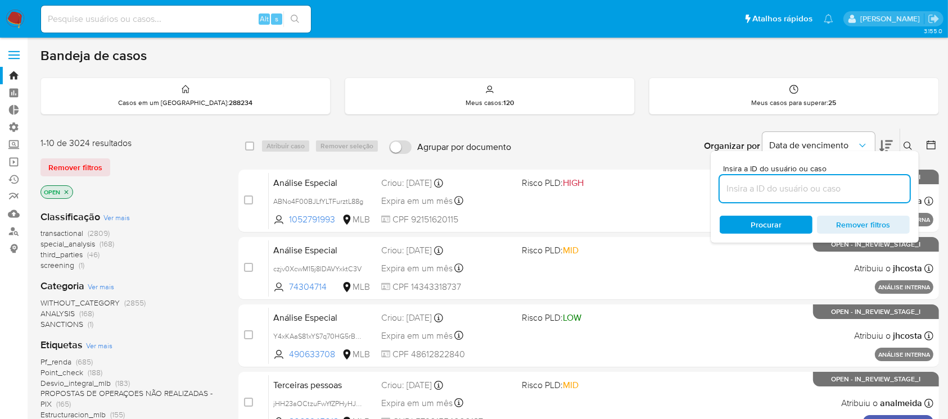
click at [764, 191] on input at bounding box center [815, 189] width 190 height 15
type input "5Rc6LjOOHR5dL8fEkBKkQyb3"
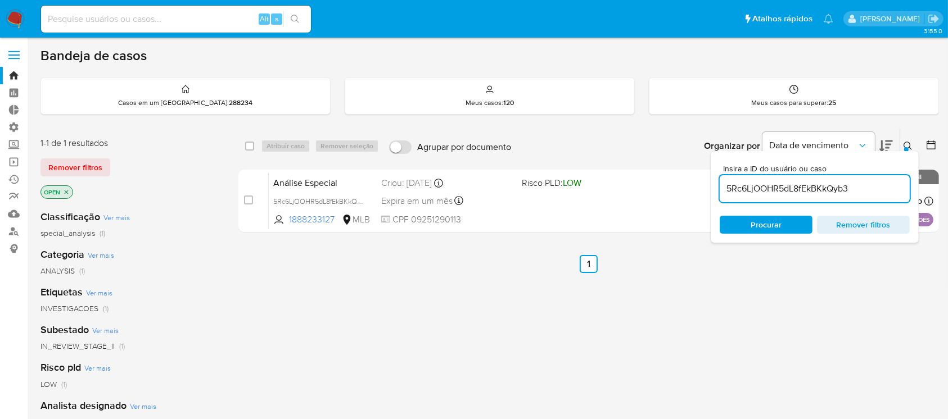
click at [907, 148] on div at bounding box center [906, 149] width 4 height 4
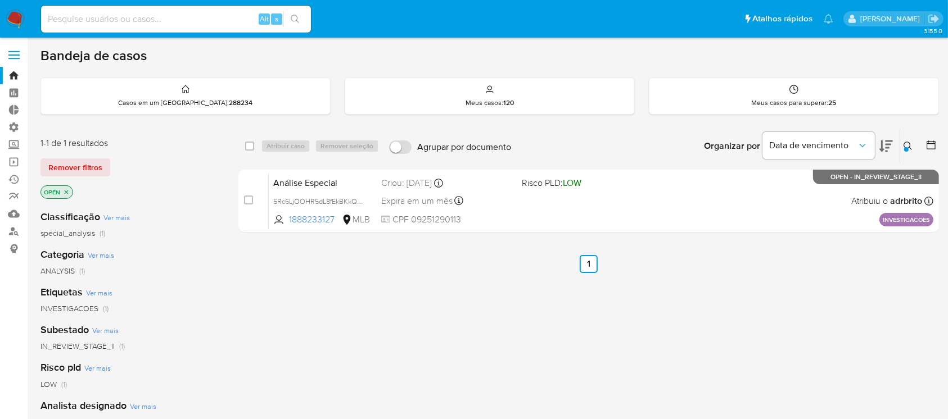
click at [526, 313] on div "select-all-cases-checkbox Atribuir caso Remover seleção Agrupar por documento O…" at bounding box center [588, 382] width 701 height 509
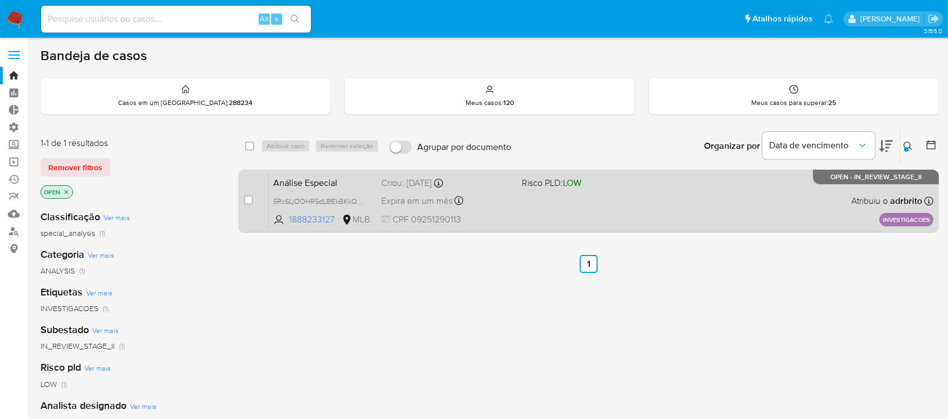
click at [414, 205] on span "Expira em um mês" at bounding box center [416, 201] width 71 height 12
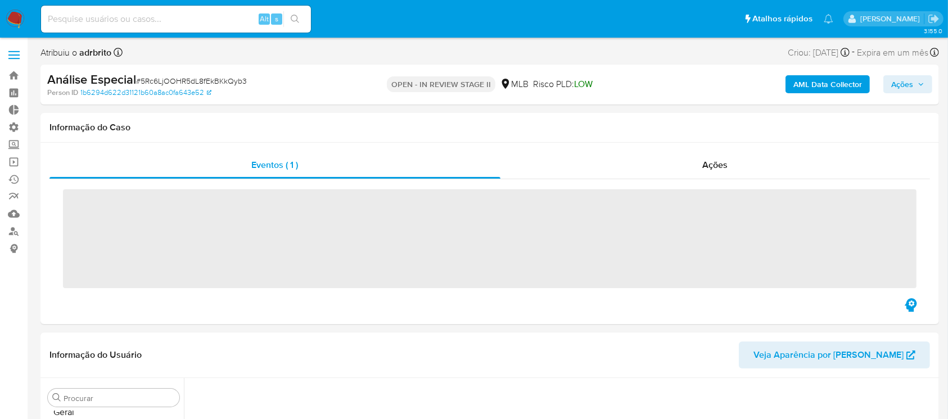
scroll to position [529, 0]
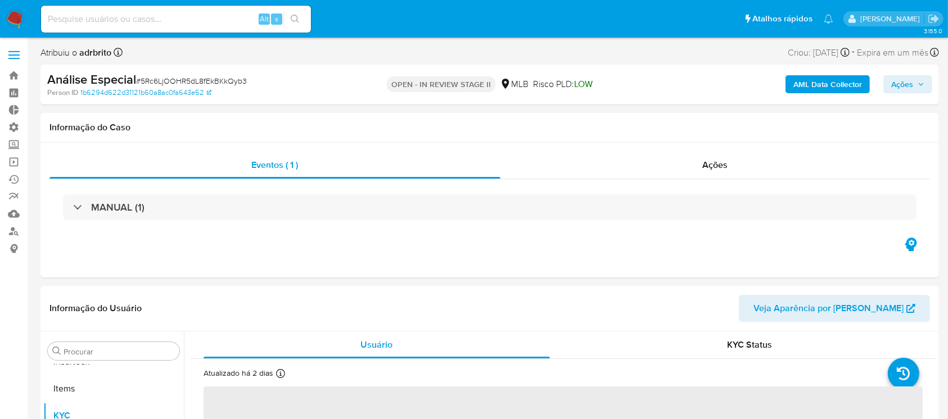
click at [900, 79] on span "Ações" at bounding box center [902, 84] width 22 height 18
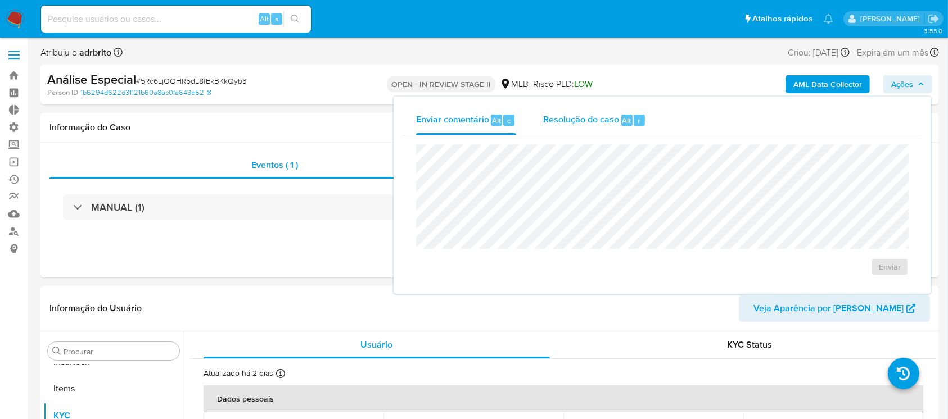
select select "10"
click at [561, 114] on span "Resolução do caso" at bounding box center [581, 120] width 76 height 13
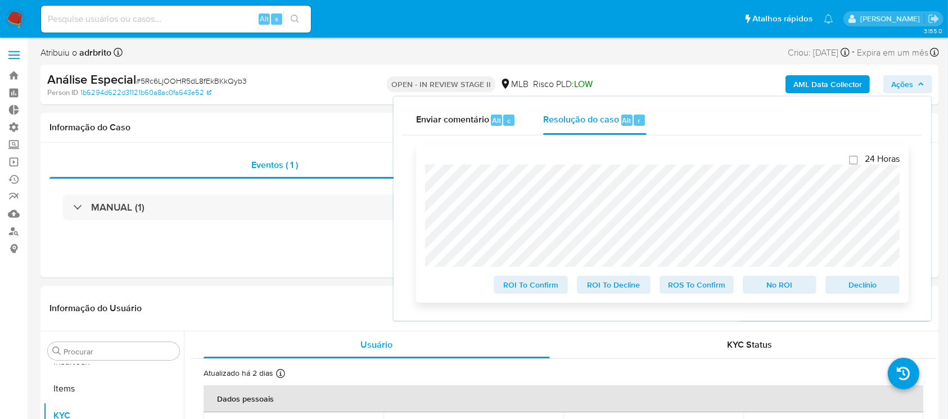
click at [856, 288] on span "Declínio" at bounding box center [862, 285] width 58 height 16
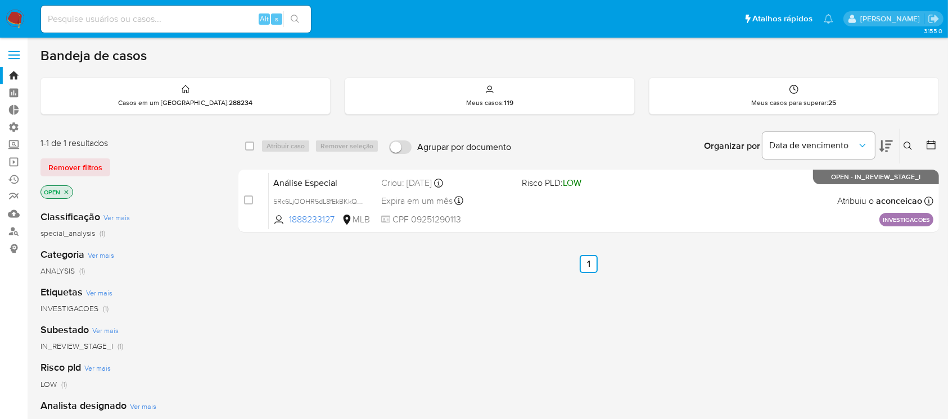
click at [908, 142] on icon at bounding box center [907, 146] width 9 height 9
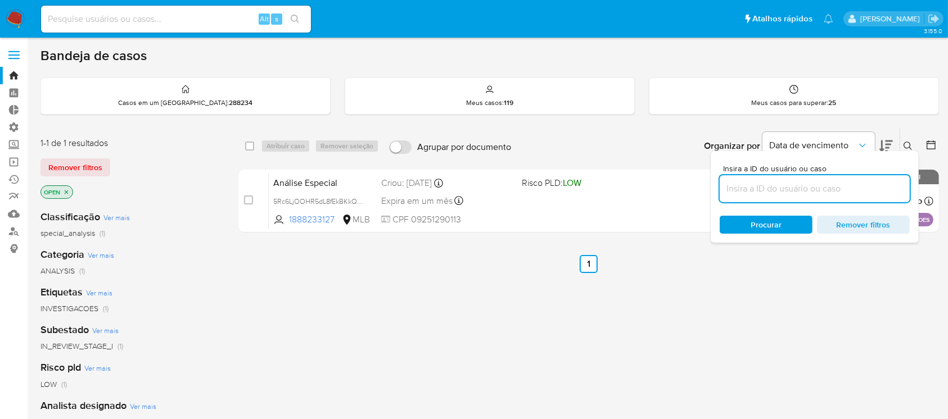
click at [815, 185] on input at bounding box center [815, 189] width 190 height 15
type input "AjqA11RwPDLus8Ir5wxzsYLN"
click at [905, 147] on div at bounding box center [906, 149] width 4 height 4
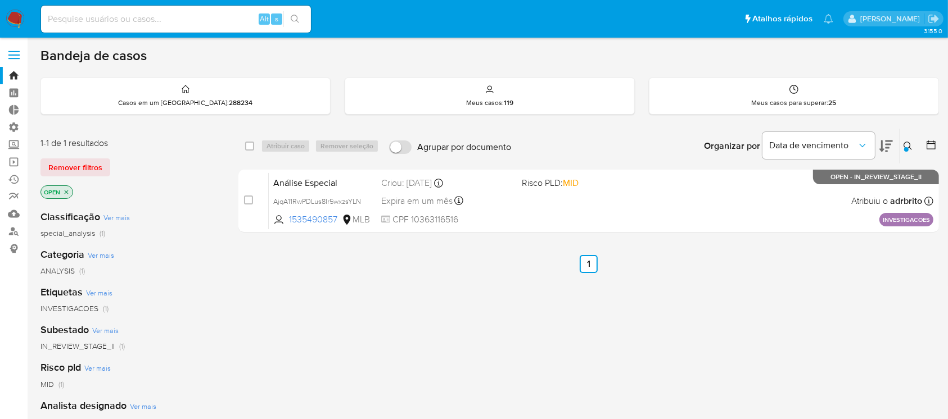
click at [910, 143] on icon at bounding box center [907, 146] width 9 height 9
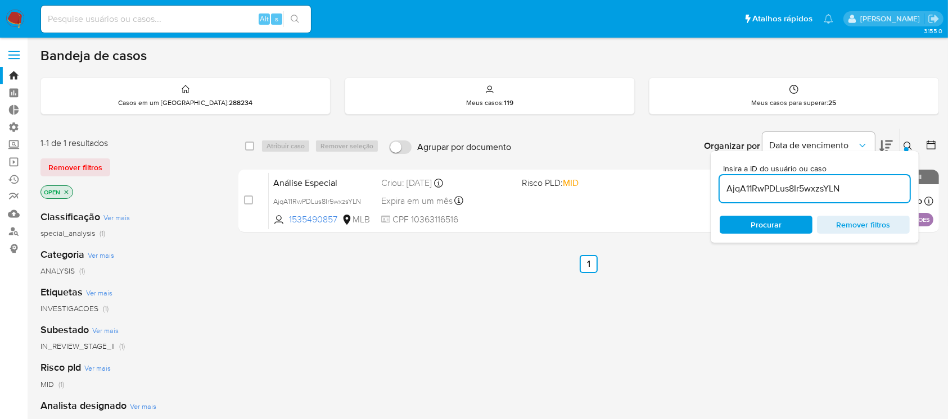
drag, startPoint x: 851, startPoint y: 188, endPoint x: 715, endPoint y: 179, distance: 136.9
click at [715, 179] on div "Insira a ID do usuário ou caso AjqA11RwPDLus8Ir5wxzsYLN Procurar Remover filtros" at bounding box center [815, 197] width 208 height 92
click at [909, 146] on icon at bounding box center [907, 146] width 9 height 9
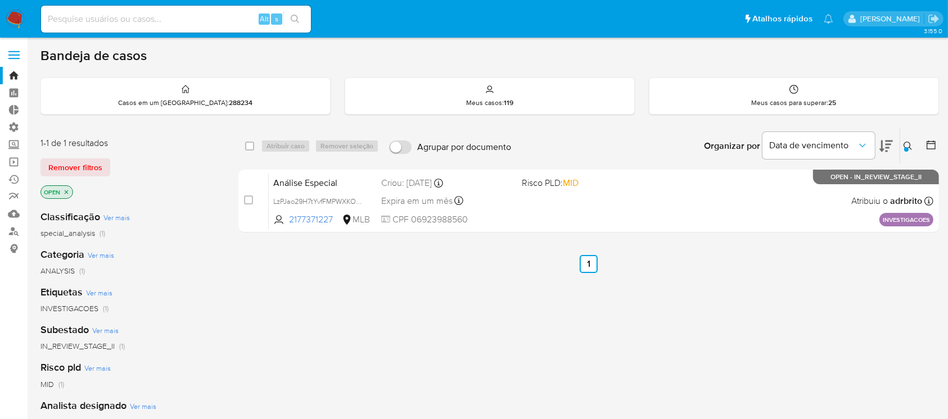
click at [909, 143] on icon at bounding box center [907, 146] width 9 height 9
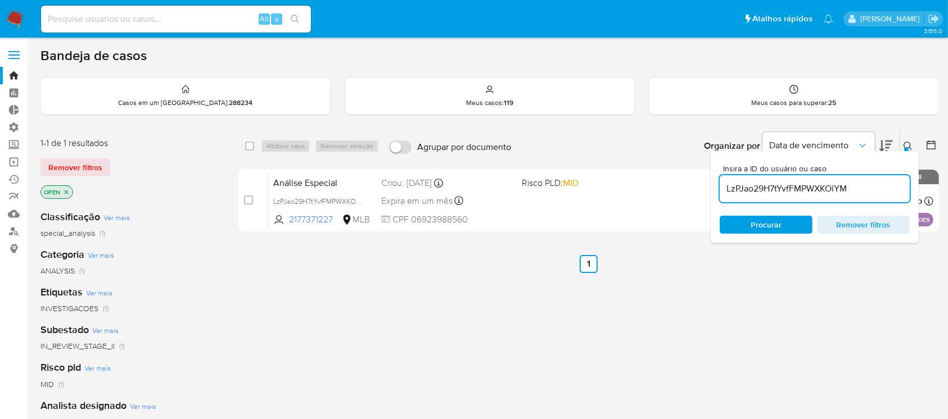
drag, startPoint x: 860, startPoint y: 185, endPoint x: 704, endPoint y: 159, distance: 157.3
click at [704, 159] on div "Organizar por Data de vencimento Os resultados não podem ser classificados enqu…" at bounding box center [728, 146] width 422 height 35
click at [907, 147] on div at bounding box center [906, 149] width 4 height 4
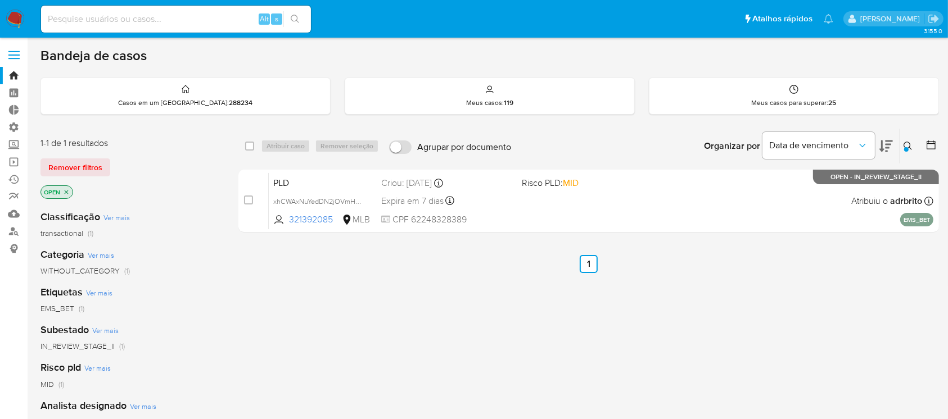
click at [760, 323] on div "select-all-cases-checkbox Atribuir caso Remover seleção Agrupar por documento O…" at bounding box center [588, 382] width 701 height 509
click at [905, 147] on div at bounding box center [906, 149] width 4 height 4
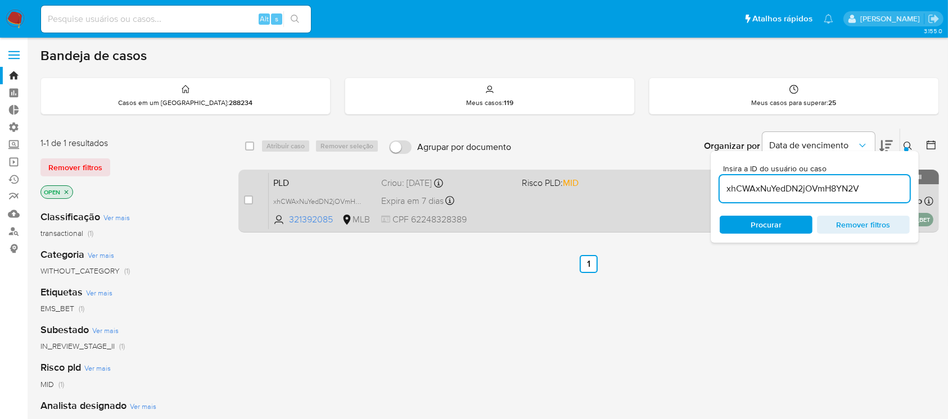
drag, startPoint x: 871, startPoint y: 192, endPoint x: 702, endPoint y: 179, distance: 169.7
click at [702, 179] on div "select-all-cases-checkbox Atribuir caso Remover seleção Agrupar por documento O…" at bounding box center [588, 182] width 701 height 109
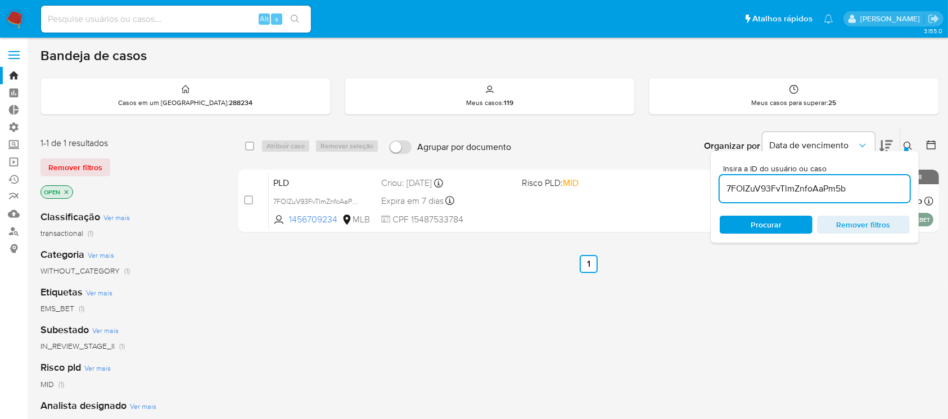
click at [909, 144] on icon at bounding box center [907, 146] width 9 height 9
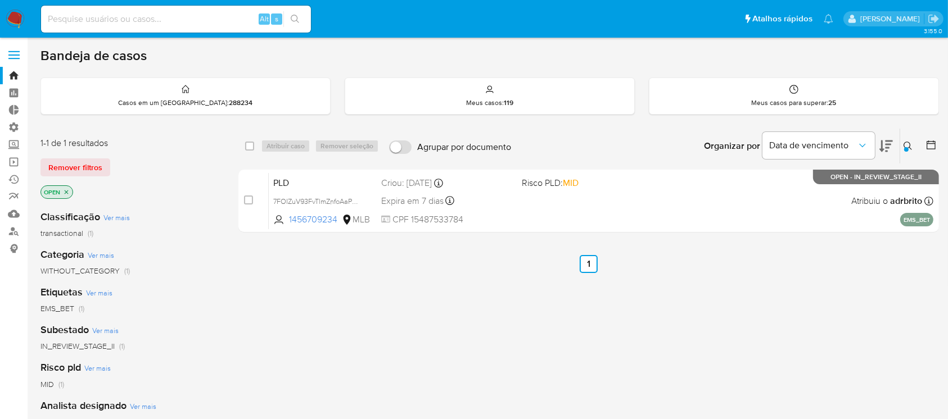
click at [905, 142] on icon at bounding box center [907, 146] width 9 height 9
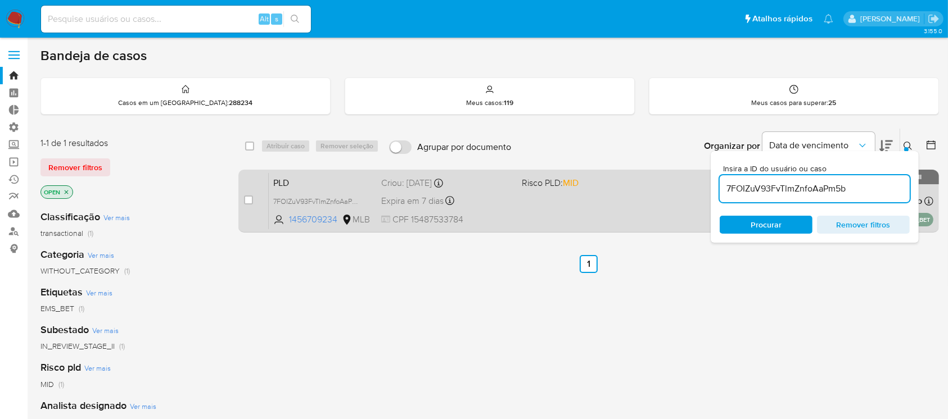
drag, startPoint x: 853, startPoint y: 189, endPoint x: 697, endPoint y: 173, distance: 157.1
click at [697, 173] on div "select-all-cases-checkbox Atribuir caso Remover seleção Agrupar por documento O…" at bounding box center [588, 182] width 701 height 109
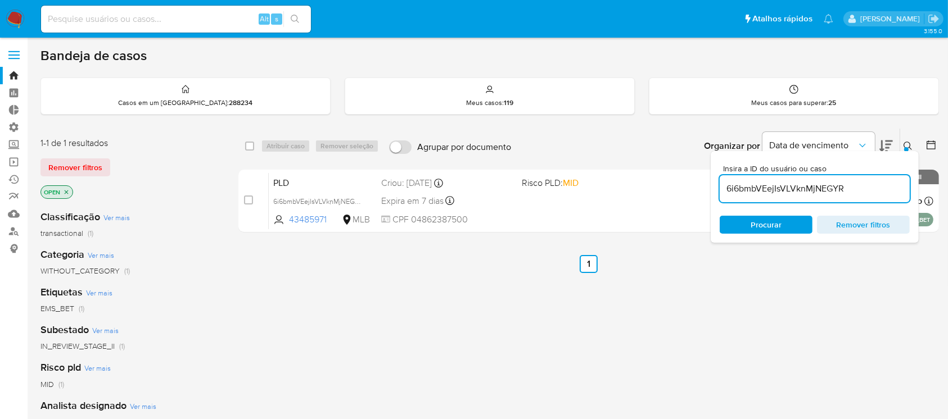
click at [909, 137] on div "Insira a ID do usuário ou caso 6i6bmbVEejIsVLVknMjNEGYR Procurar Remover filtros" at bounding box center [909, 146] width 19 height 35
click at [909, 139] on button at bounding box center [909, 145] width 19 height 13
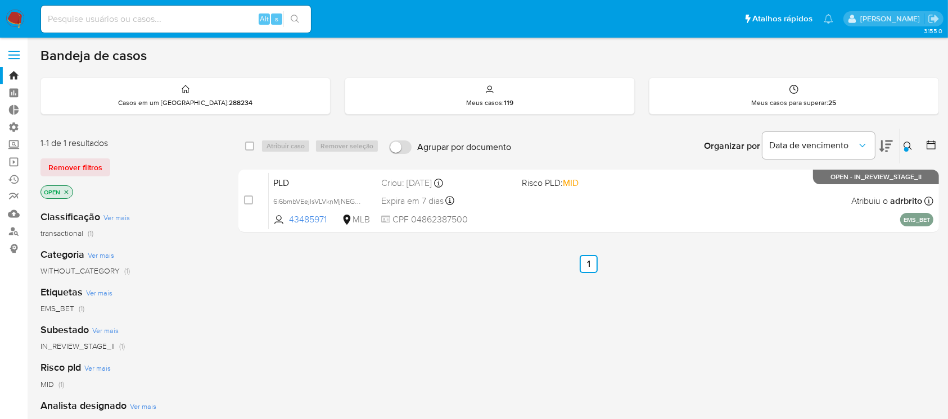
click at [911, 146] on icon at bounding box center [907, 146] width 9 height 9
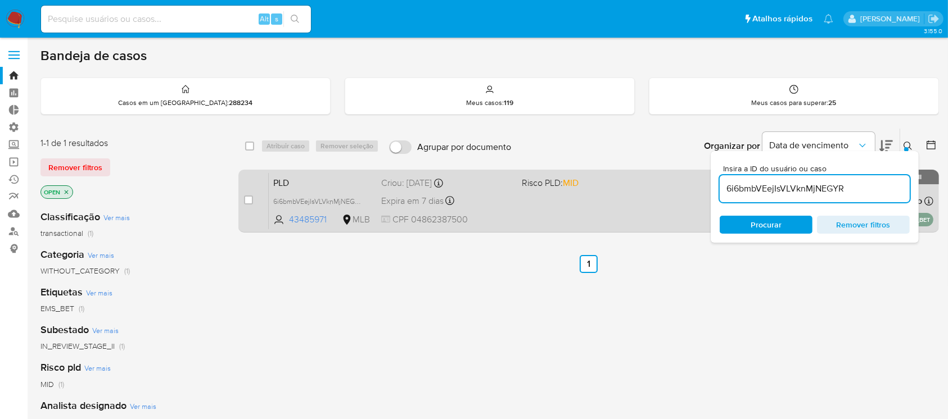
drag, startPoint x: 867, startPoint y: 191, endPoint x: 699, endPoint y: 180, distance: 168.4
click at [699, 180] on div "select-all-cases-checkbox Atribuir caso Remover seleção Agrupar por documento O…" at bounding box center [588, 182] width 701 height 109
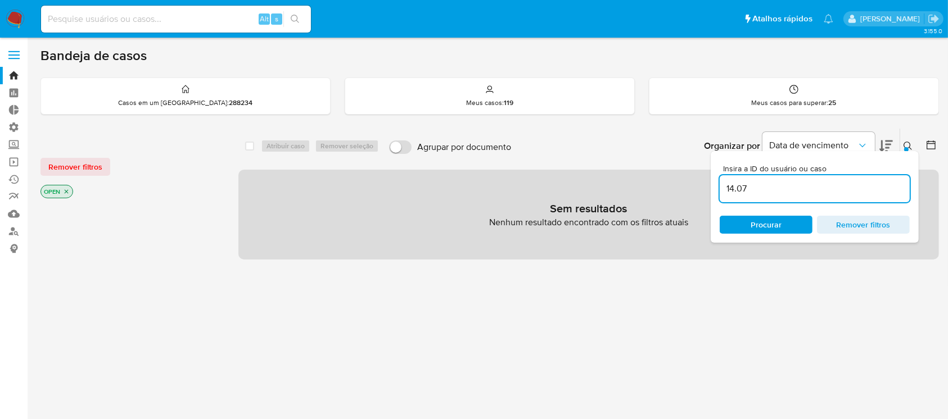
drag, startPoint x: 762, startPoint y: 184, endPoint x: 718, endPoint y: 179, distance: 44.2
click at [718, 179] on div "Insira a ID do usuário ou caso 14.07 Procurar Remover filtros" at bounding box center [815, 197] width 208 height 92
paste input "YYsGnmDmntwy4wm11WXWX0gm"
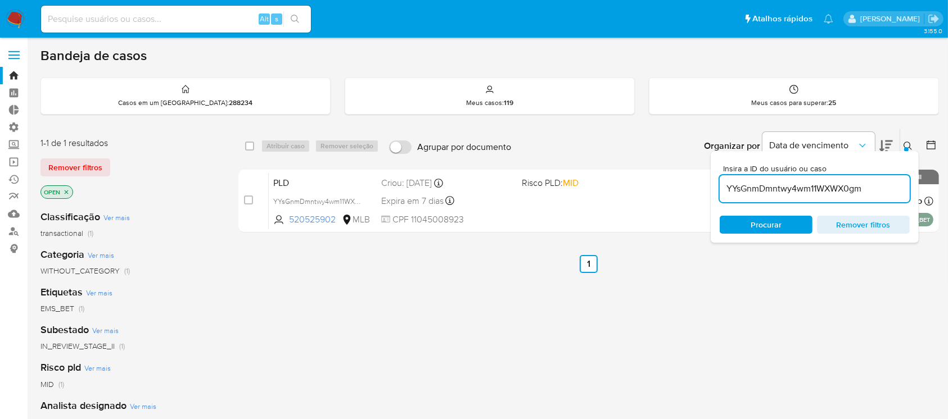
click at [908, 137] on div "Insira a ID do usuário ou caso YYsGnmDmntwy4wm11WXWX0gm Procurar Remover filtros" at bounding box center [909, 146] width 19 height 35
click at [906, 142] on icon at bounding box center [907, 146] width 9 height 9
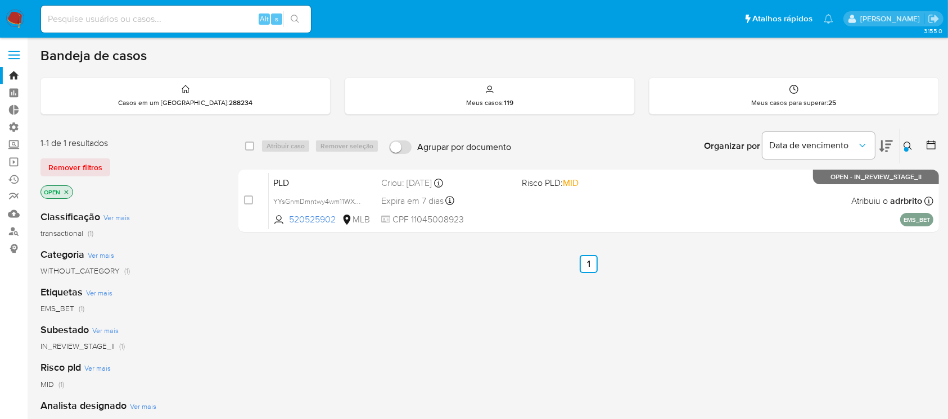
click at [911, 143] on icon at bounding box center [907, 146] width 9 height 9
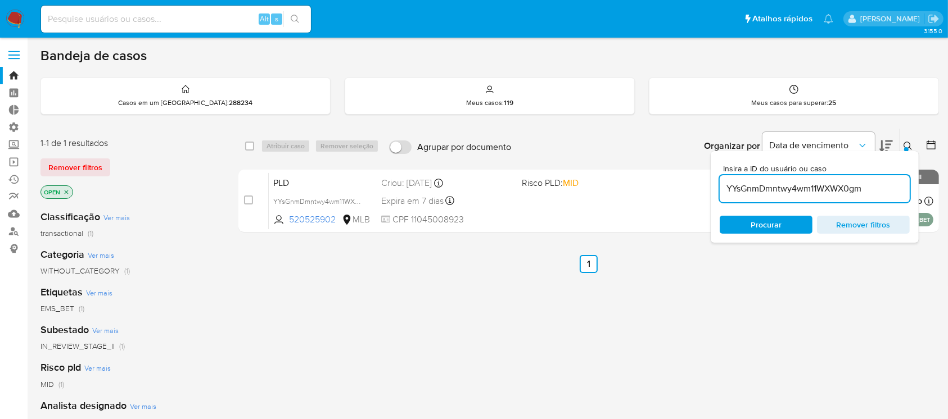
drag, startPoint x: 872, startPoint y: 186, endPoint x: 726, endPoint y: 160, distance: 148.5
click at [726, 160] on div "Insira a ID do usuário ou caso YYsGnmDmntwy4wm11WXWX0gm Procurar Remover filtros" at bounding box center [815, 197] width 208 height 92
click at [905, 143] on icon at bounding box center [907, 146] width 9 height 9
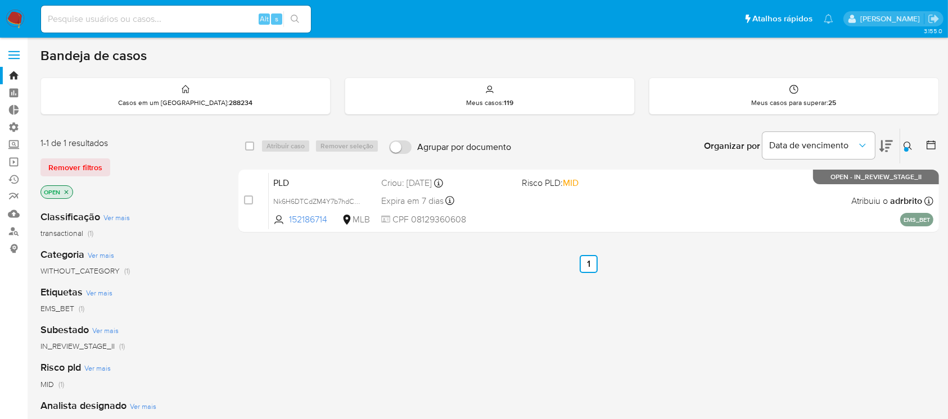
click at [907, 146] on icon at bounding box center [907, 146] width 9 height 9
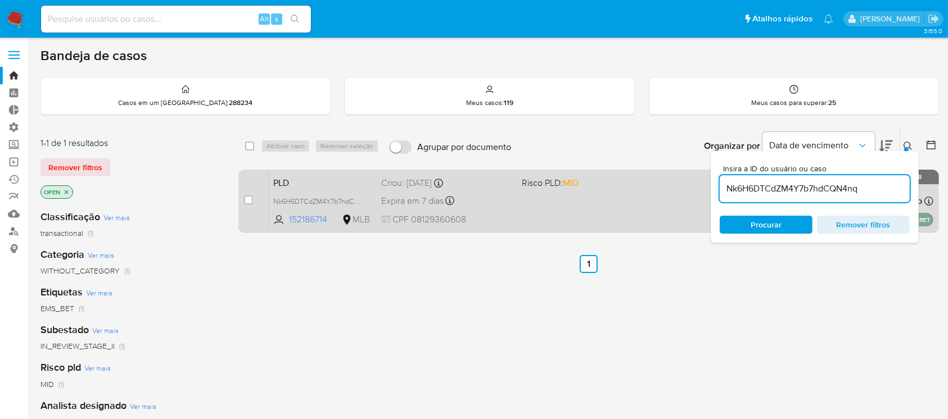
drag, startPoint x: 869, startPoint y: 189, endPoint x: 702, endPoint y: 182, distance: 167.7
click at [702, 182] on div "select-all-cases-checkbox Atribuir caso Remover seleção Agrupar por documento O…" at bounding box center [588, 182] width 701 height 109
type input "ai0XqA8MRUfFBL86TwzTPb3G"
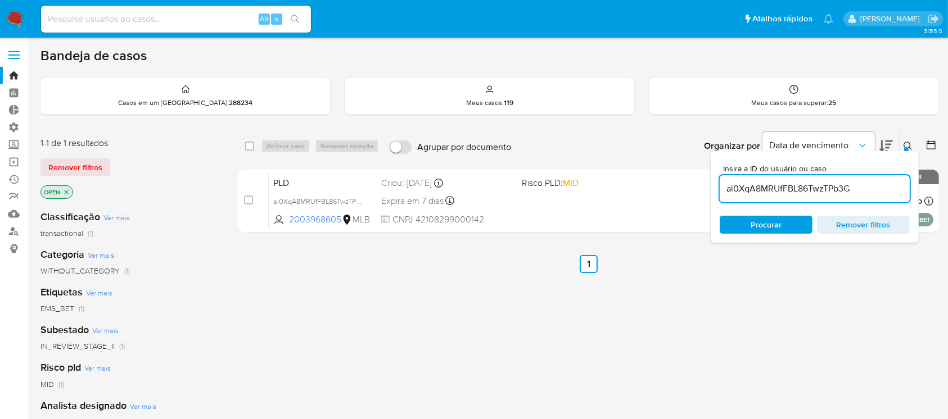
click at [912, 146] on icon at bounding box center [907, 146] width 9 height 9
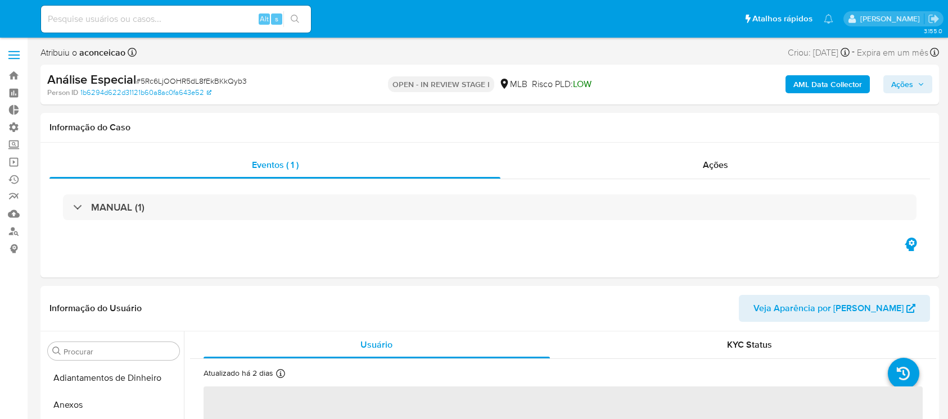
select select "10"
